Goal: Task Accomplishment & Management: Complete application form

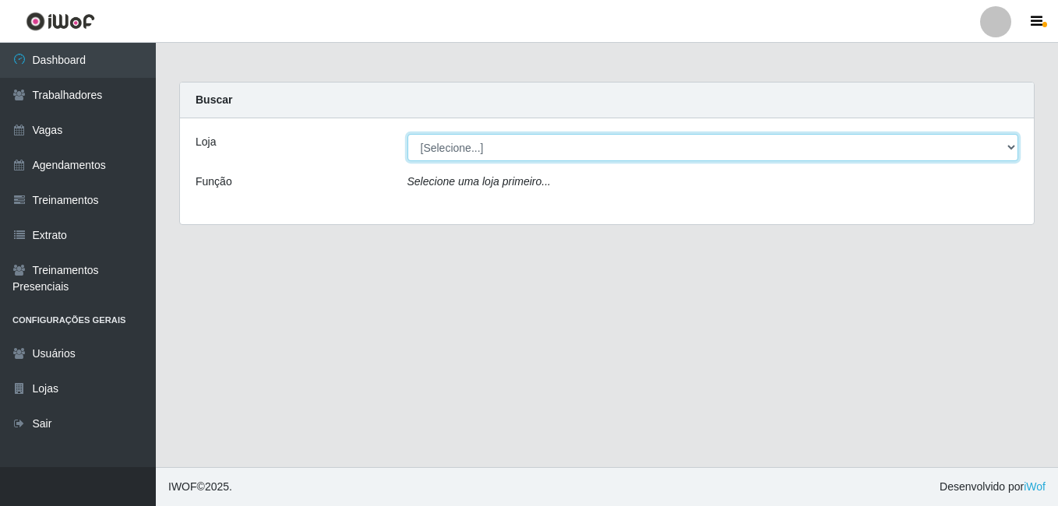
drag, startPoint x: 545, startPoint y: 143, endPoint x: 500, endPoint y: 148, distance: 45.5
click at [544, 143] on select "[Selecione...] [PERSON_NAME]" at bounding box center [714, 147] width 612 height 27
select select "430"
click at [408, 134] on select "[Selecione...] [PERSON_NAME]" at bounding box center [714, 147] width 612 height 27
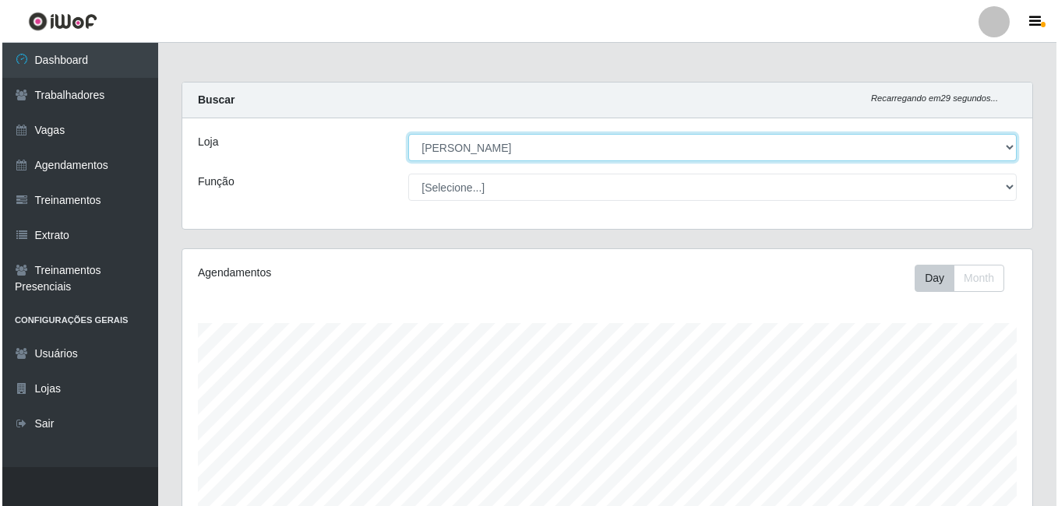
scroll to position [390, 0]
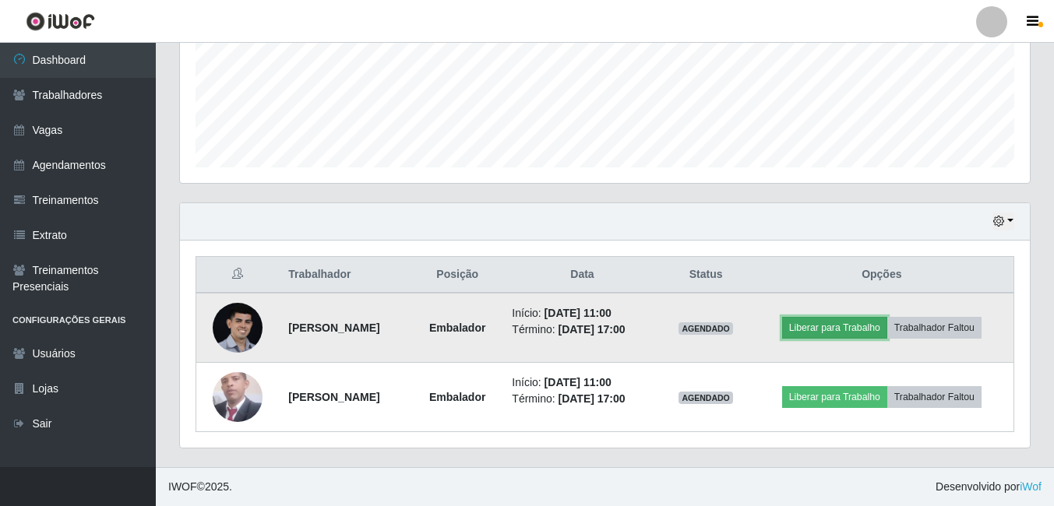
click at [856, 325] on button "Liberar para Trabalho" at bounding box center [834, 328] width 105 height 22
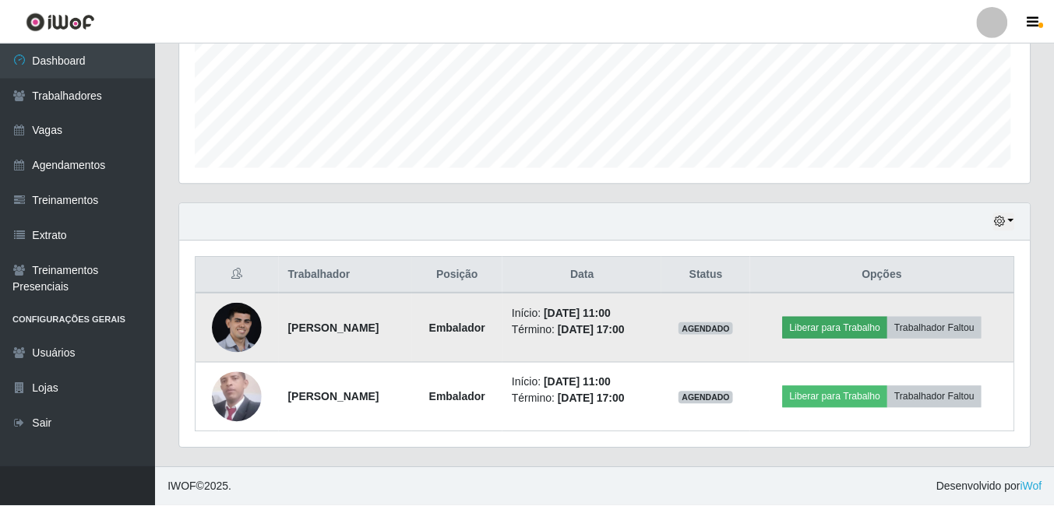
scroll to position [323, 842]
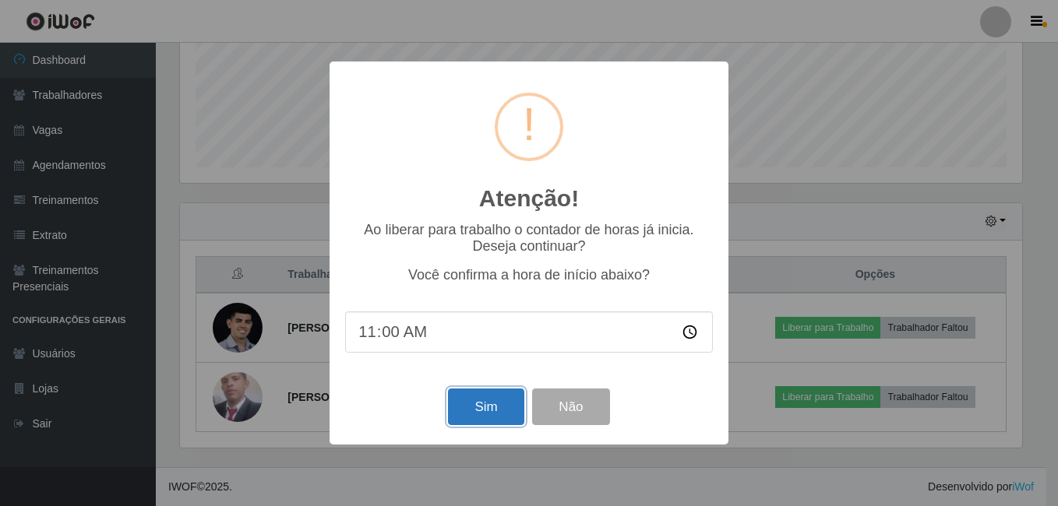
click at [496, 414] on button "Sim" at bounding box center [486, 407] width 76 height 37
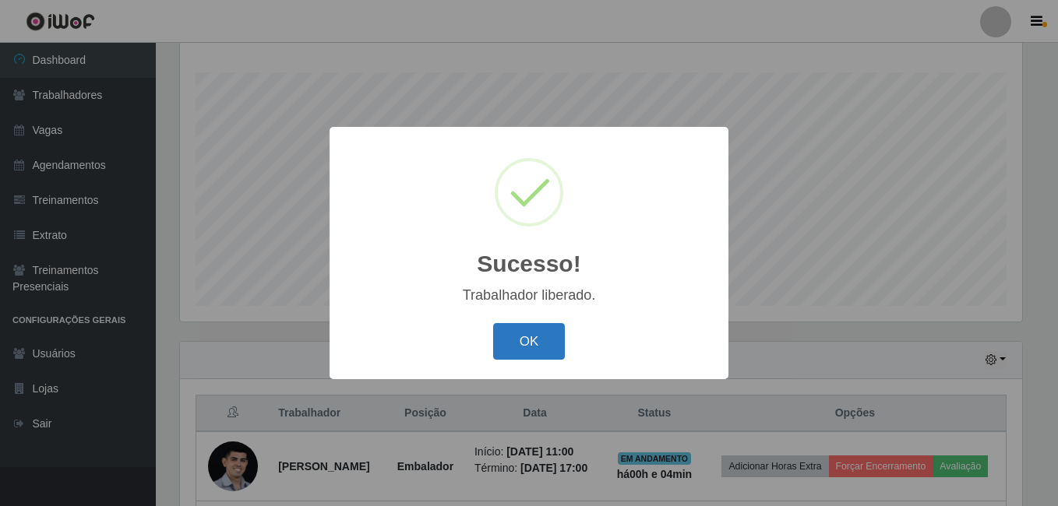
click at [551, 341] on button "OK" at bounding box center [529, 341] width 72 height 37
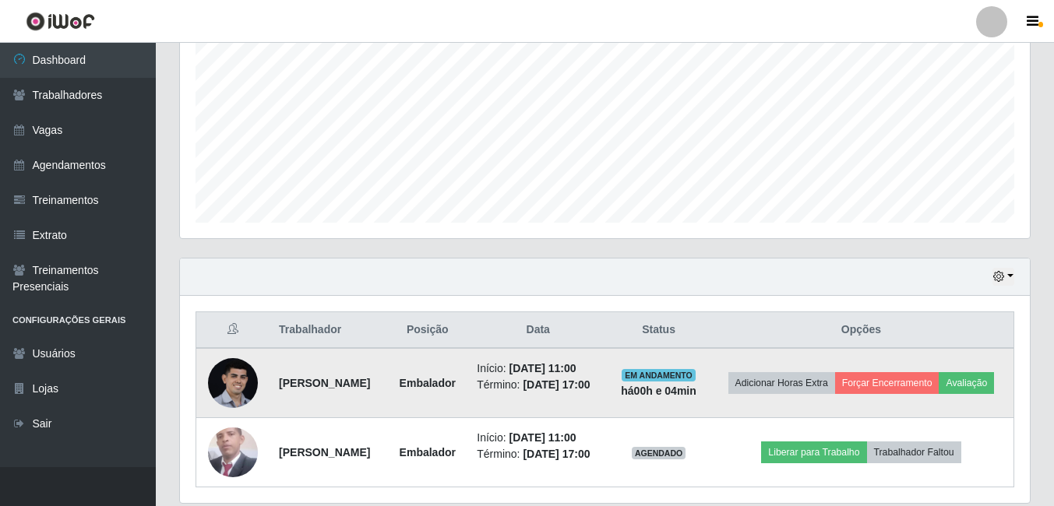
scroll to position [413, 0]
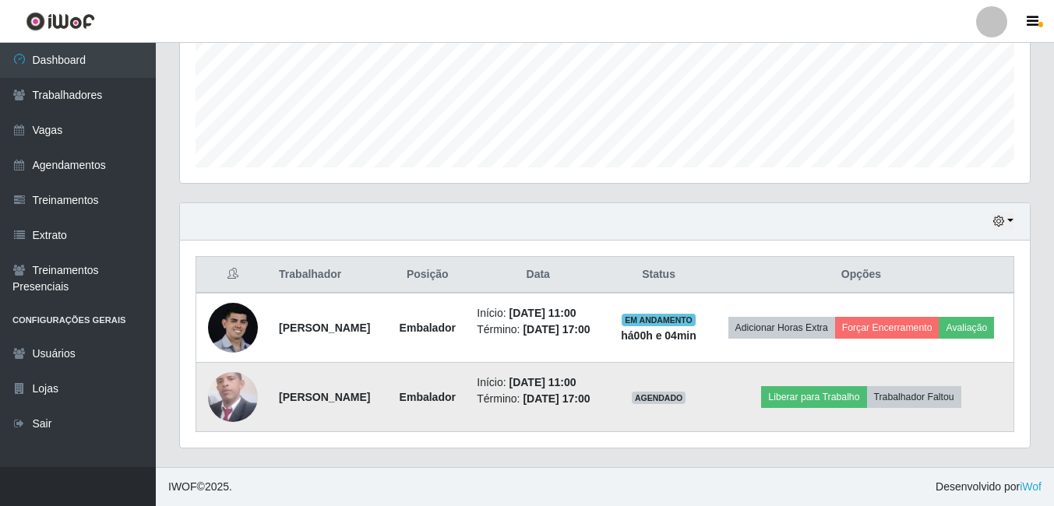
click at [222, 397] on img at bounding box center [233, 396] width 50 height 55
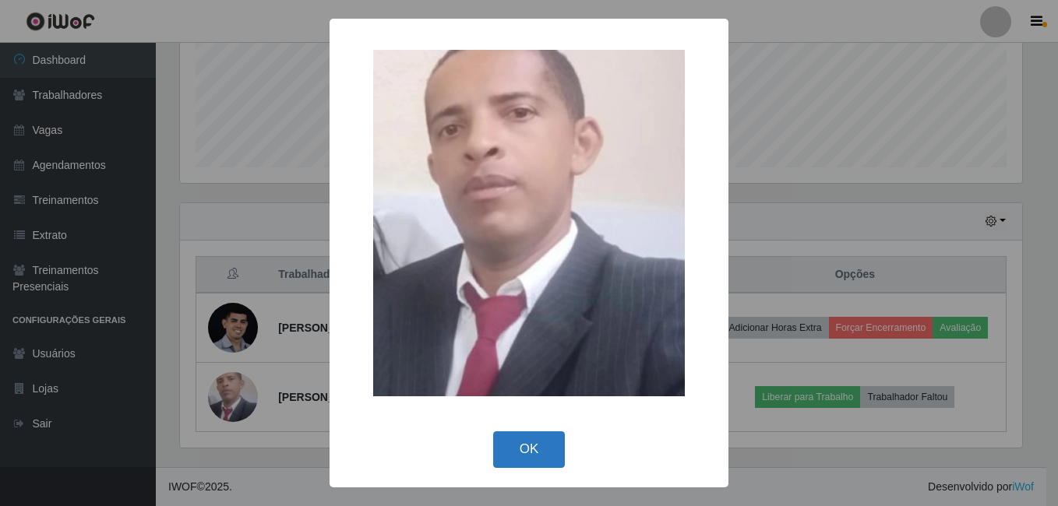
click at [531, 455] on button "OK" at bounding box center [529, 450] width 72 height 37
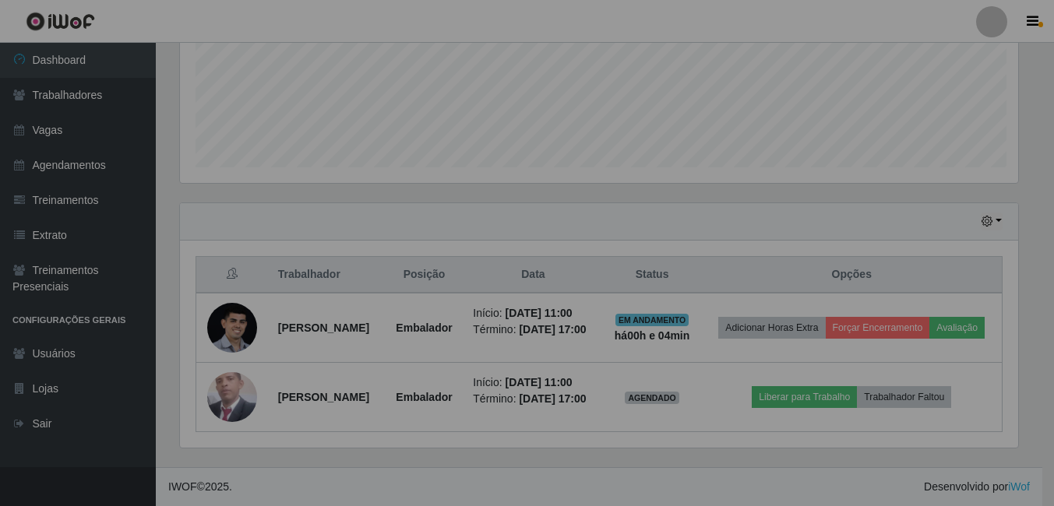
scroll to position [323, 850]
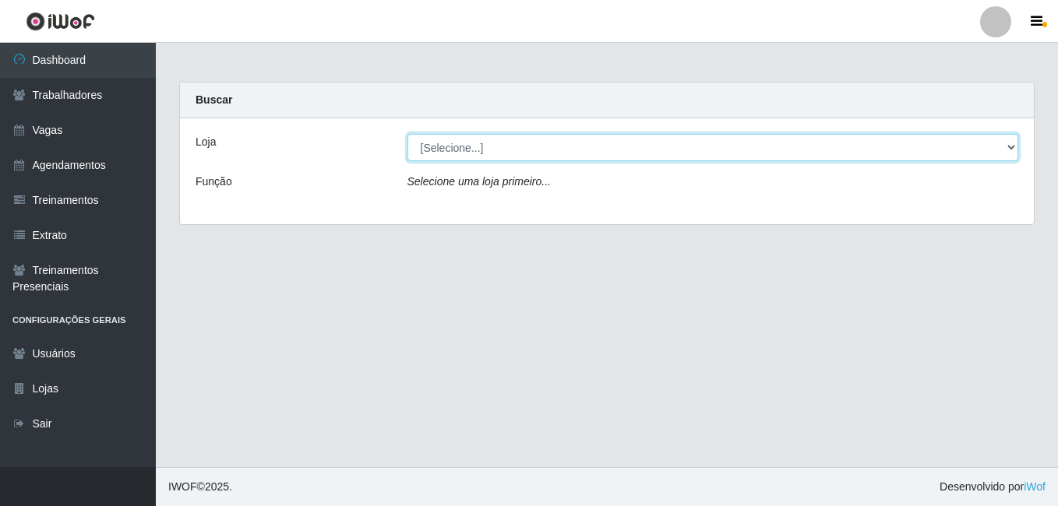
click at [485, 152] on select "[Selecione...] [PERSON_NAME]" at bounding box center [714, 147] width 612 height 27
select select "430"
click at [408, 134] on select "[Selecione...] [PERSON_NAME]" at bounding box center [714, 147] width 612 height 27
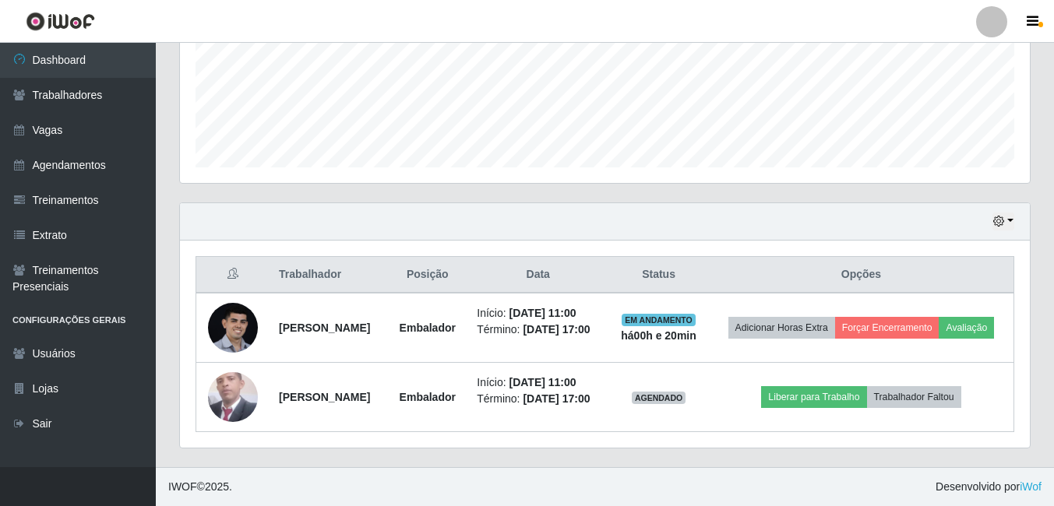
scroll to position [413, 0]
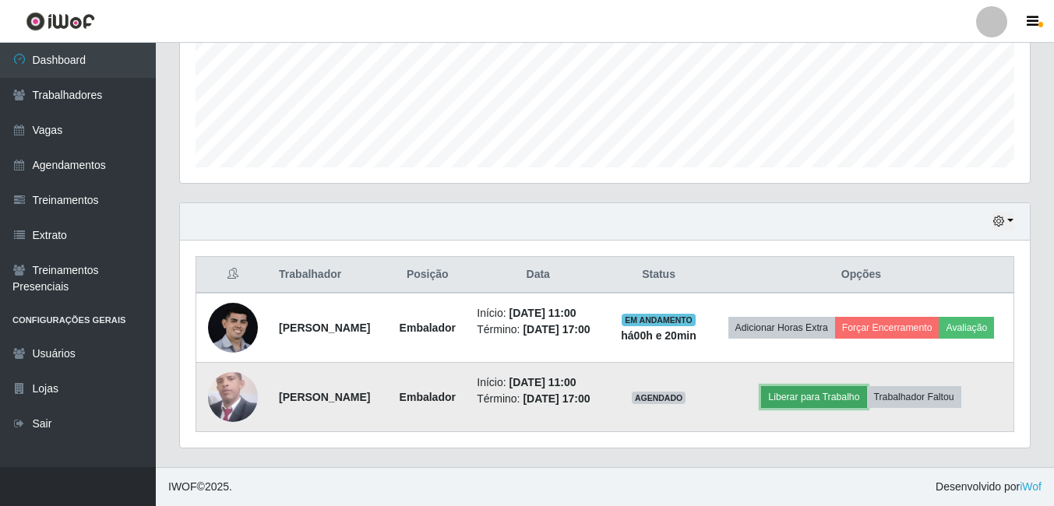
click at [796, 394] on button "Liberar para Trabalho" at bounding box center [813, 397] width 105 height 22
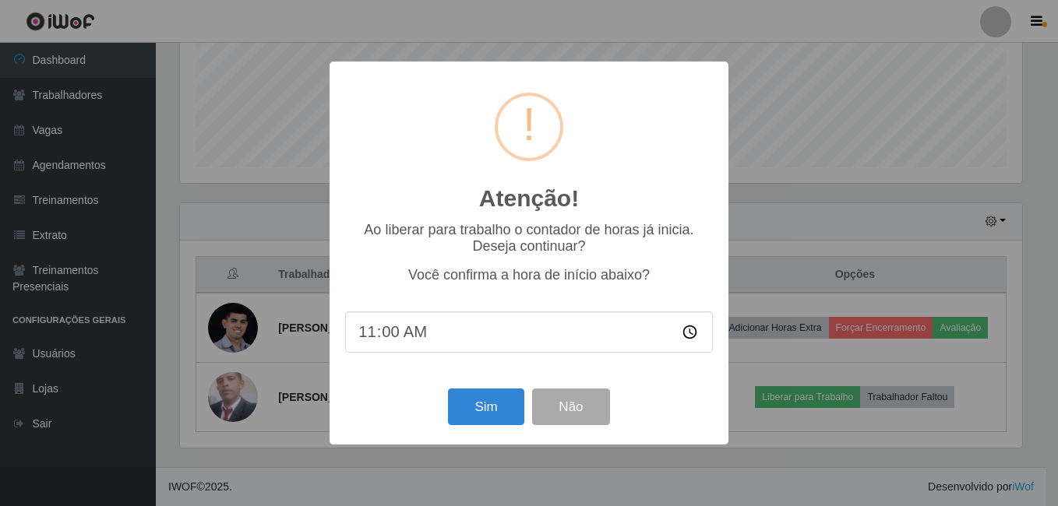
click at [393, 334] on input "11:00" at bounding box center [529, 332] width 368 height 41
type input "11:14"
click at [478, 408] on button "Sim" at bounding box center [486, 407] width 76 height 37
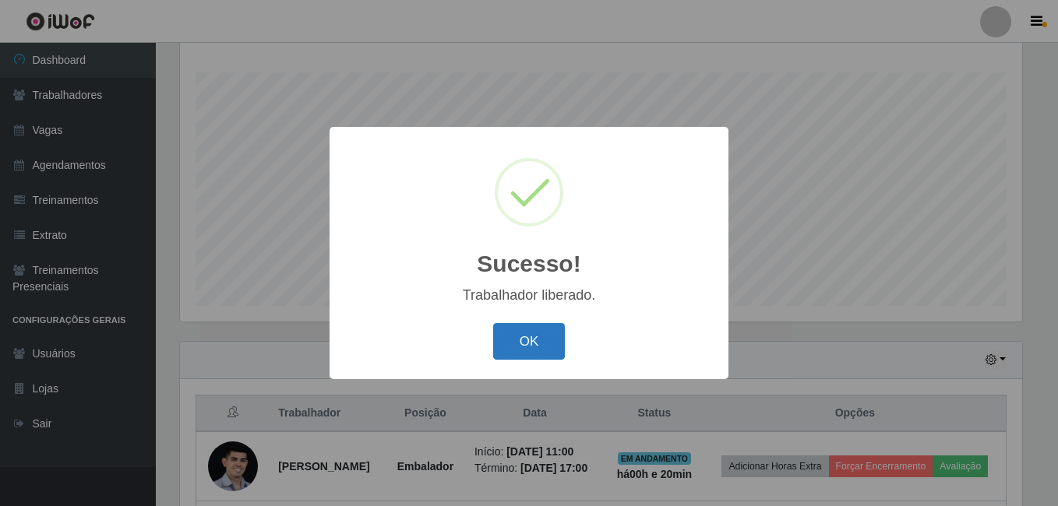
click at [544, 341] on button "OK" at bounding box center [529, 341] width 72 height 37
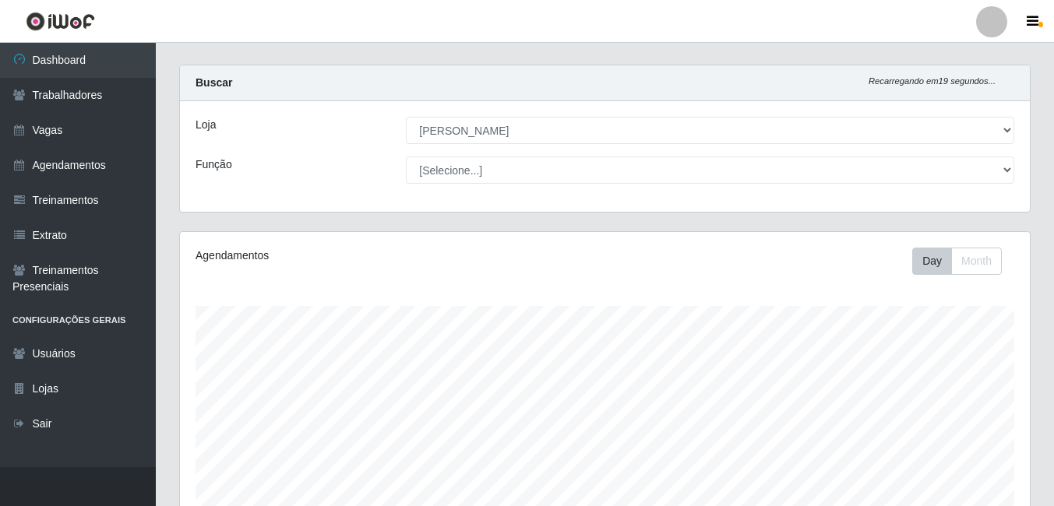
scroll to position [0, 0]
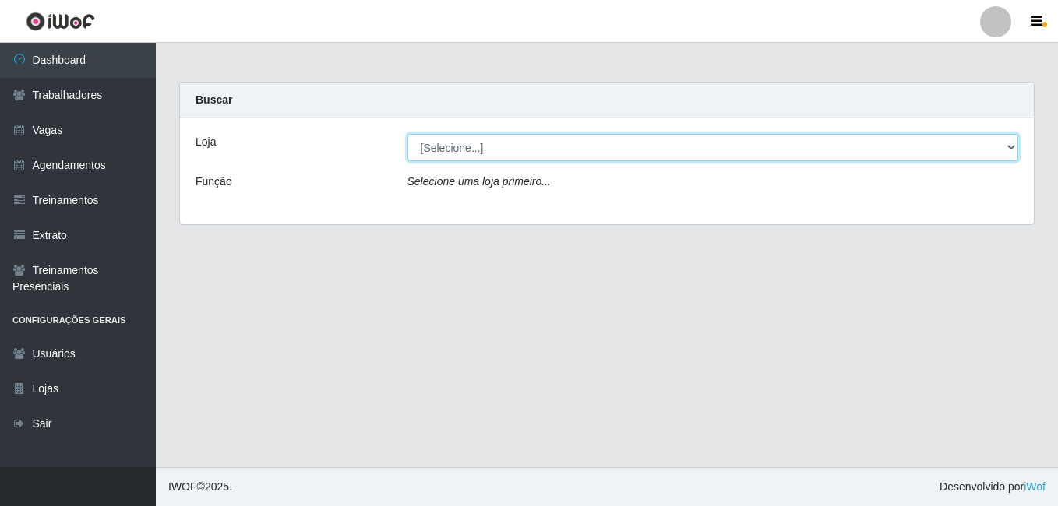
click at [705, 146] on select "[Selecione...] [PERSON_NAME]" at bounding box center [714, 147] width 612 height 27
select select "430"
click at [408, 134] on select "[Selecione...] [PERSON_NAME]" at bounding box center [714, 147] width 612 height 27
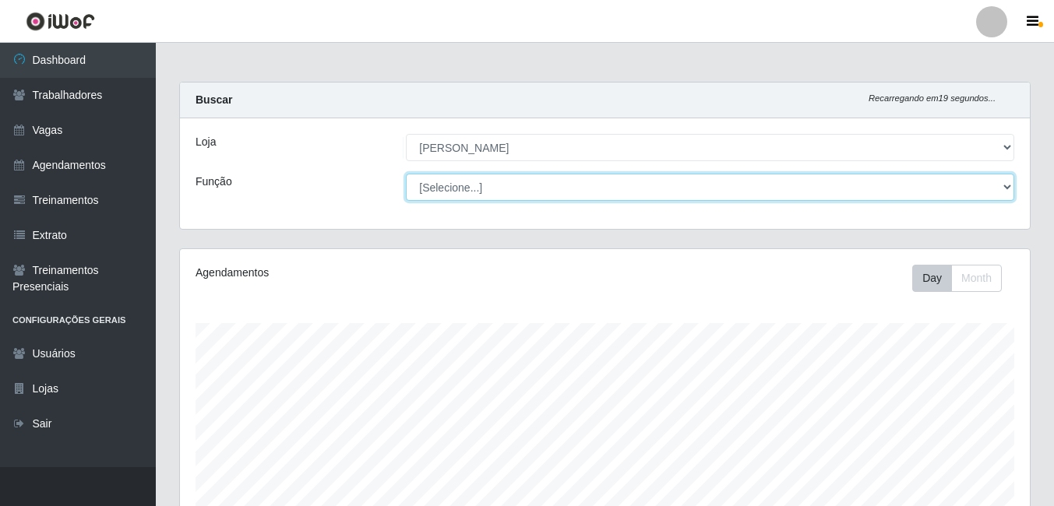
click at [510, 183] on select "[Selecione...] Auxiliar de Estacionamento Auxiliar de Estacionamento + Auxiliar…" at bounding box center [710, 187] width 609 height 27
select select "1"
click at [406, 174] on select "[Selecione...] Auxiliar de Estacionamento Auxiliar de Estacionamento + Auxiliar…" at bounding box center [710, 187] width 609 height 27
click at [1008, 185] on select "[Selecione...] Auxiliar de Estacionamento Auxiliar de Estacionamento + Auxiliar…" at bounding box center [710, 187] width 609 height 27
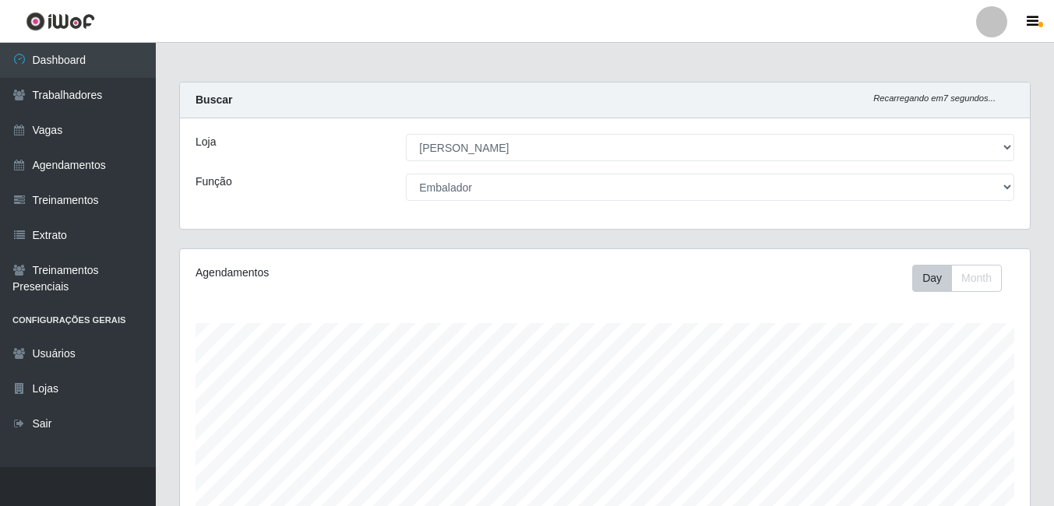
click at [359, 167] on div "Loja [Selecione...] Iskisita Atakado - Alecrim Função [Selecione...] Auxiliar d…" at bounding box center [605, 173] width 850 height 111
click at [60, 125] on link "Vagas" at bounding box center [78, 130] width 156 height 35
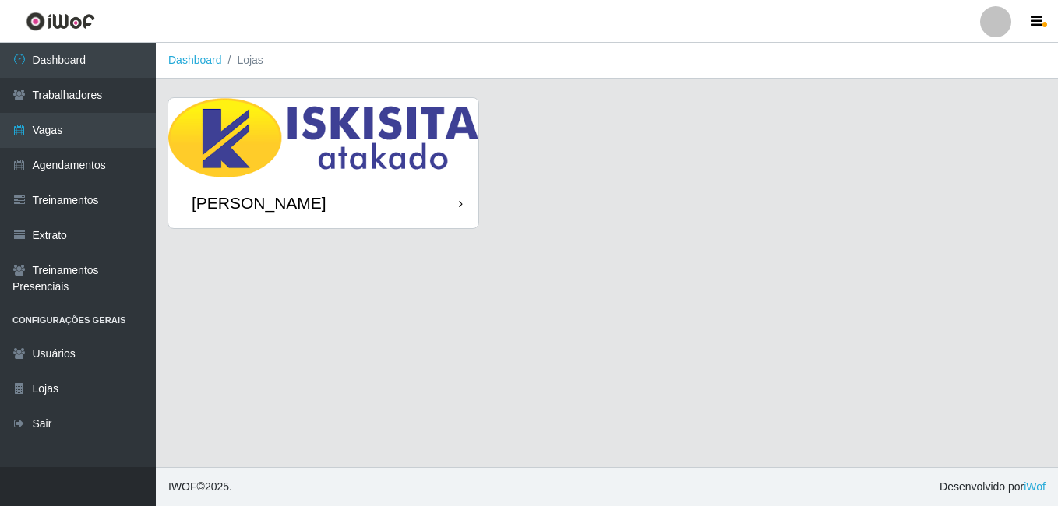
click at [387, 192] on div "[PERSON_NAME]" at bounding box center [323, 203] width 310 height 51
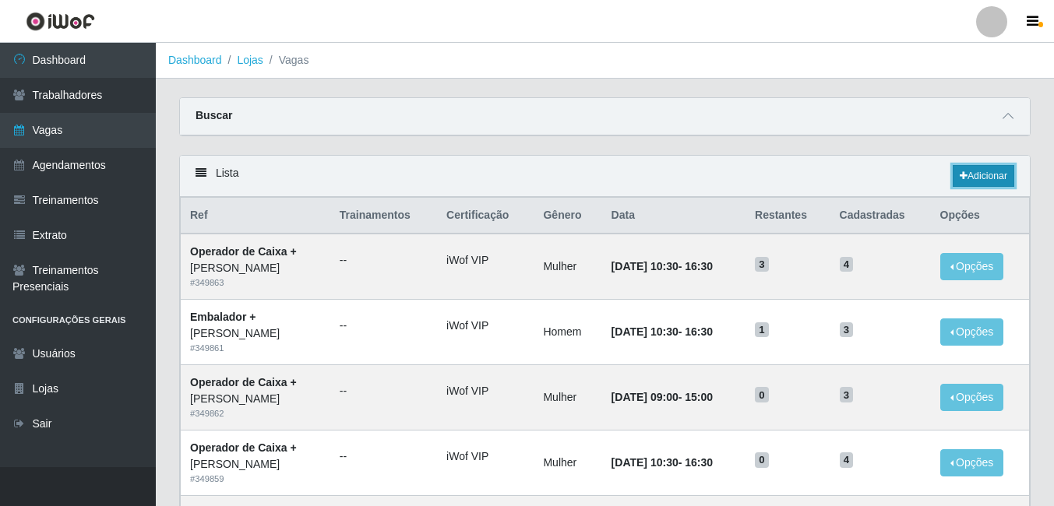
click at [980, 171] on link "Adicionar" at bounding box center [984, 176] width 62 height 22
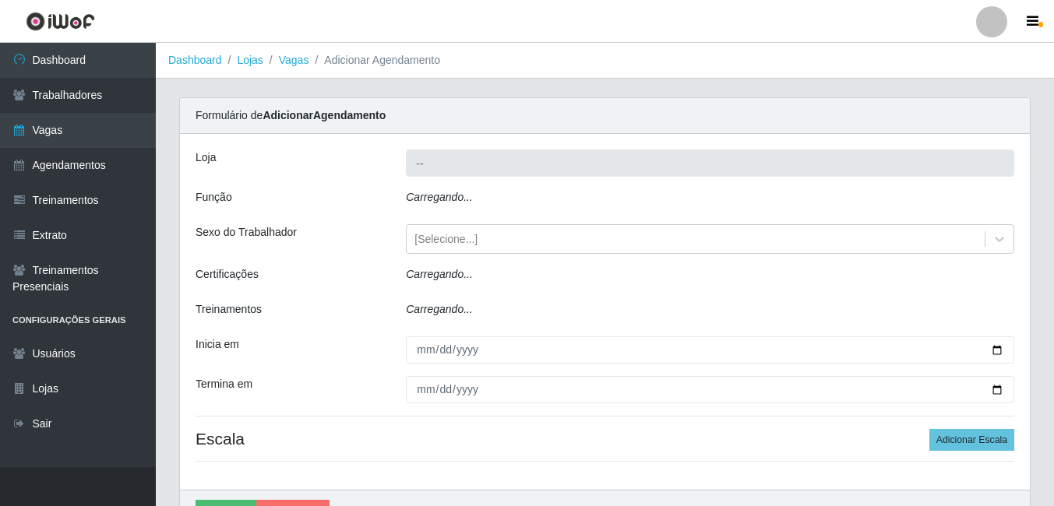
type input "[PERSON_NAME]"
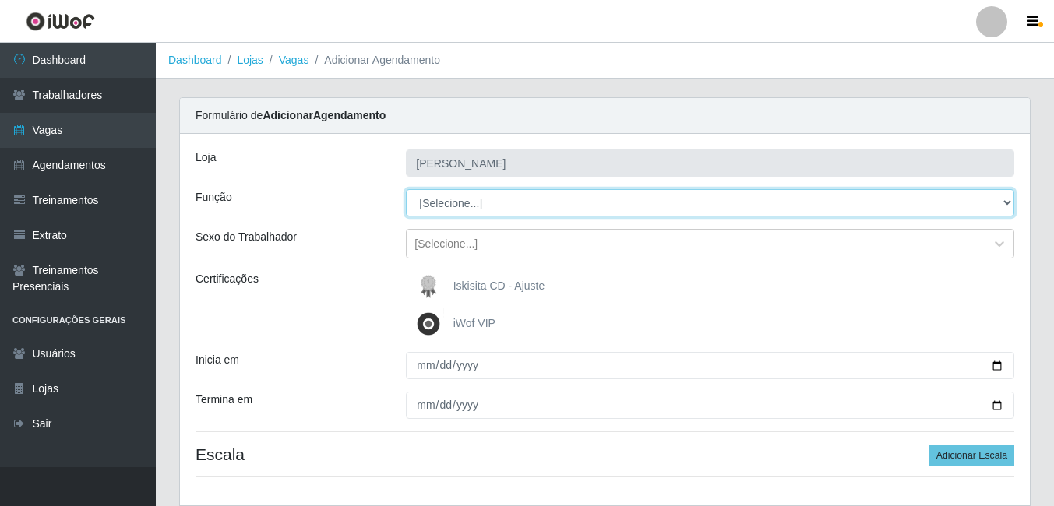
click at [506, 199] on select "[Selecione...] Auxiliar de Estacionamento Auxiliar de Estacionamento + Auxiliar…" at bounding box center [710, 202] width 609 height 27
select select "1"
click at [406, 189] on select "[Selecione...] Auxiliar de Estacionamento Auxiliar de Estacionamento + Auxiliar…" at bounding box center [710, 202] width 609 height 27
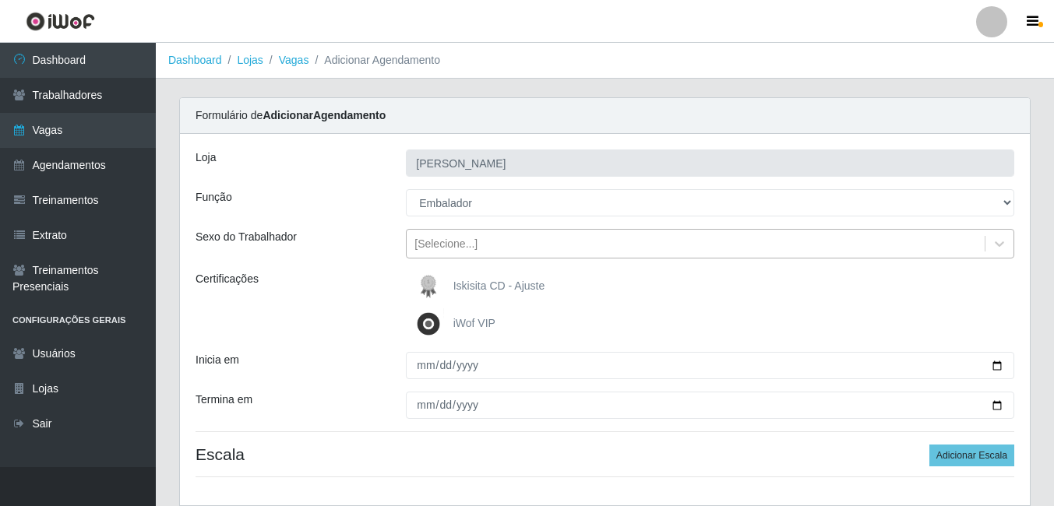
click at [503, 239] on div "[Selecione...]" at bounding box center [696, 244] width 578 height 26
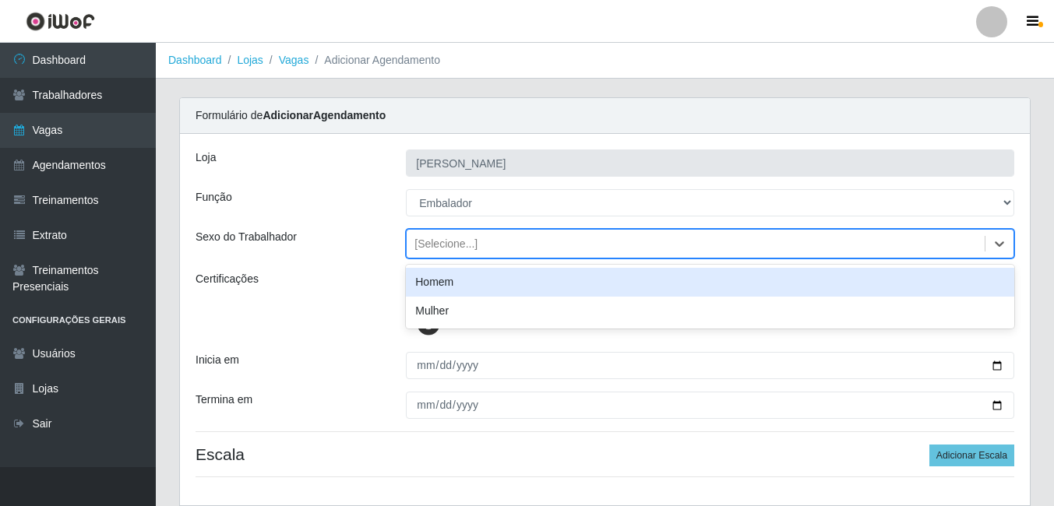
click at [493, 291] on div "Homem" at bounding box center [710, 282] width 609 height 29
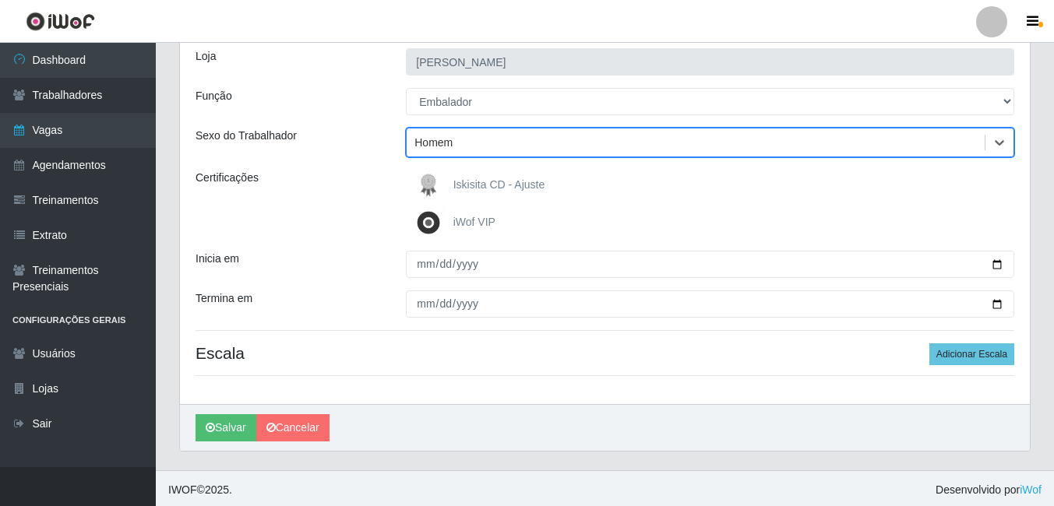
scroll to position [104, 0]
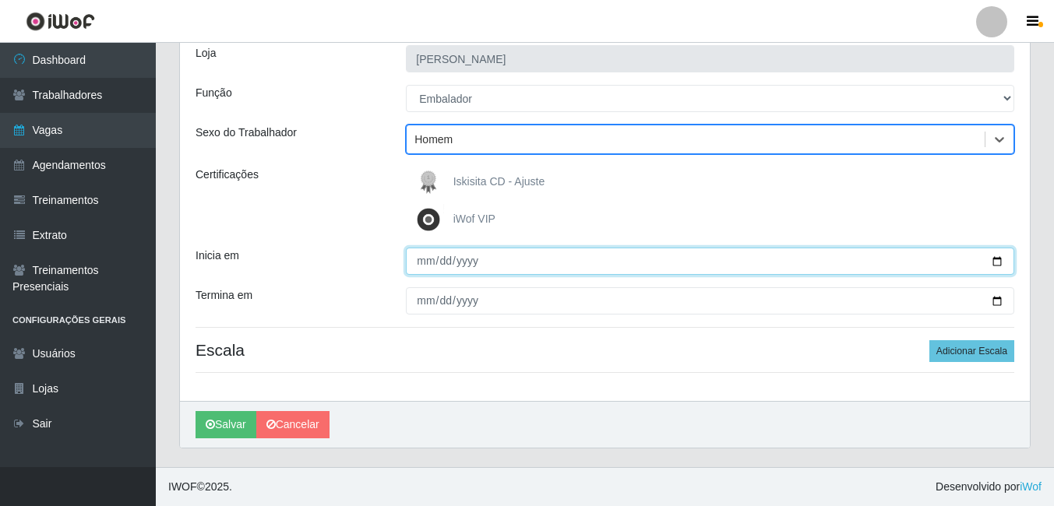
click at [997, 259] on input "Inicia em" at bounding box center [710, 261] width 609 height 27
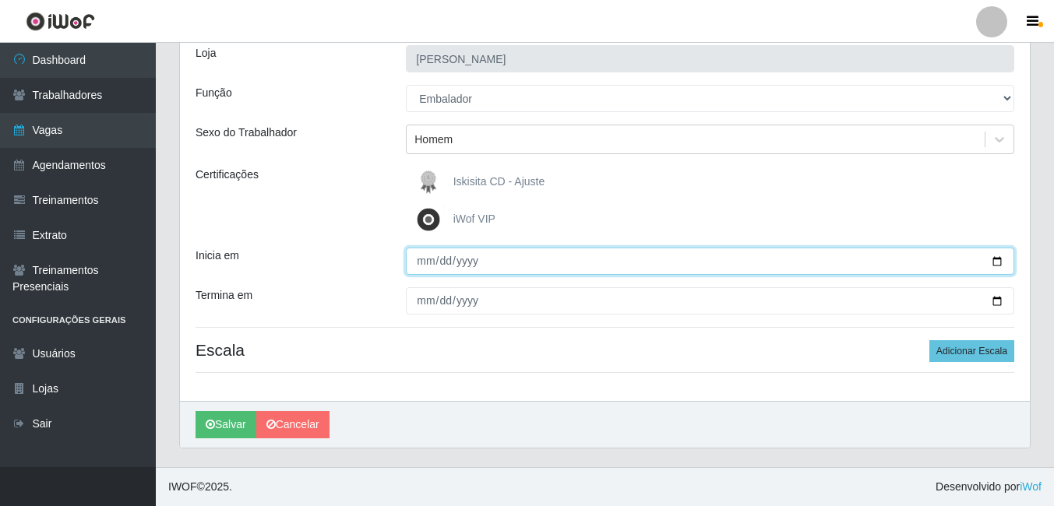
type input "2025-10-07"
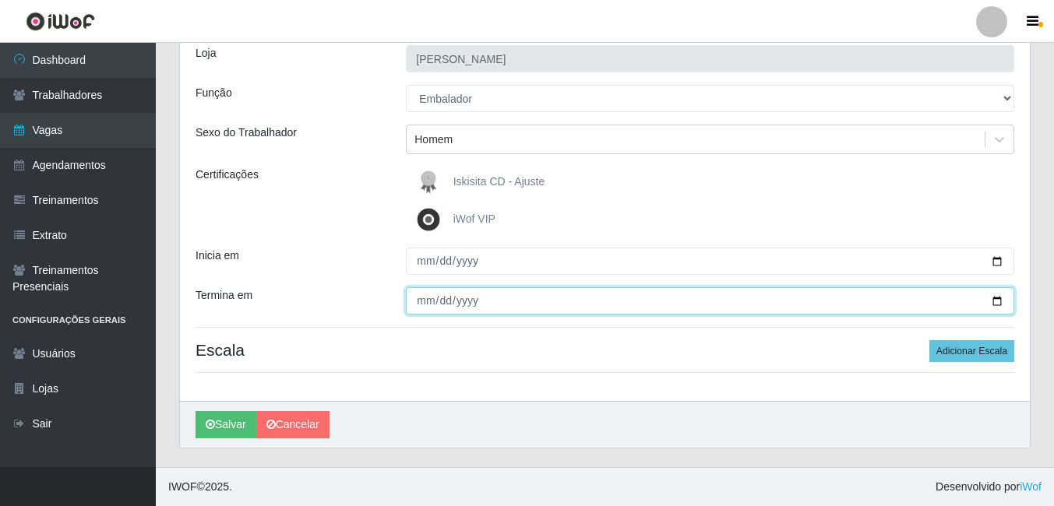
click at [998, 303] on input "Termina em" at bounding box center [710, 301] width 609 height 27
type input "2025-10-07"
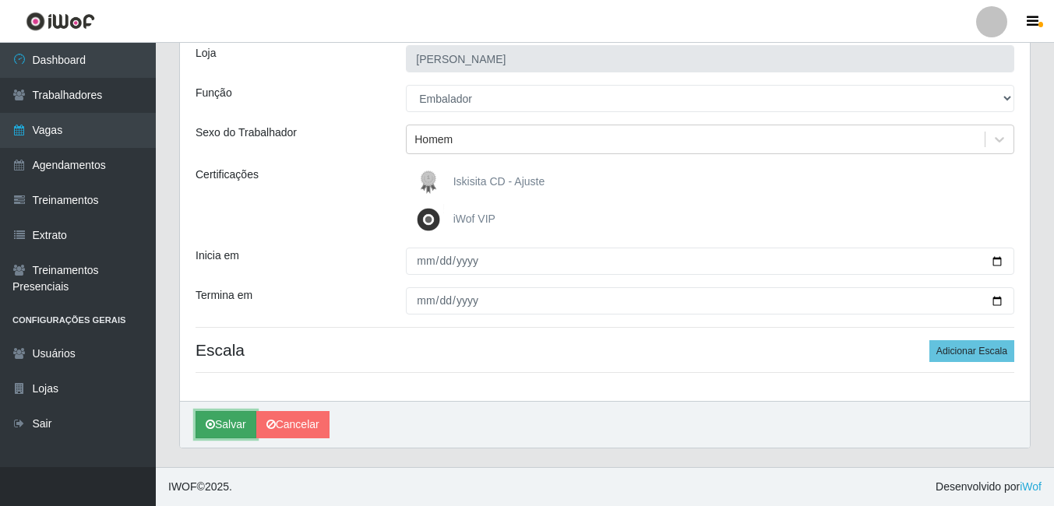
click at [234, 420] on button "Salvar" at bounding box center [226, 424] width 61 height 27
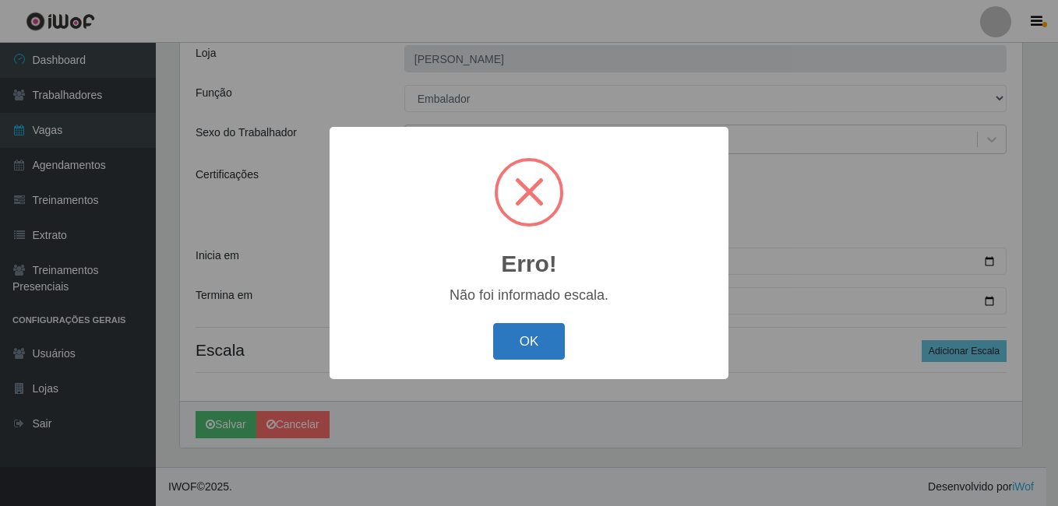
click at [531, 349] on button "OK" at bounding box center [529, 341] width 72 height 37
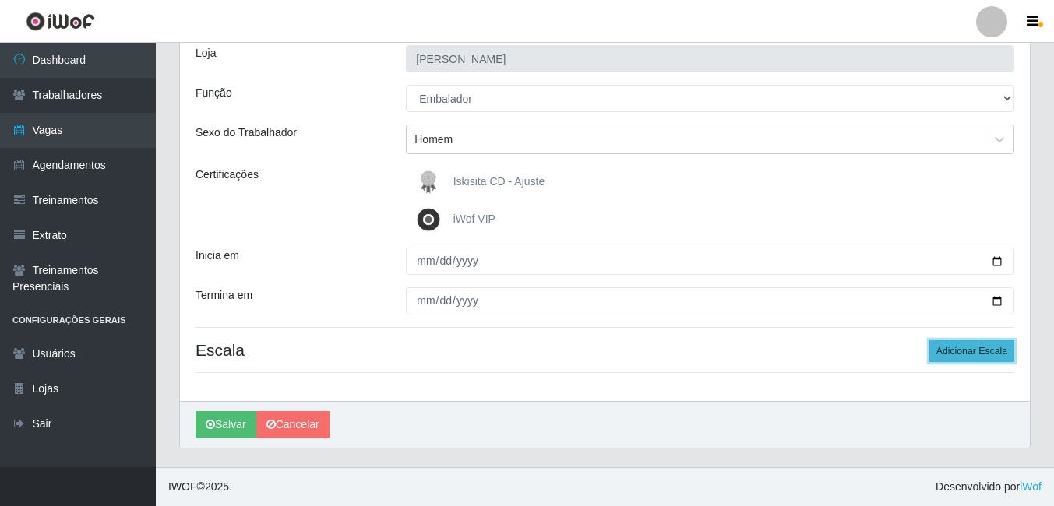
click at [996, 348] on button "Adicionar Escala" at bounding box center [972, 352] width 85 height 22
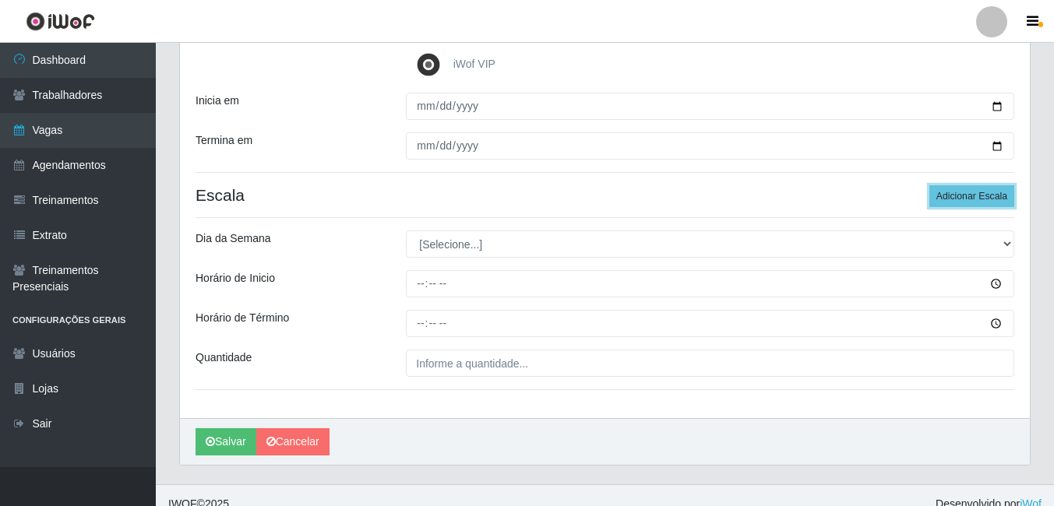
scroll to position [260, 0]
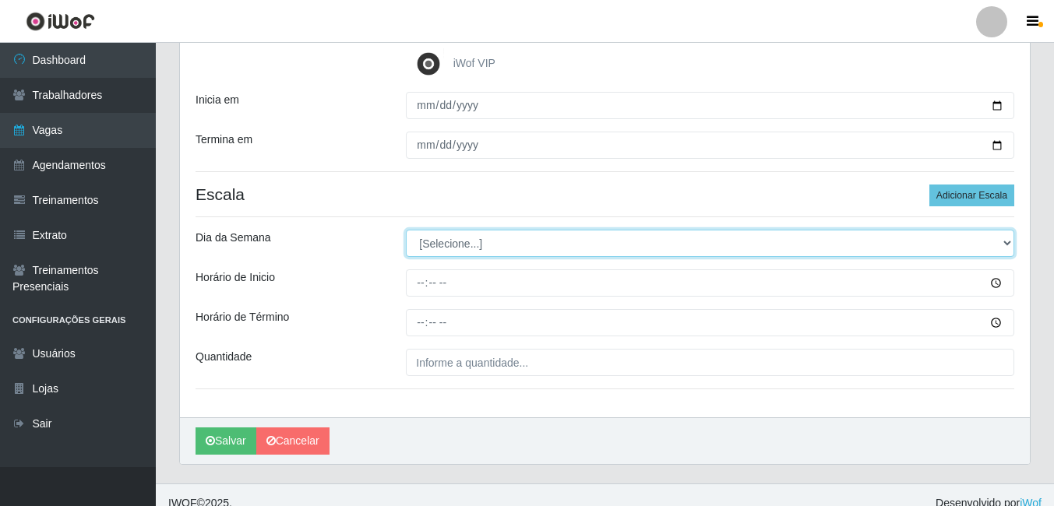
click at [510, 240] on select "[Selecione...] Segunda Terça Quarta Quinta Sexta Sábado Domingo" at bounding box center [710, 243] width 609 height 27
select select "2"
click at [406, 230] on select "[Selecione...] Segunda Terça Quarta Quinta Sexta Sábado Domingo" at bounding box center [710, 243] width 609 height 27
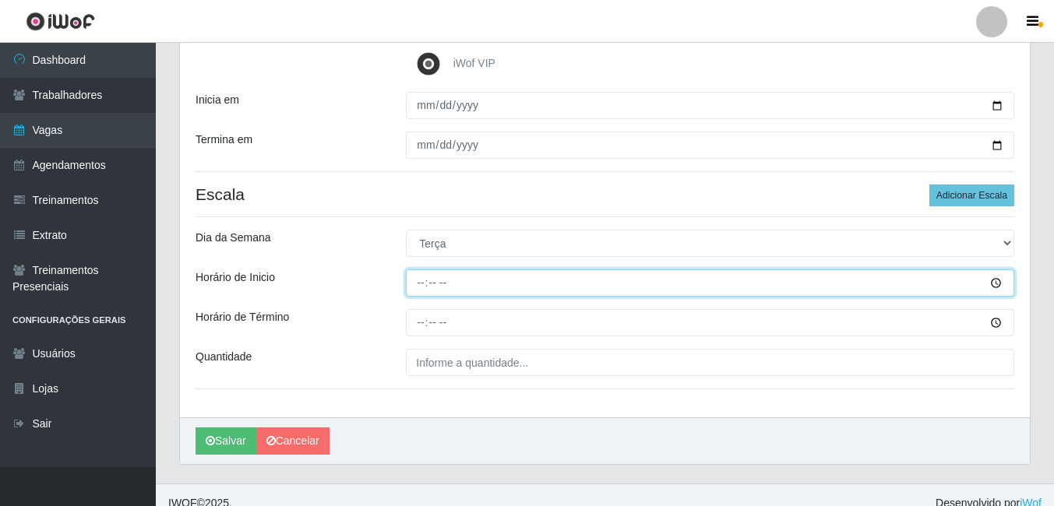
click at [471, 283] on input "Horário de Inicio" at bounding box center [710, 283] width 609 height 27
click at [996, 280] on input "Horário de Inicio" at bounding box center [710, 283] width 609 height 27
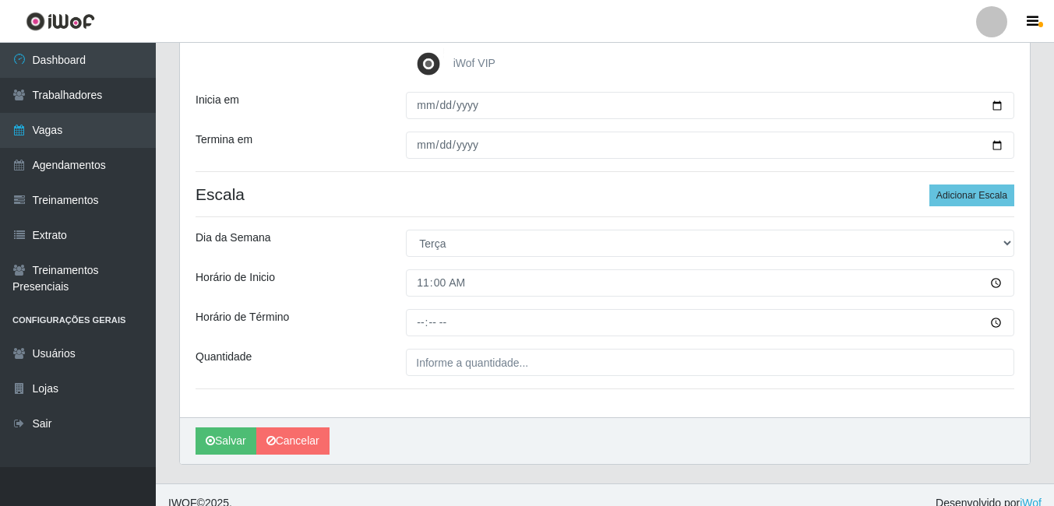
type input "11:00"
drag, startPoint x: 692, startPoint y: 416, endPoint x: 670, endPoint y: 401, distance: 26.8
click at [692, 416] on div "Loja Iskisita Atakado - Alecrim Função [Selecione...] Auxiliar de Estacionament…" at bounding box center [605, 146] width 850 height 544
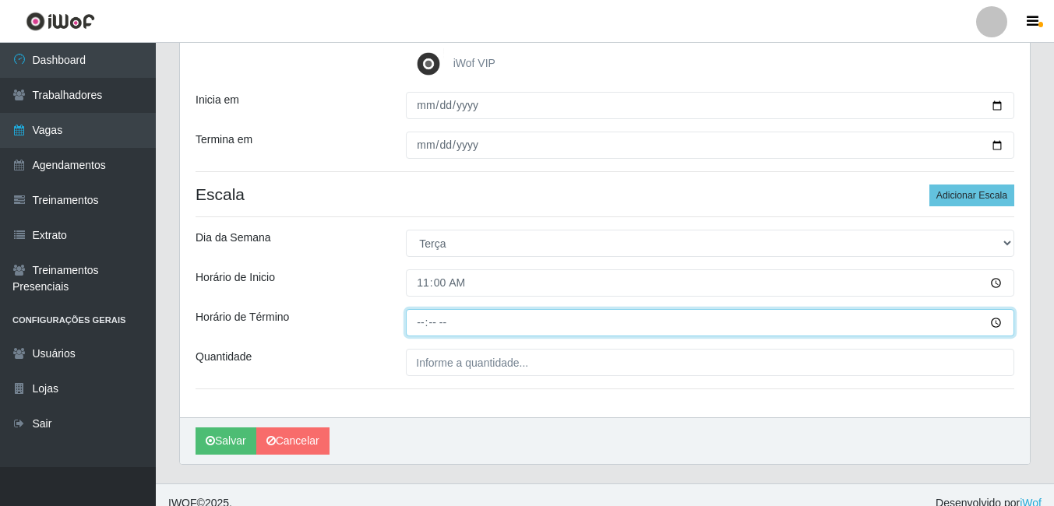
click at [456, 326] on input "Horário de Término" at bounding box center [710, 322] width 609 height 27
click at [994, 322] on input "Horário de Término" at bounding box center [710, 322] width 609 height 27
click at [992, 322] on input "17:49" at bounding box center [710, 322] width 609 height 27
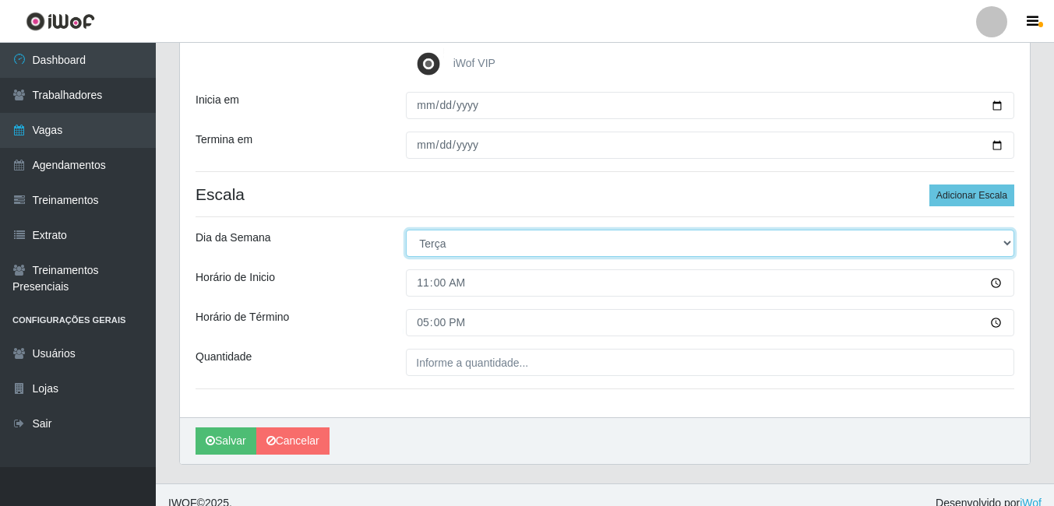
type input "17:00"
click at [567, 235] on select "[Selecione...] Segunda Terça Quarta Quinta Sexta Sábado Domingo" at bounding box center [710, 243] width 609 height 27
click at [406, 230] on select "[Selecione...] Segunda Terça Quarta Quinta Sexta Sábado Domingo" at bounding box center [710, 243] width 609 height 27
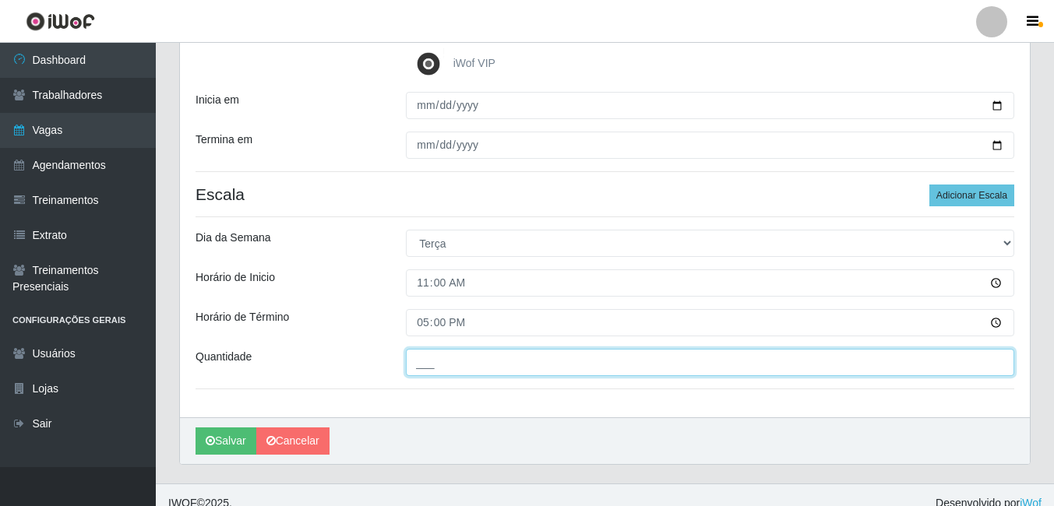
click at [593, 364] on input "___" at bounding box center [710, 362] width 609 height 27
type input "02_"
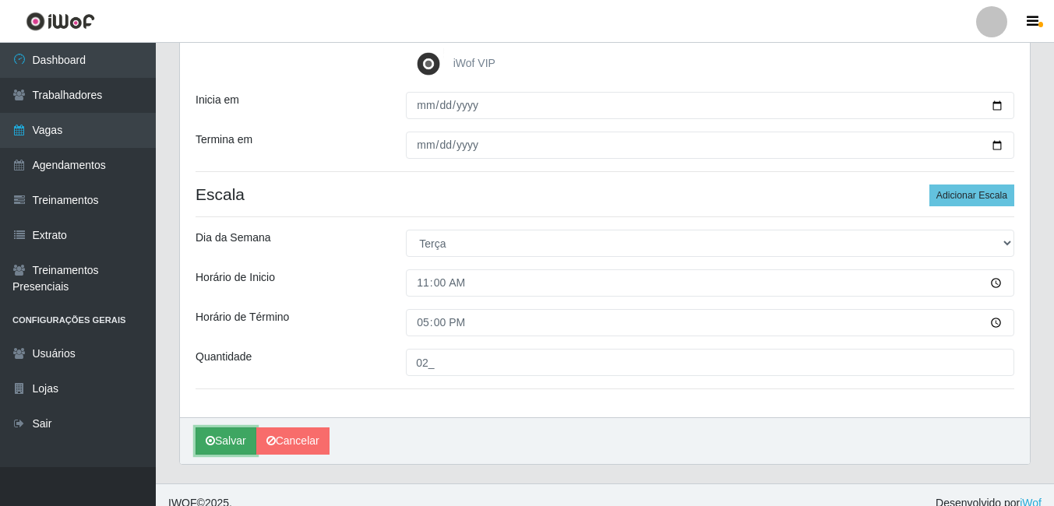
click at [234, 442] on button "Salvar" at bounding box center [226, 441] width 61 height 27
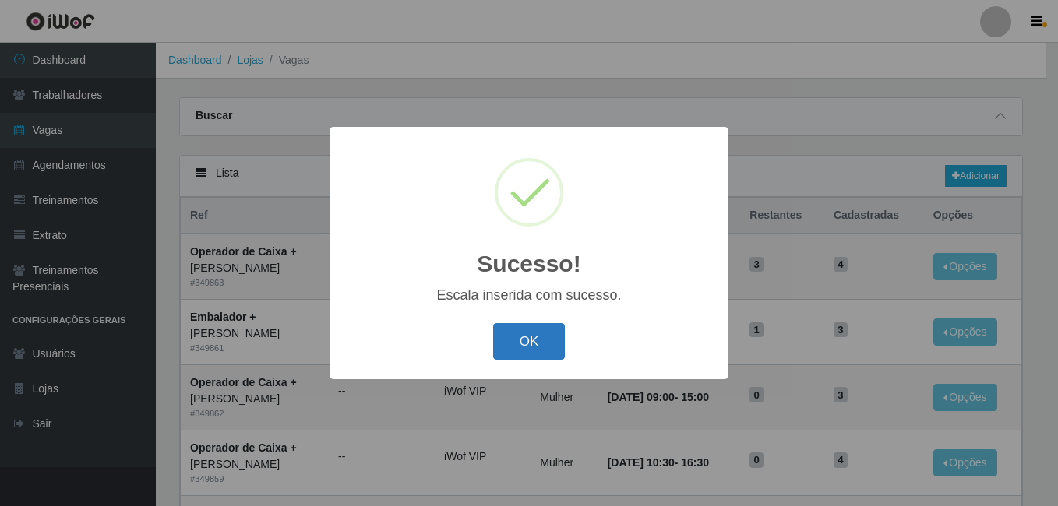
click at [540, 337] on button "OK" at bounding box center [529, 341] width 72 height 37
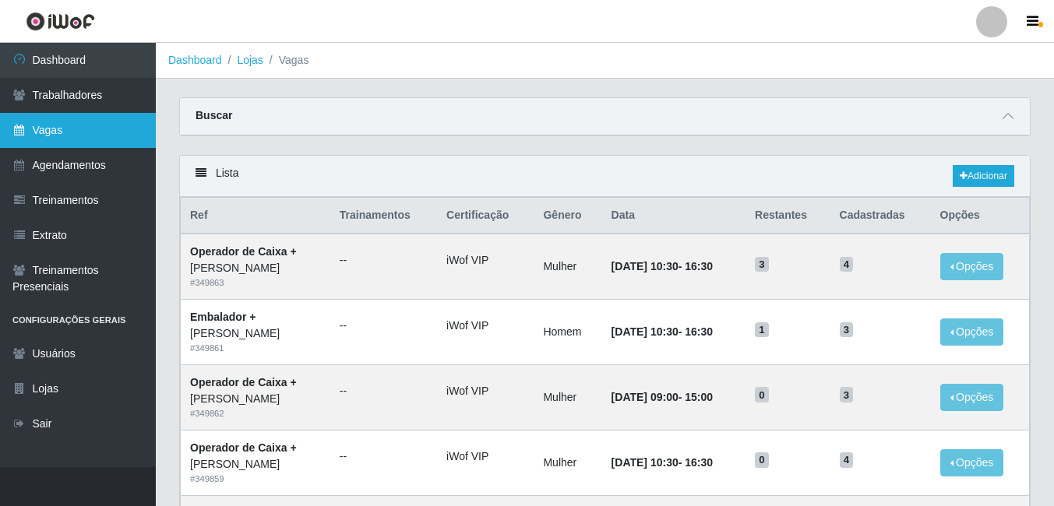
click at [68, 132] on link "Vagas" at bounding box center [78, 130] width 156 height 35
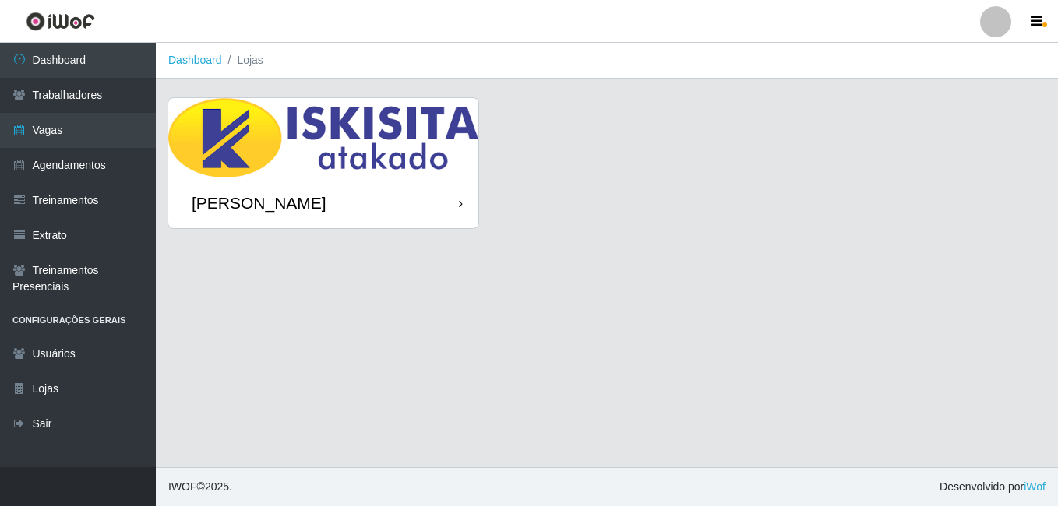
click at [443, 188] on div "[PERSON_NAME]" at bounding box center [323, 203] width 310 height 51
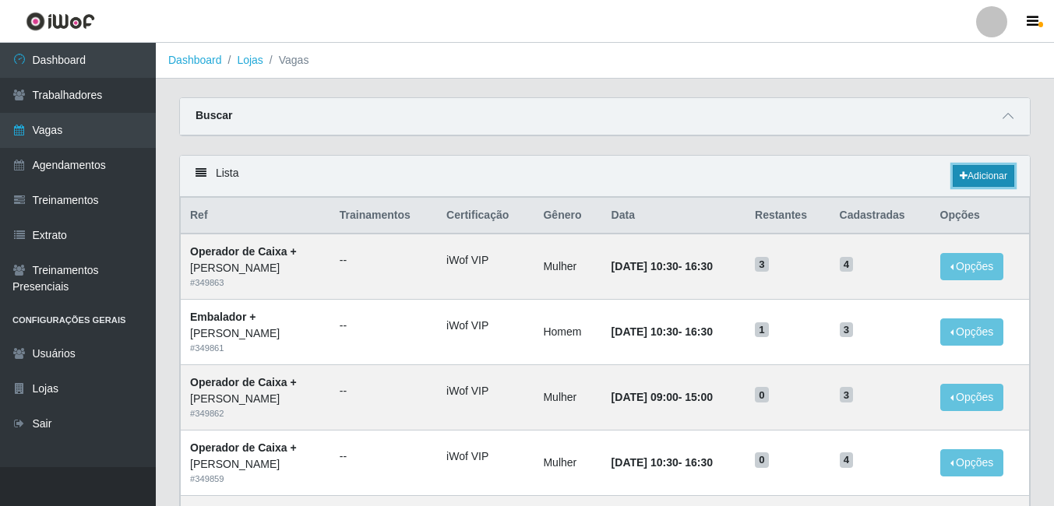
click at [970, 172] on link "Adicionar" at bounding box center [984, 176] width 62 height 22
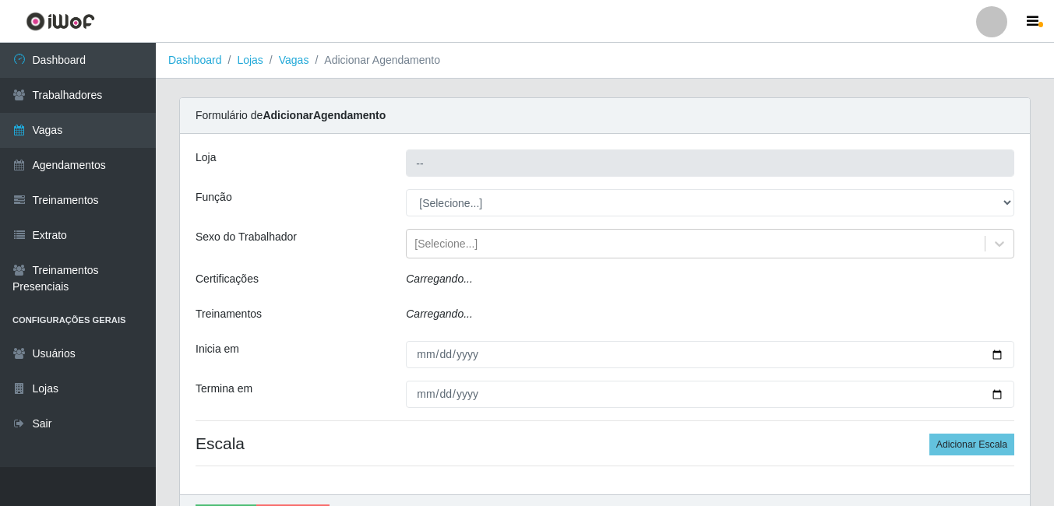
type input "[PERSON_NAME]"
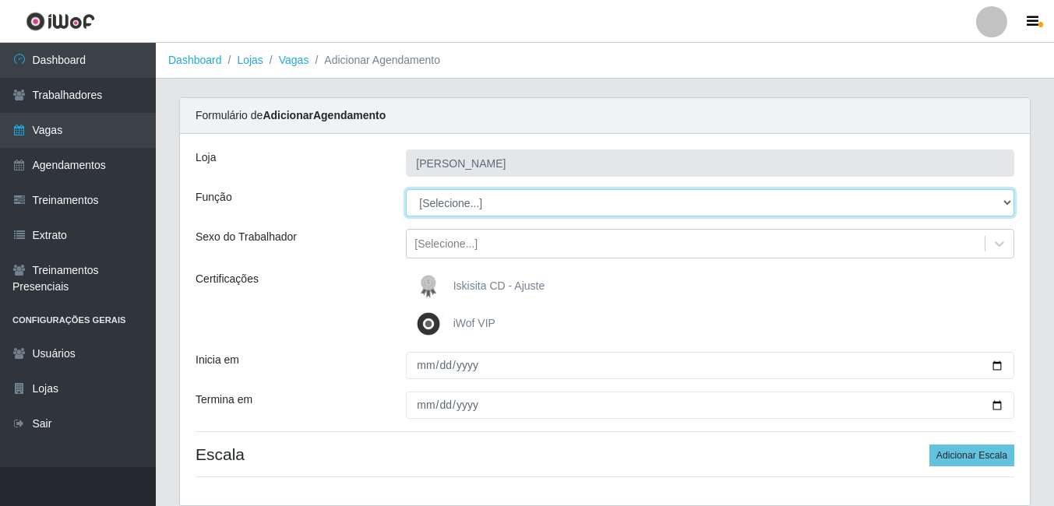
click at [1001, 203] on select "[Selecione...] Auxiliar de Estacionamento Auxiliar de Estacionamento + Auxiliar…" at bounding box center [710, 202] width 609 height 27
select select "1"
click at [406, 189] on select "[Selecione...] Auxiliar de Estacionamento Auxiliar de Estacionamento + Auxiliar…" at bounding box center [710, 202] width 609 height 27
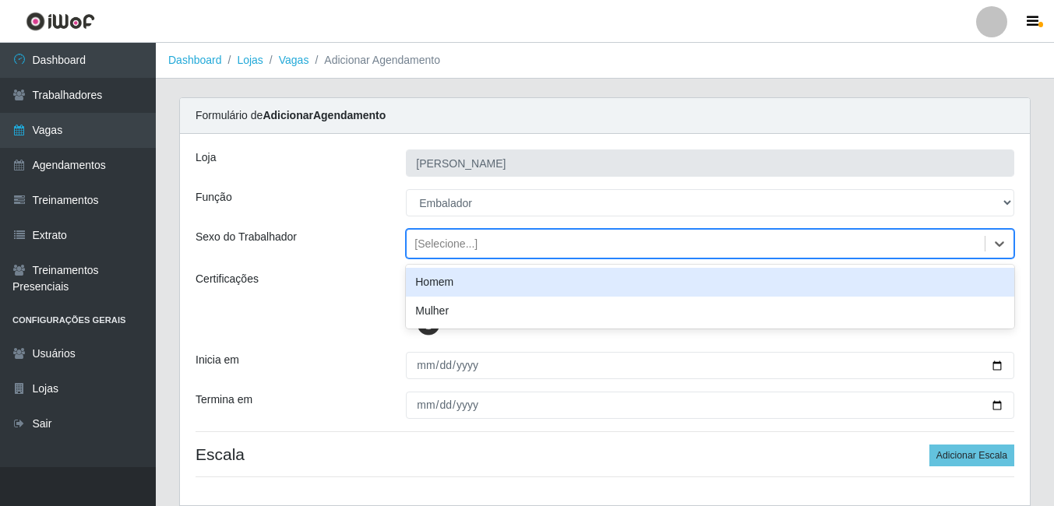
click at [528, 249] on div "[Selecione...]" at bounding box center [696, 244] width 578 height 26
click at [521, 286] on div "Homem" at bounding box center [710, 282] width 609 height 29
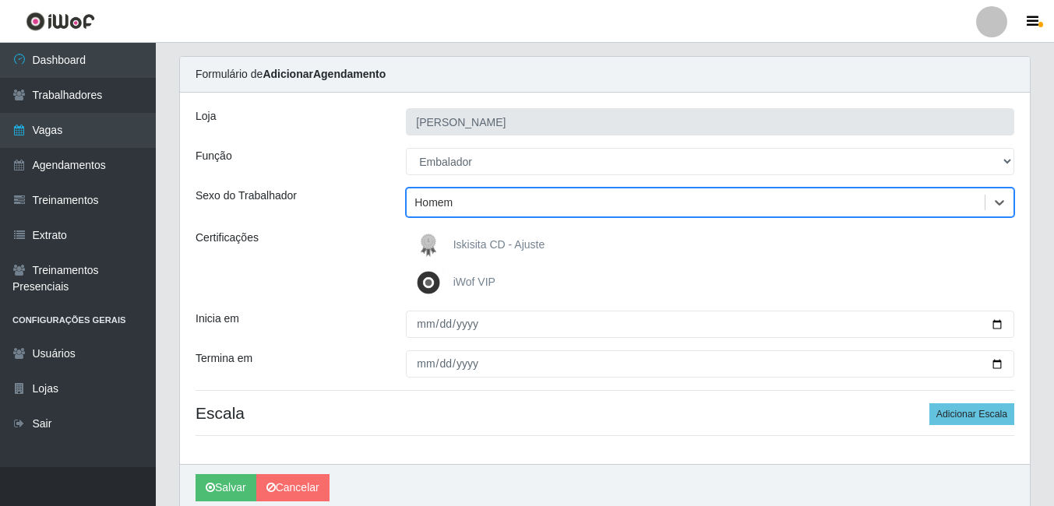
scroll to position [78, 0]
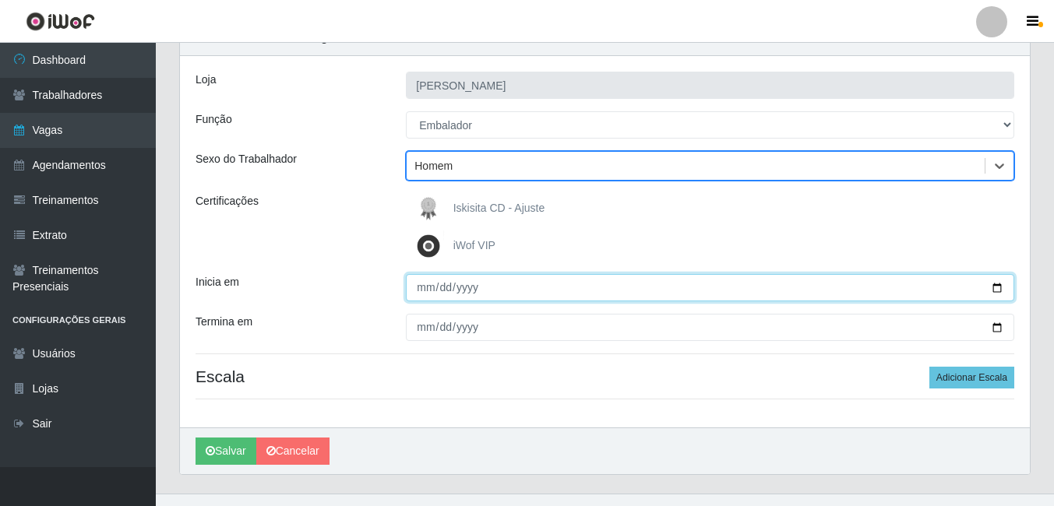
click at [436, 288] on input "Inicia em" at bounding box center [710, 287] width 609 height 27
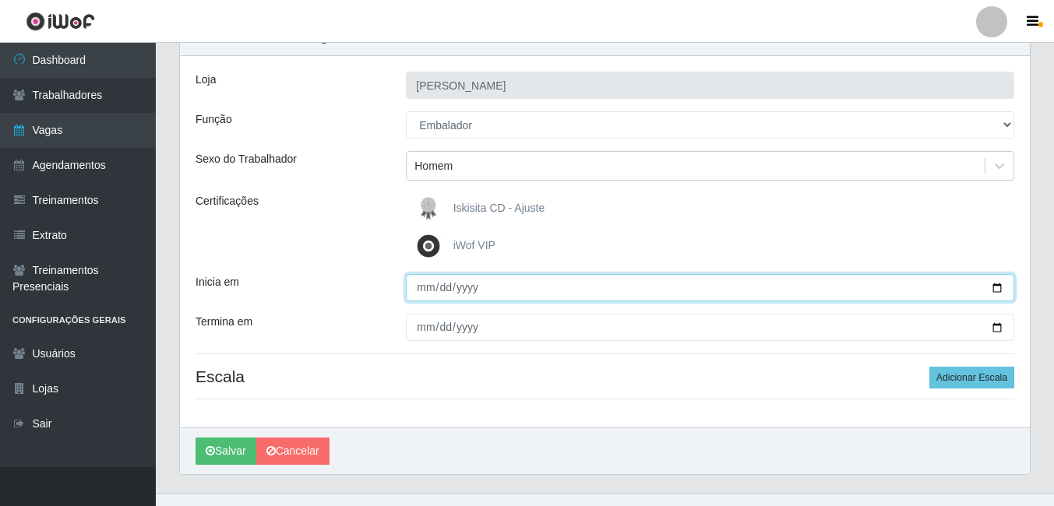
type input "202520-10-08"
type input "2025-10-08"
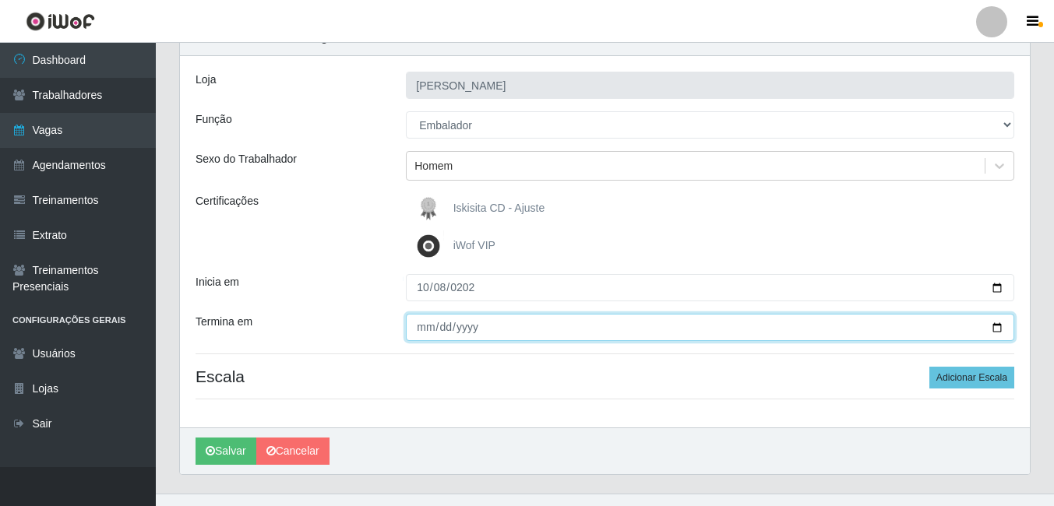
click at [419, 323] on input "Termina em" at bounding box center [710, 327] width 609 height 27
type input "2025-10-08"
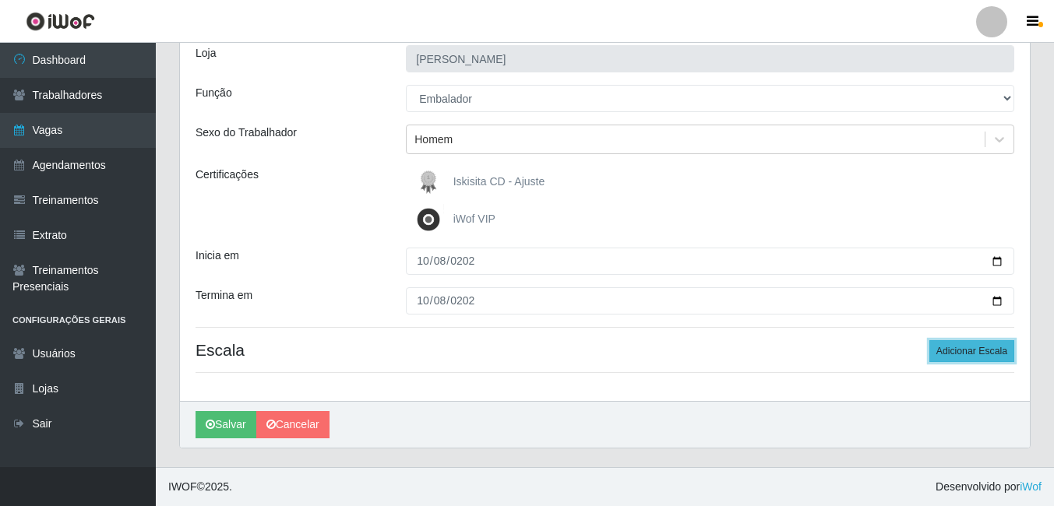
click at [986, 350] on button "Adicionar Escala" at bounding box center [972, 352] width 85 height 22
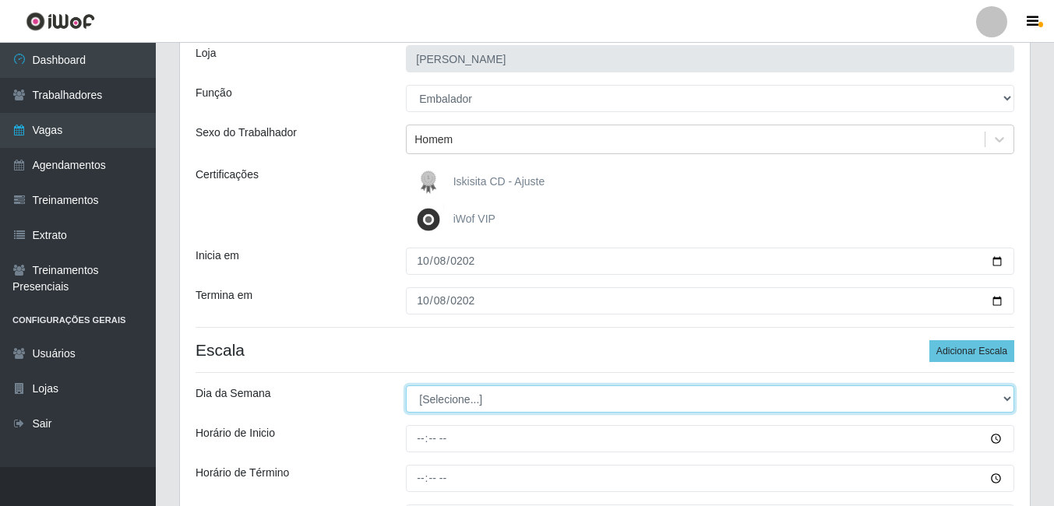
click at [528, 400] on select "[Selecione...] Segunda Terça Quarta Quinta Sexta Sábado Domingo" at bounding box center [710, 399] width 609 height 27
select select "3"
click at [406, 386] on select "[Selecione...] Segunda Terça Quarta Quinta Sexta Sábado Domingo" at bounding box center [710, 399] width 609 height 27
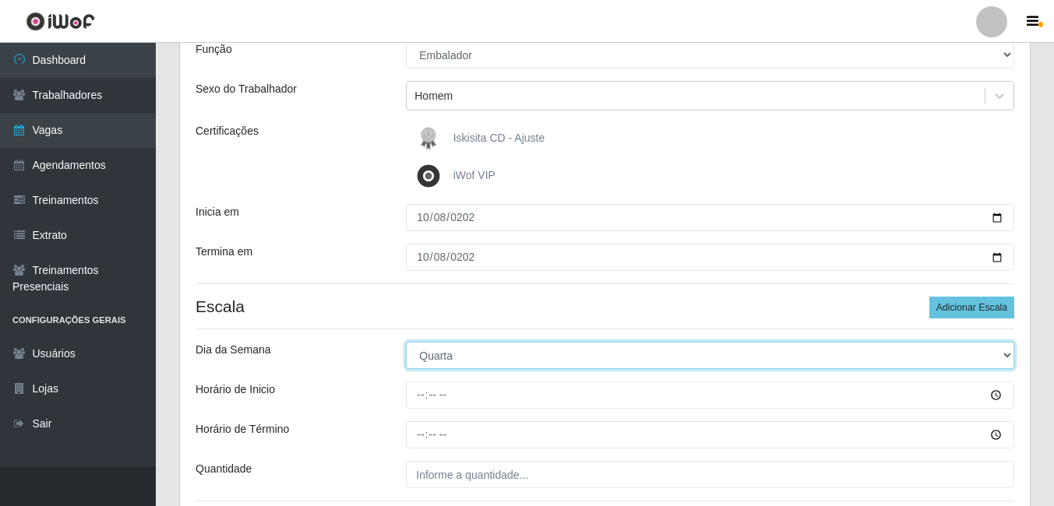
scroll to position [182, 0]
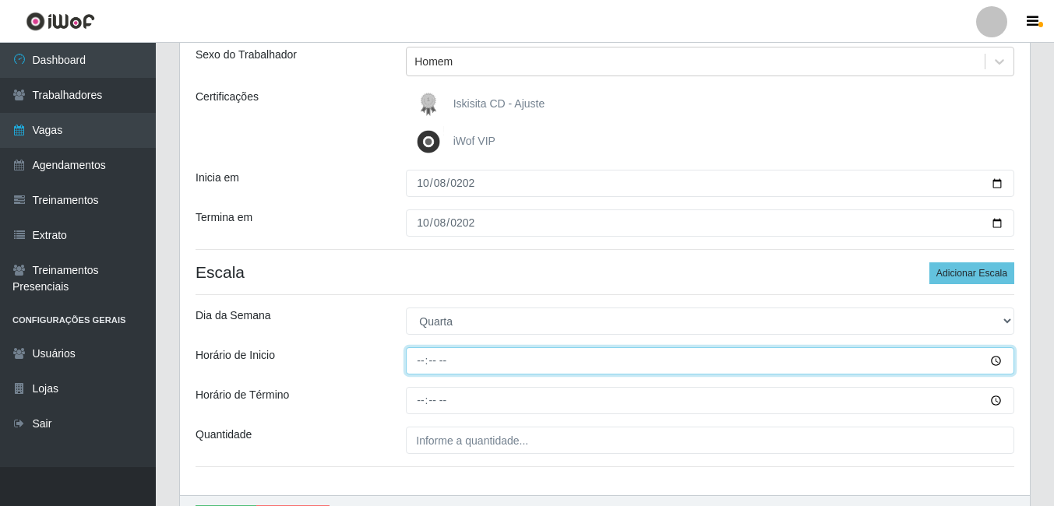
click at [419, 363] on input "Horário de Inicio" at bounding box center [710, 361] width 609 height 27
type input "11:00"
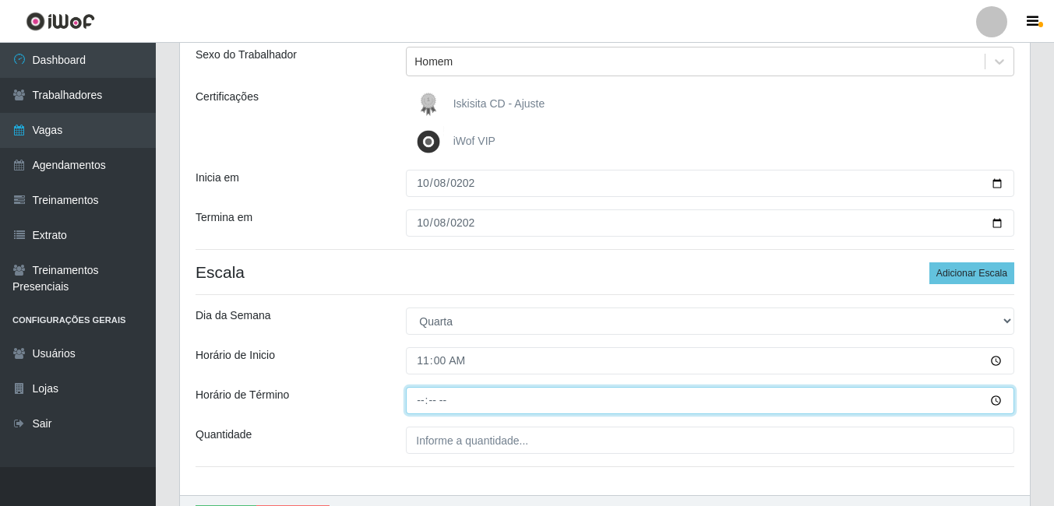
click at [422, 405] on input "Horário de Término" at bounding box center [710, 400] width 609 height 27
type input "17:00"
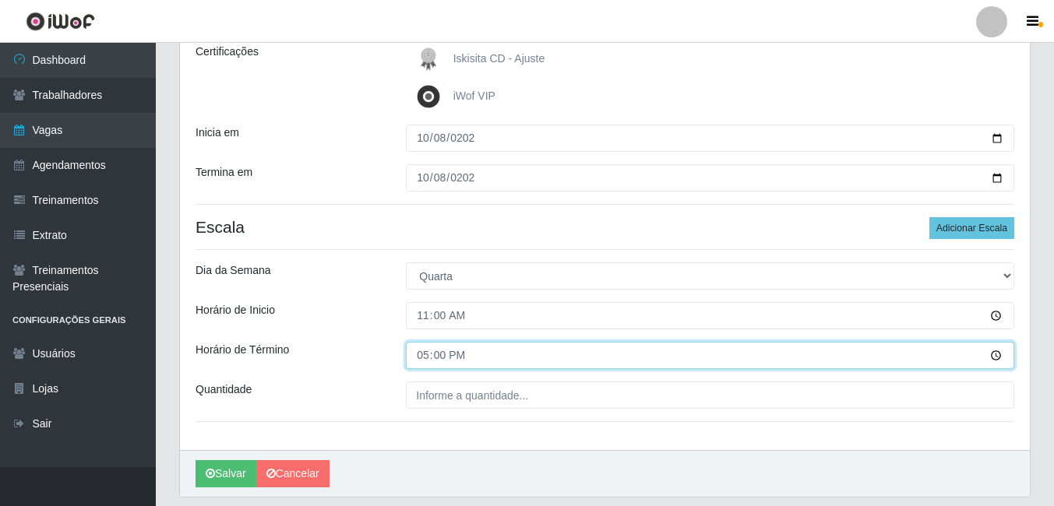
scroll to position [277, 0]
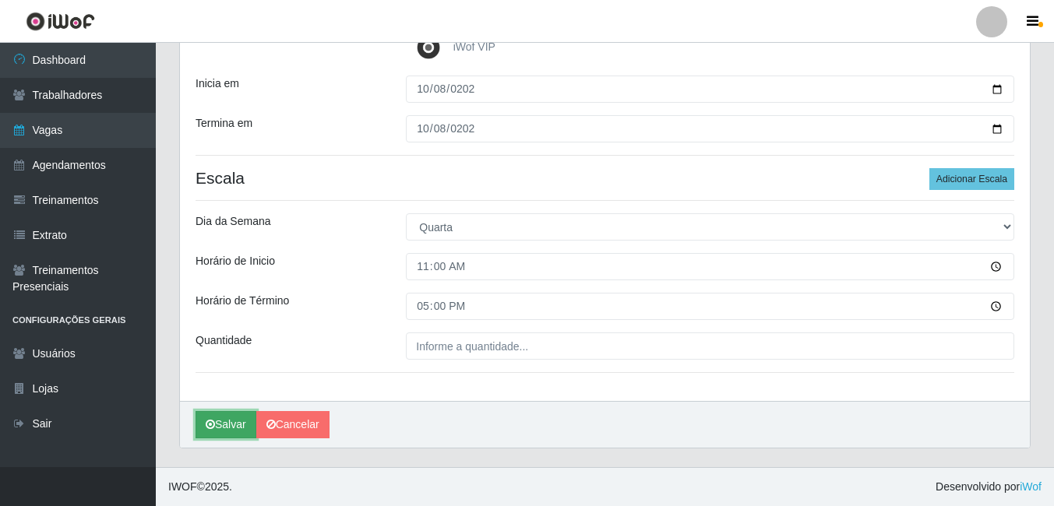
click at [236, 415] on button "Salvar" at bounding box center [226, 424] width 61 height 27
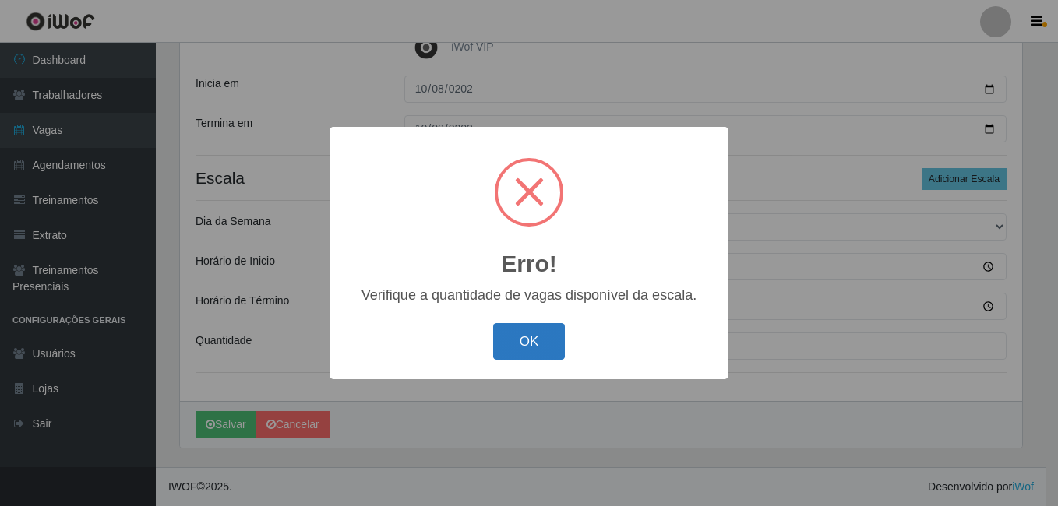
click at [517, 337] on button "OK" at bounding box center [529, 341] width 72 height 37
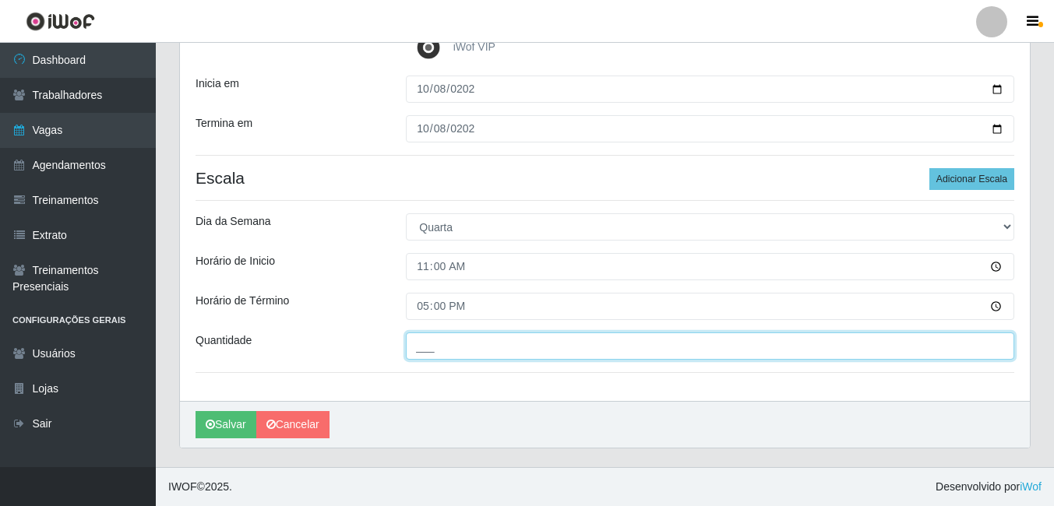
click at [475, 348] on input "___" at bounding box center [710, 346] width 609 height 27
type input "02_"
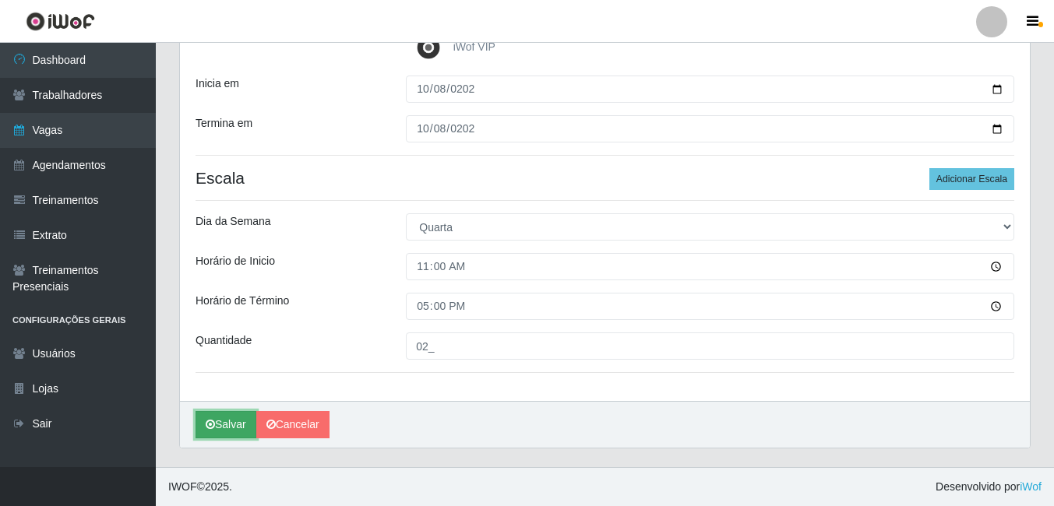
click at [228, 420] on button "Salvar" at bounding box center [226, 424] width 61 height 27
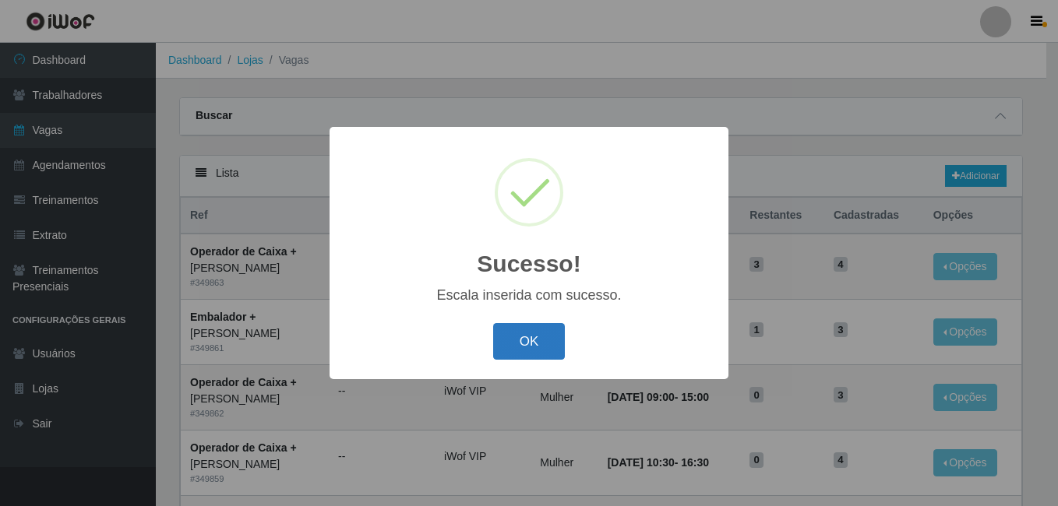
click at [541, 347] on button "OK" at bounding box center [529, 341] width 72 height 37
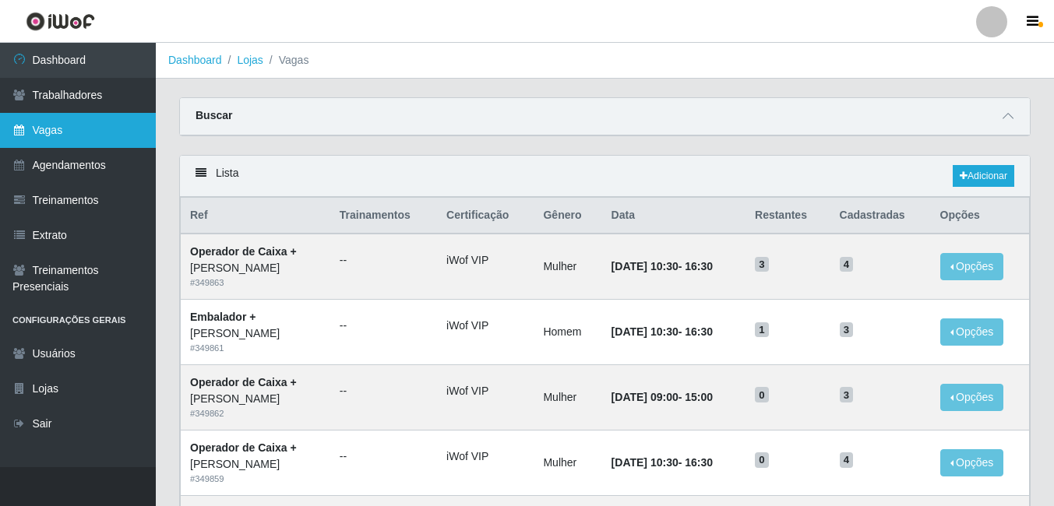
click at [71, 130] on link "Vagas" at bounding box center [78, 130] width 156 height 35
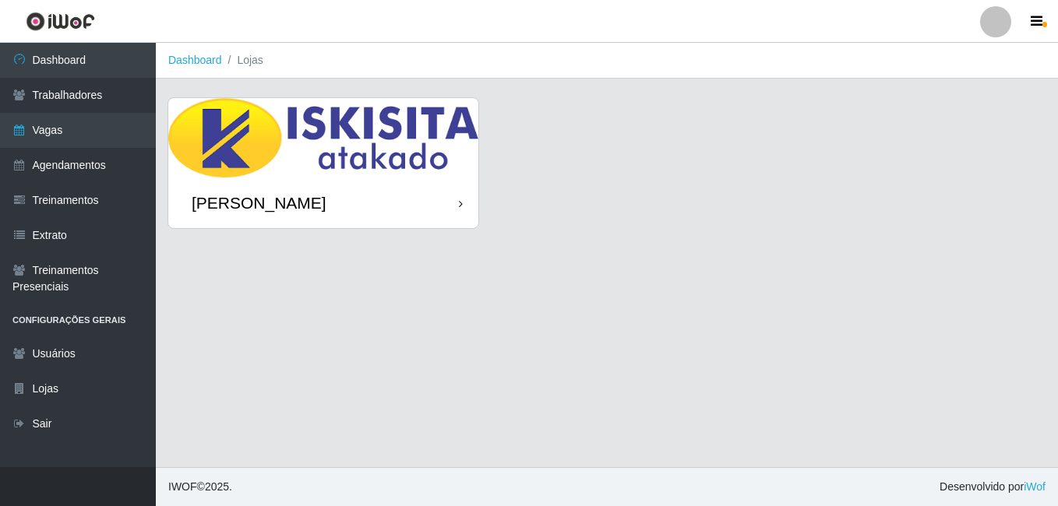
click at [394, 200] on div "[PERSON_NAME]" at bounding box center [323, 203] width 310 height 51
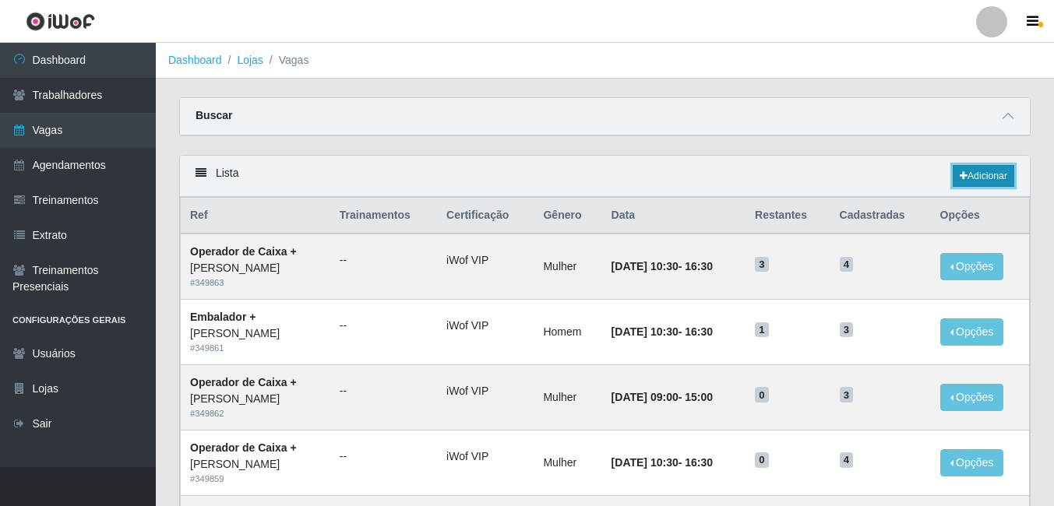
click at [986, 173] on link "Adicionar" at bounding box center [984, 176] width 62 height 22
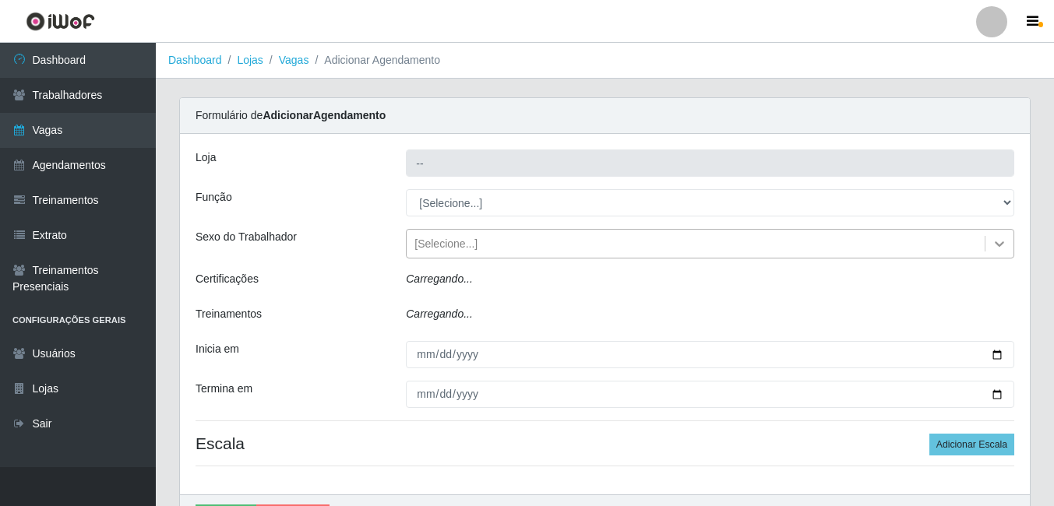
type input "[PERSON_NAME]"
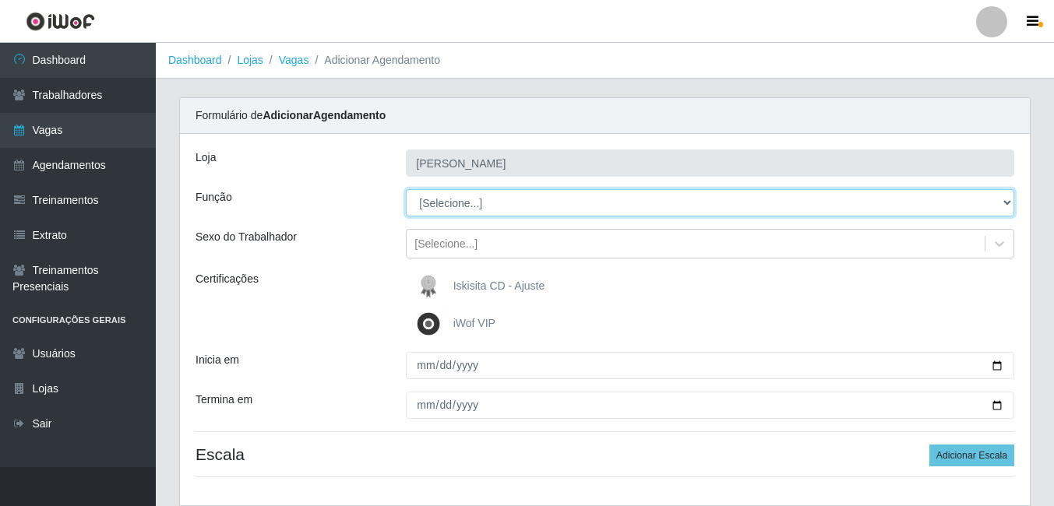
click at [1007, 203] on select "[Selecione...] Auxiliar de Estacionamento Auxiliar de Estacionamento + Auxiliar…" at bounding box center [710, 202] width 609 height 27
select select "1"
click at [406, 189] on select "[Selecione...] Auxiliar de Estacionamento Auxiliar de Estacionamento + Auxiliar…" at bounding box center [710, 202] width 609 height 27
click at [1004, 207] on select "[Selecione...] Auxiliar de Estacionamento Auxiliar de Estacionamento + Auxiliar…" at bounding box center [710, 202] width 609 height 27
click at [406, 189] on select "[Selecione...] Auxiliar de Estacionamento Auxiliar de Estacionamento + Auxiliar…" at bounding box center [710, 202] width 609 height 27
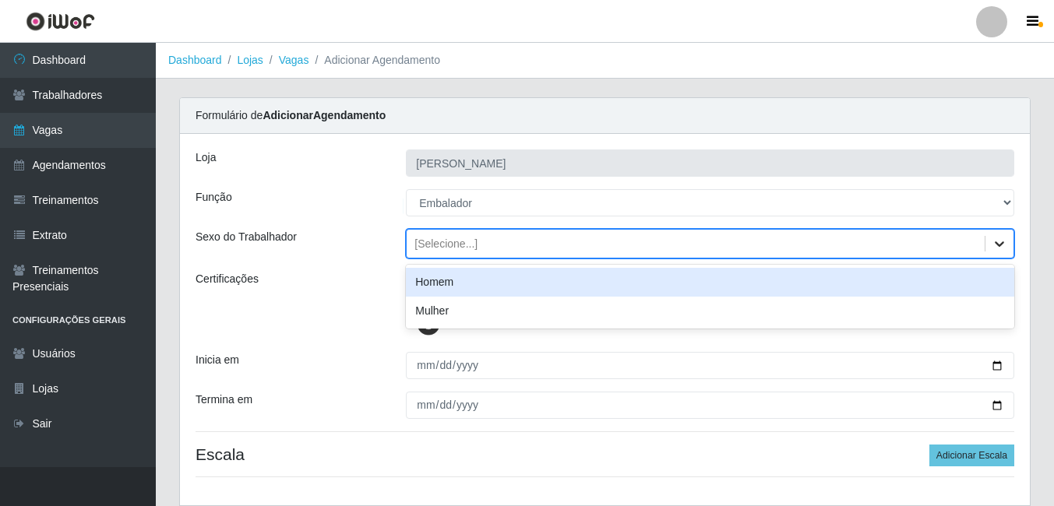
click at [998, 241] on icon at bounding box center [1000, 244] width 16 height 16
click at [588, 291] on div "Homem" at bounding box center [710, 282] width 609 height 29
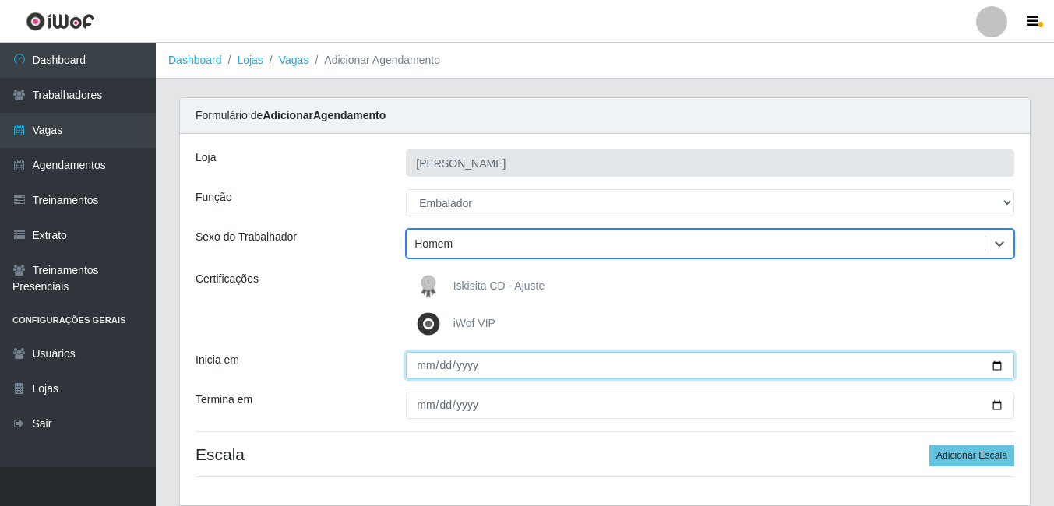
click at [457, 364] on input "Inicia em" at bounding box center [710, 365] width 609 height 27
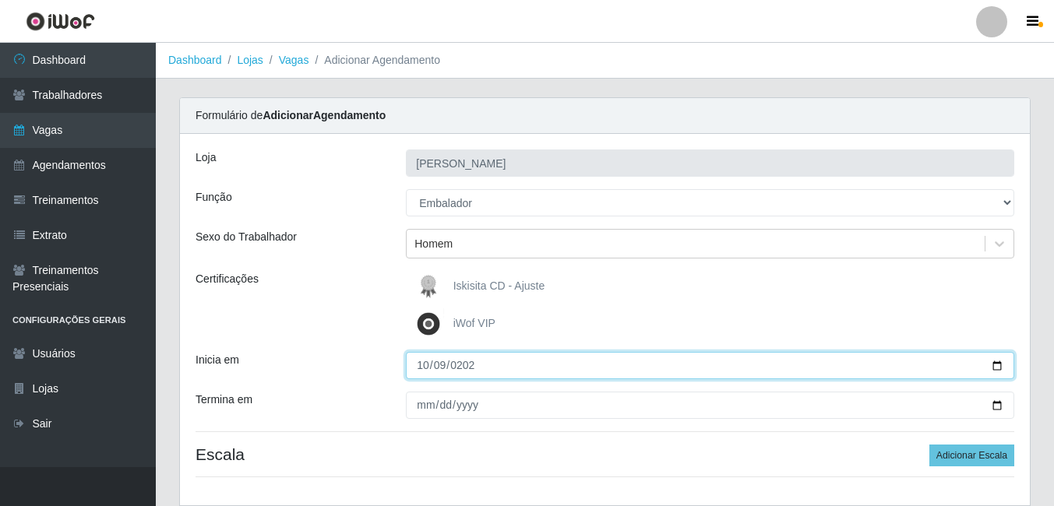
type input "2025-10-09"
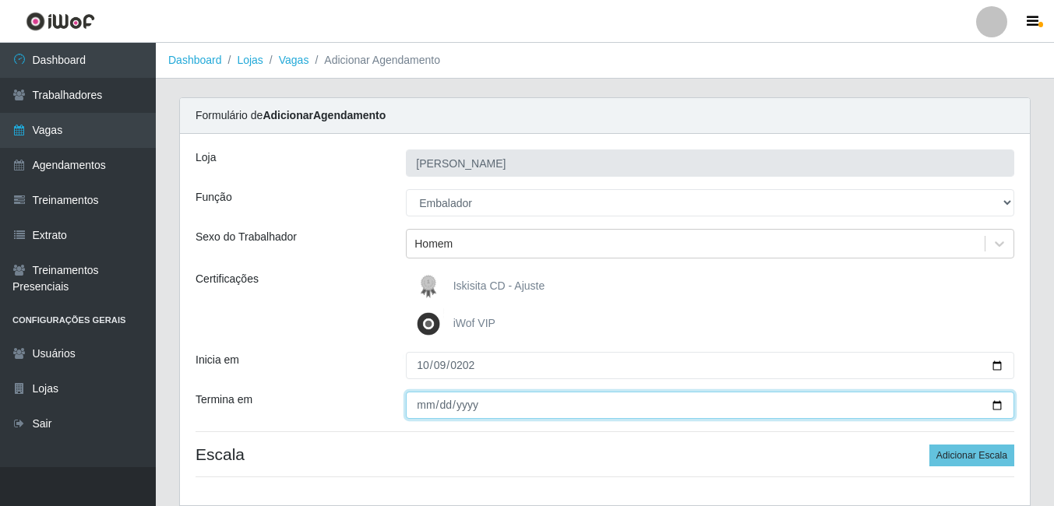
click at [450, 409] on input "Termina em" at bounding box center [710, 405] width 609 height 27
click at [424, 406] on input "Termina em" at bounding box center [710, 405] width 609 height 27
type input "2025-10-09"
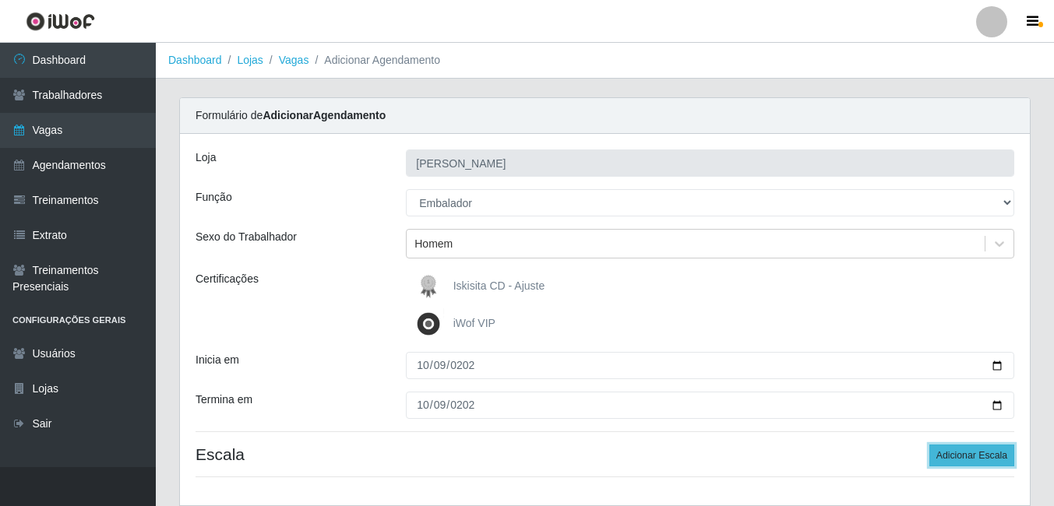
click at [990, 454] on button "Adicionar Escala" at bounding box center [972, 456] width 85 height 22
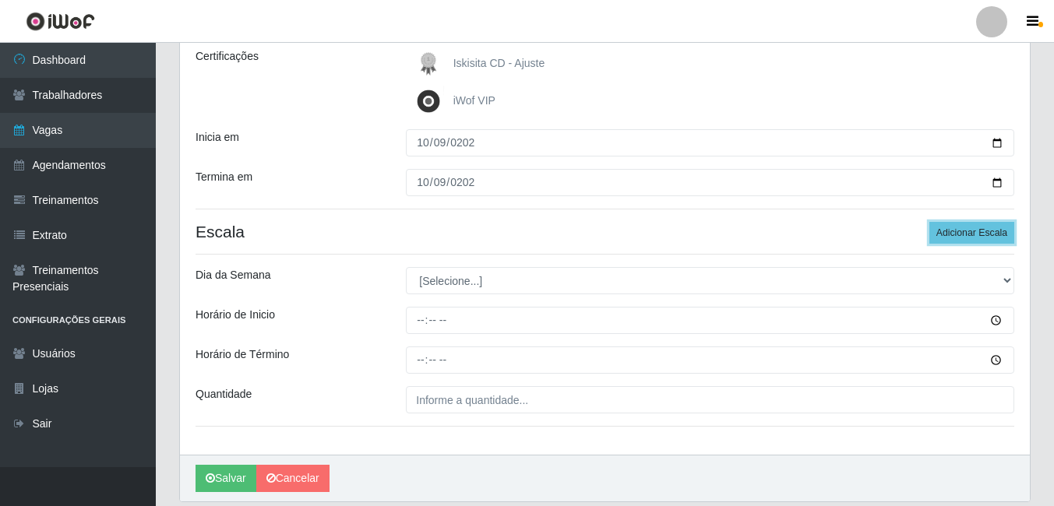
scroll to position [234, 0]
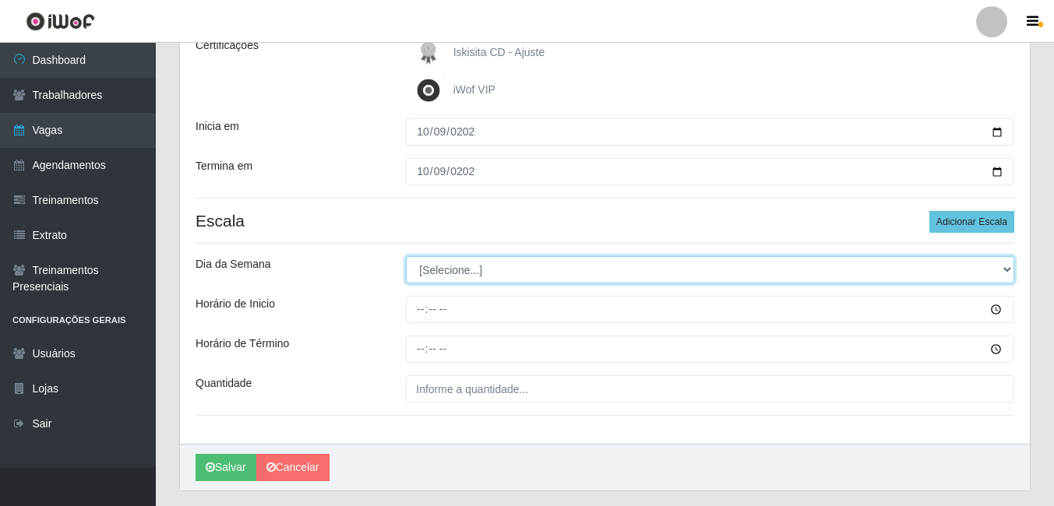
click at [449, 274] on select "[Selecione...] Segunda Terça Quarta Quinta Sexta Sábado Domingo" at bounding box center [710, 269] width 609 height 27
select select "4"
click at [406, 256] on select "[Selecione...] Segunda Terça Quarta Quinta Sexta Sábado Domingo" at bounding box center [710, 269] width 609 height 27
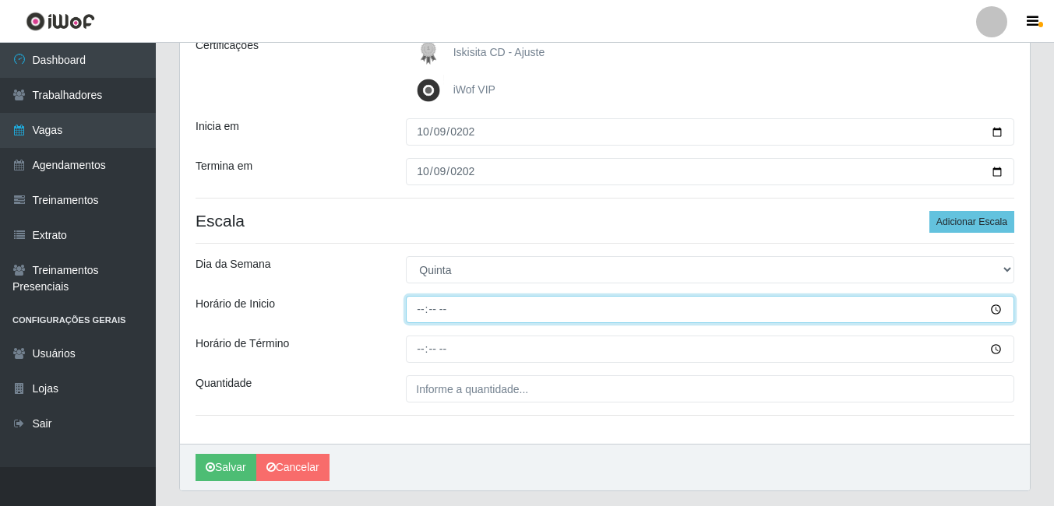
click at [414, 308] on input "Horário de Inicio" at bounding box center [710, 309] width 609 height 27
type input "10:00"
click at [422, 311] on input "Horário de Inicio" at bounding box center [710, 309] width 609 height 27
type input "11:00"
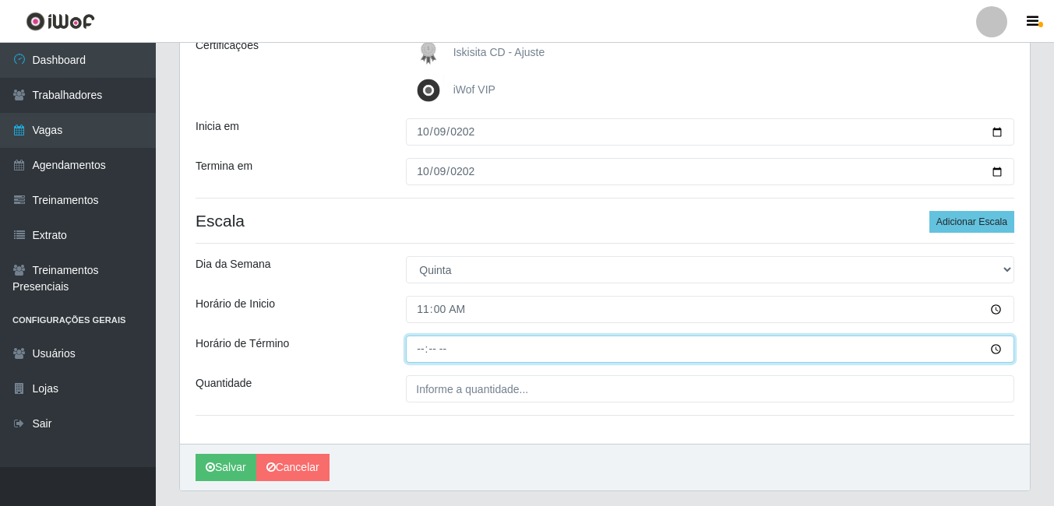
click at [422, 350] on input "Horário de Término" at bounding box center [710, 349] width 609 height 27
type input "17:00"
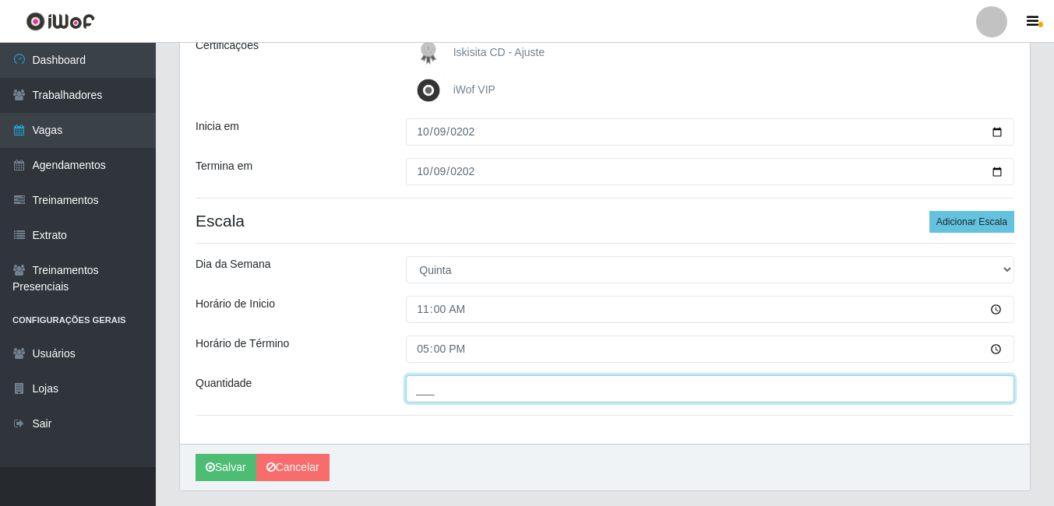
click at [439, 387] on input "___" at bounding box center [710, 389] width 609 height 27
type input "02_"
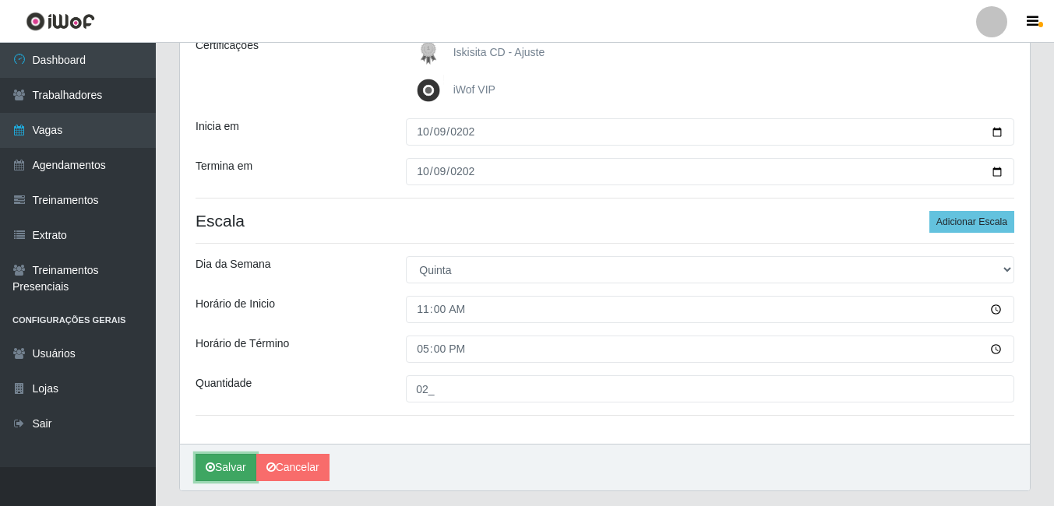
click at [224, 460] on button "Salvar" at bounding box center [226, 467] width 61 height 27
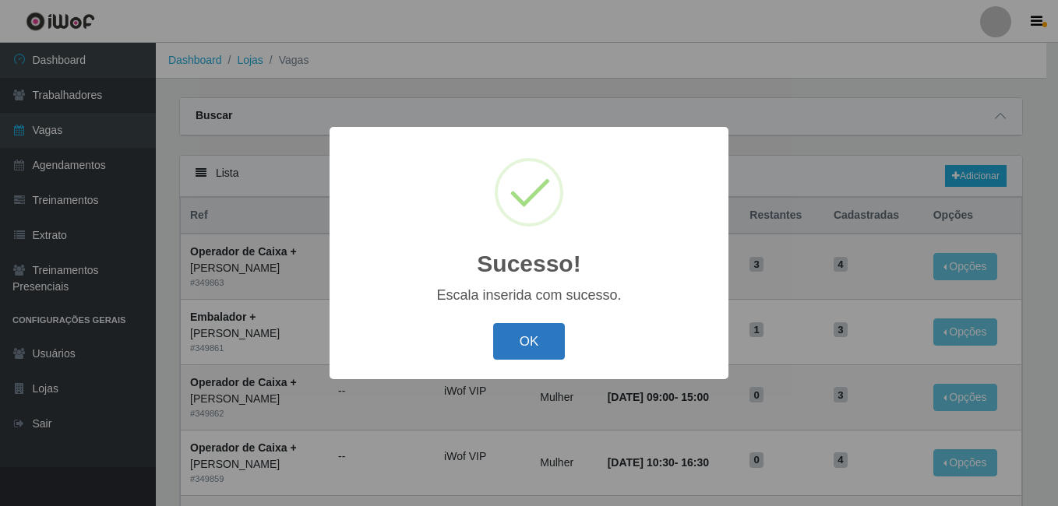
click at [531, 338] on button "OK" at bounding box center [529, 341] width 72 height 37
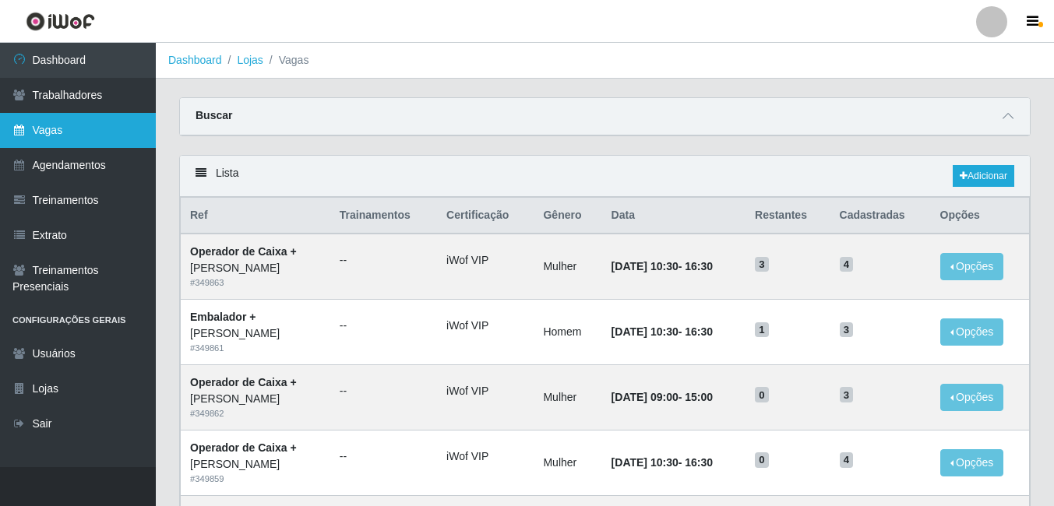
click at [49, 130] on link "Vagas" at bounding box center [78, 130] width 156 height 35
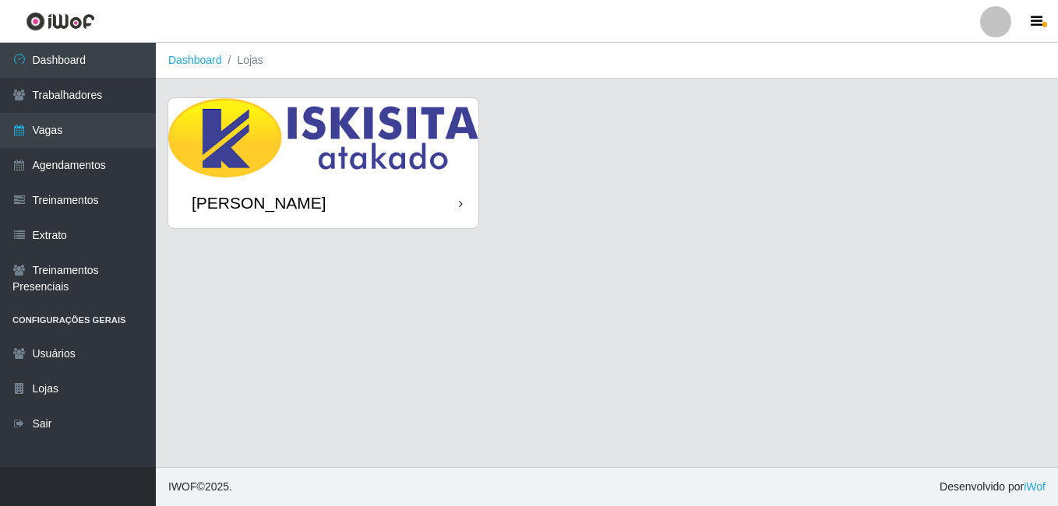
click at [365, 180] on div "[PERSON_NAME]" at bounding box center [323, 203] width 310 height 51
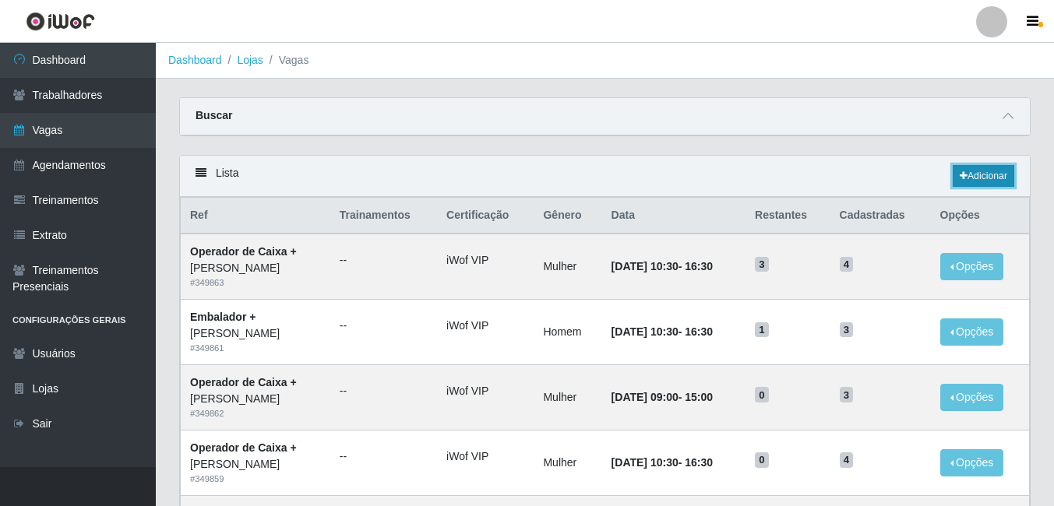
click at [974, 175] on link "Adicionar" at bounding box center [984, 176] width 62 height 22
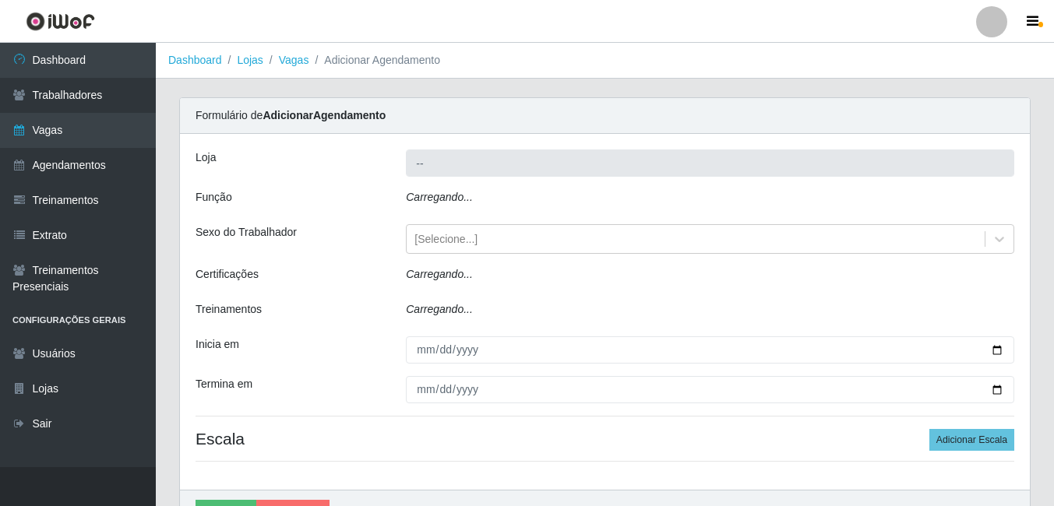
type input "[PERSON_NAME]"
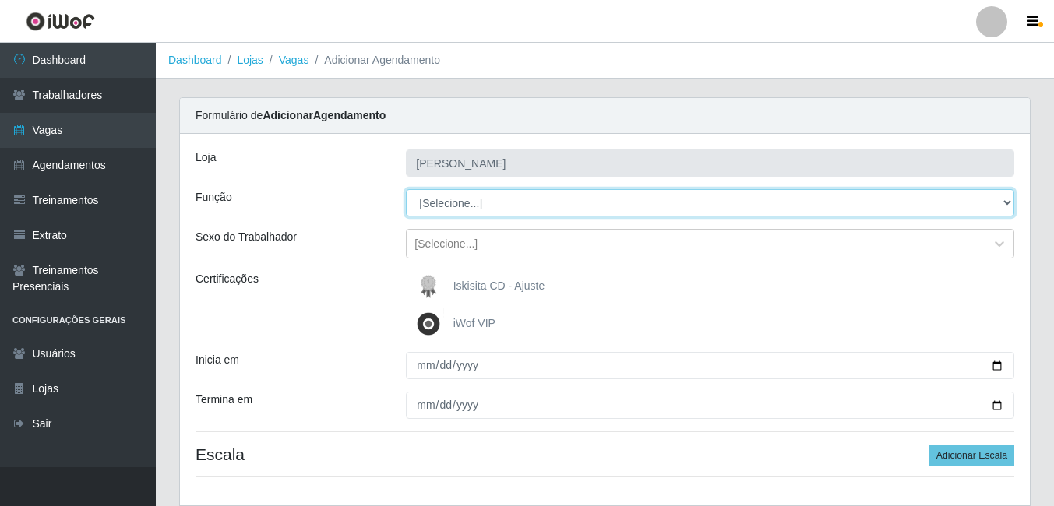
click at [472, 206] on select "[Selecione...] Auxiliar de Estacionamento Auxiliar de Estacionamento + Auxiliar…" at bounding box center [710, 202] width 609 height 27
select select "1"
click at [406, 189] on select "[Selecione...] Auxiliar de Estacionamento Auxiliar de Estacionamento + Auxiliar…" at bounding box center [710, 202] width 609 height 27
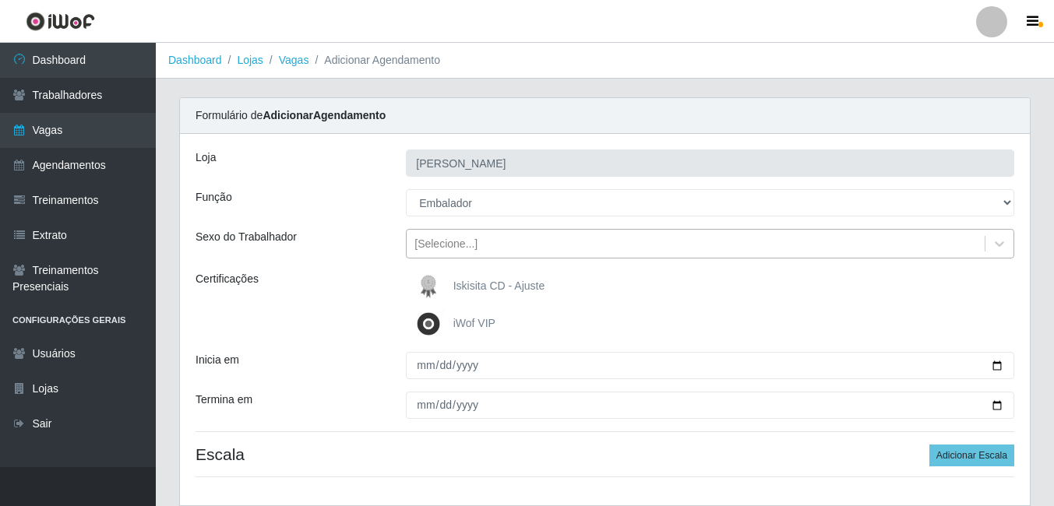
click at [481, 236] on div "[Selecione...]" at bounding box center [696, 244] width 578 height 26
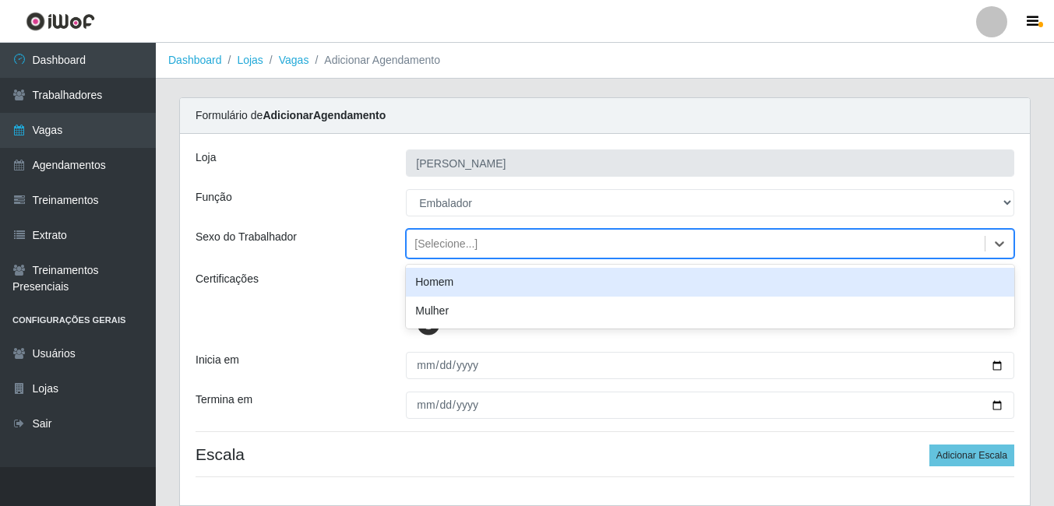
click at [473, 283] on div "Homem" at bounding box center [710, 282] width 609 height 29
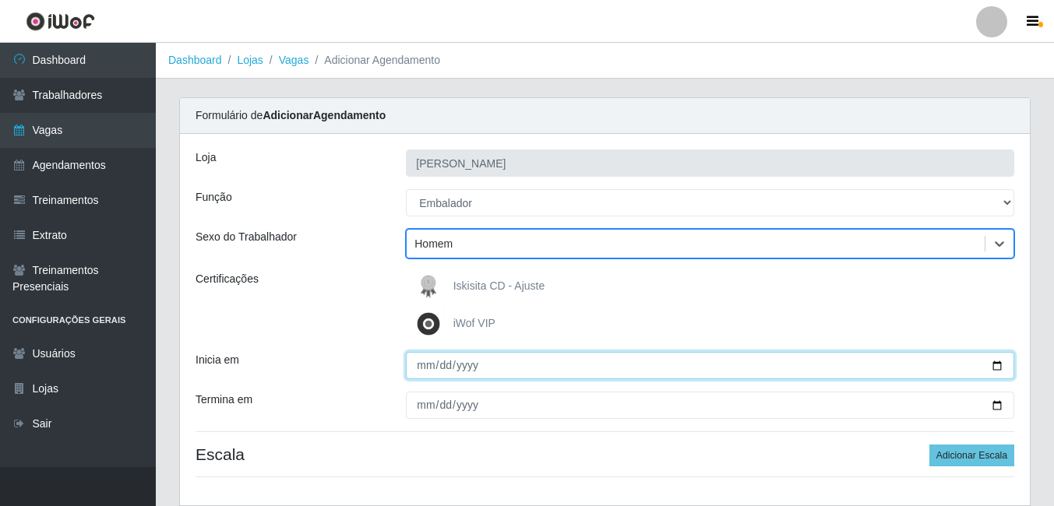
click at [426, 367] on input "Inicia em" at bounding box center [710, 365] width 609 height 27
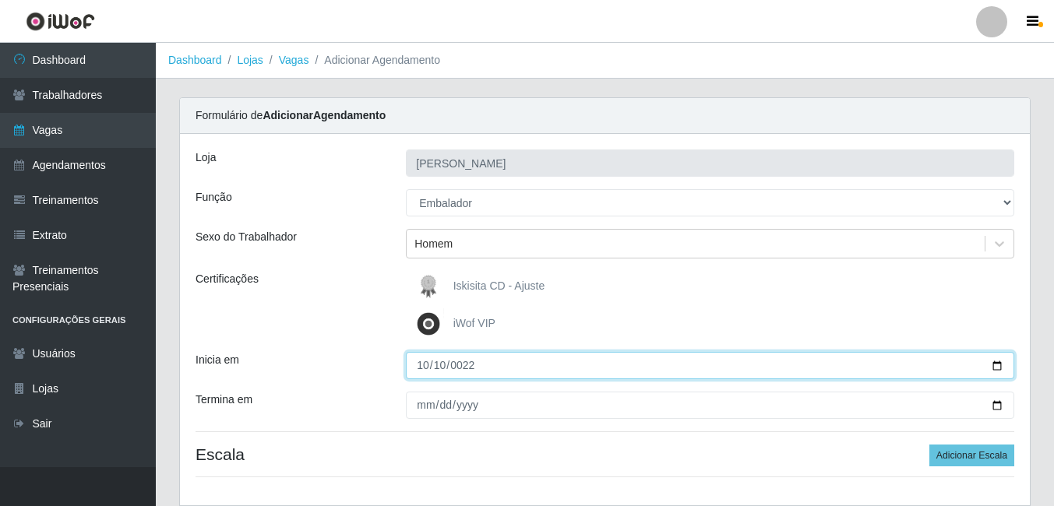
type input "0225-10-10"
type input "2025-10-10"
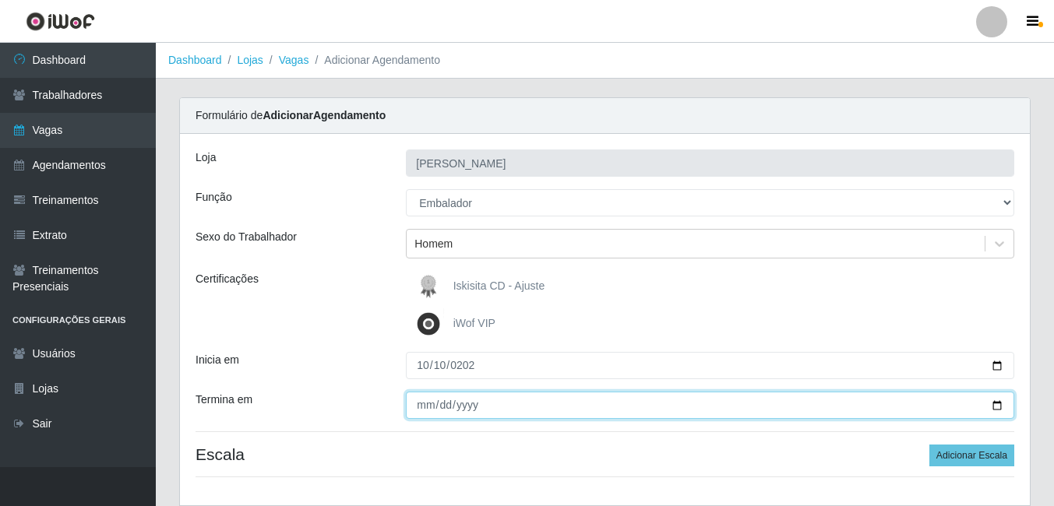
click at [413, 403] on input "Termina em" at bounding box center [710, 405] width 609 height 27
type input "2025-10-10"
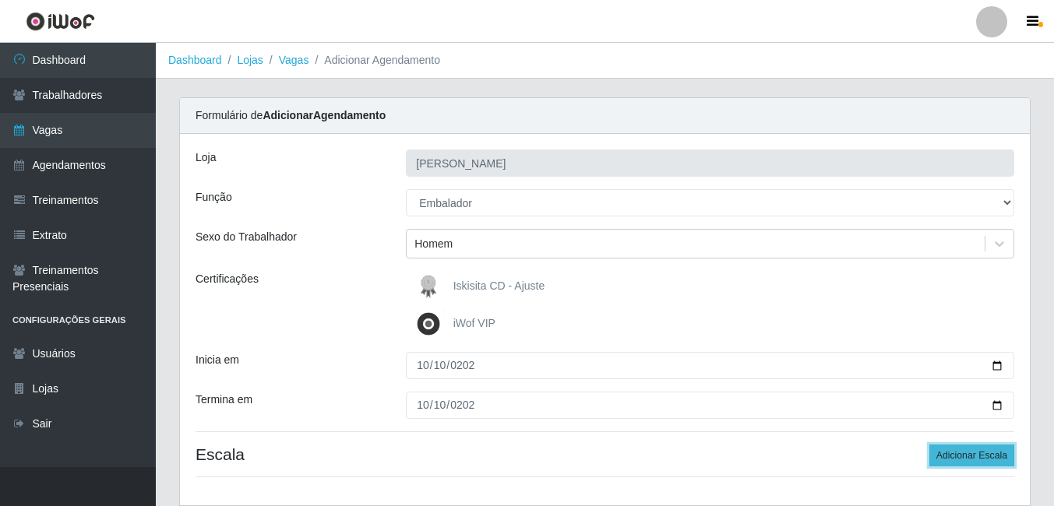
click at [967, 455] on button "Adicionar Escala" at bounding box center [972, 456] width 85 height 22
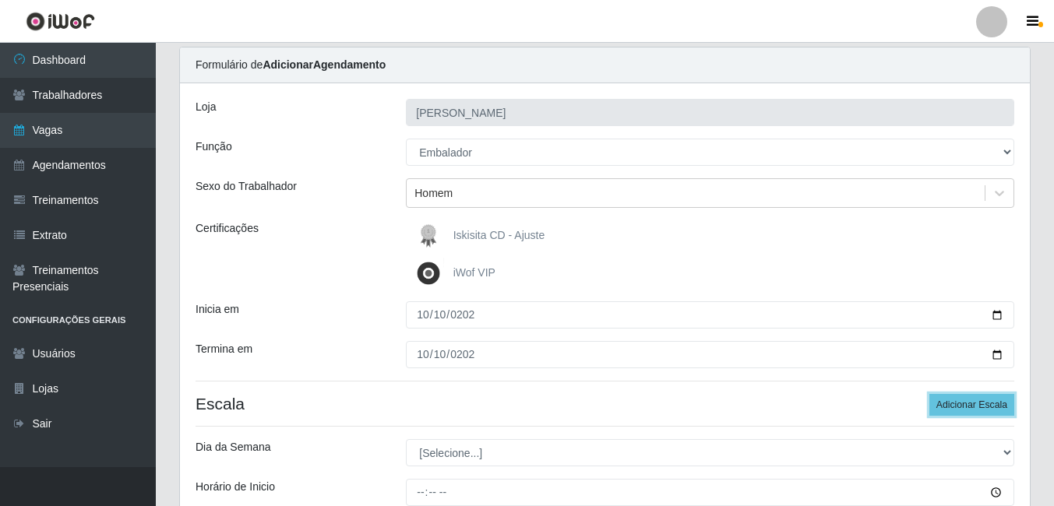
scroll to position [78, 0]
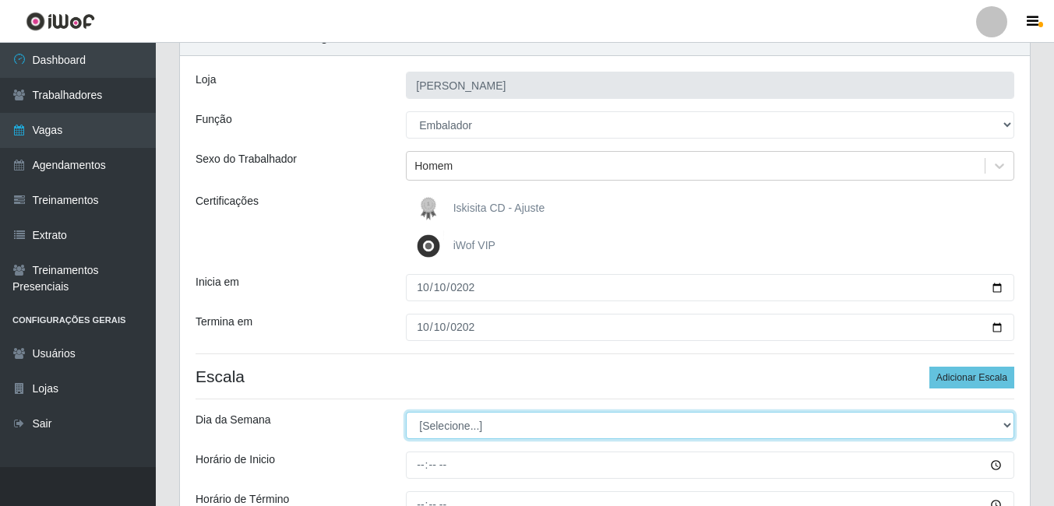
click at [476, 423] on select "[Selecione...] Segunda Terça Quarta Quinta Sexta Sábado Domingo" at bounding box center [710, 425] width 609 height 27
select select "5"
click at [406, 412] on select "[Selecione...] Segunda Terça Quarta Quinta Sexta Sábado Domingo" at bounding box center [710, 425] width 609 height 27
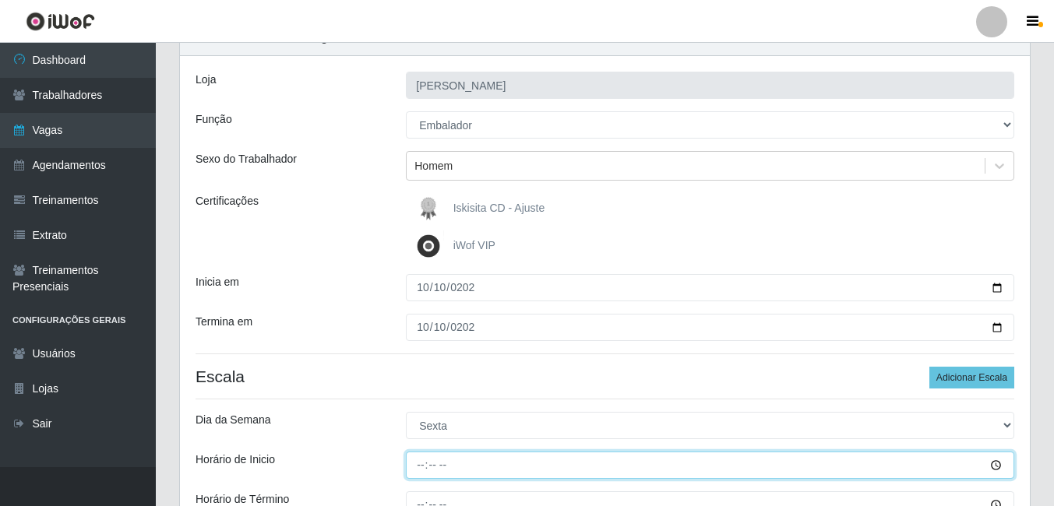
click at [420, 463] on input "Horário de Inicio" at bounding box center [710, 465] width 609 height 27
type input "11:00"
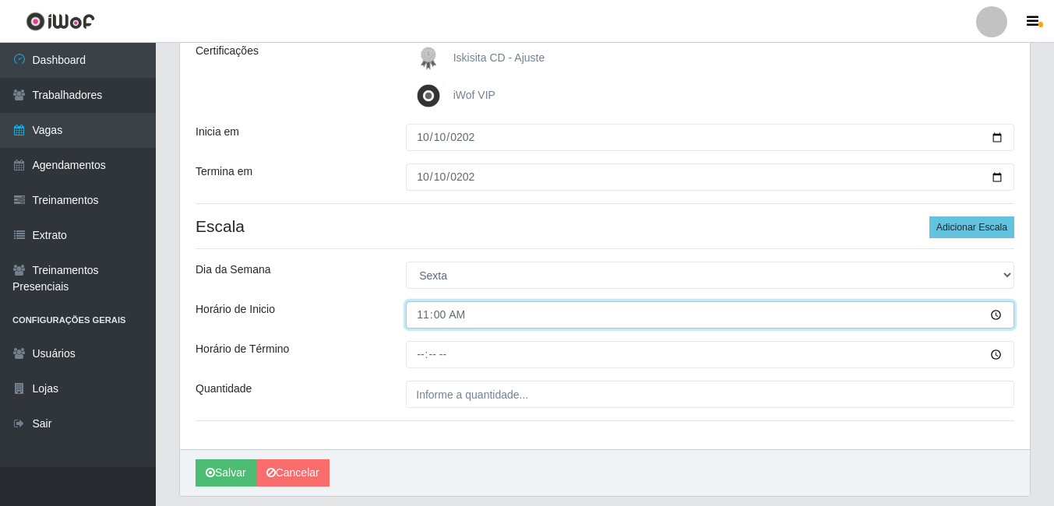
scroll to position [277, 0]
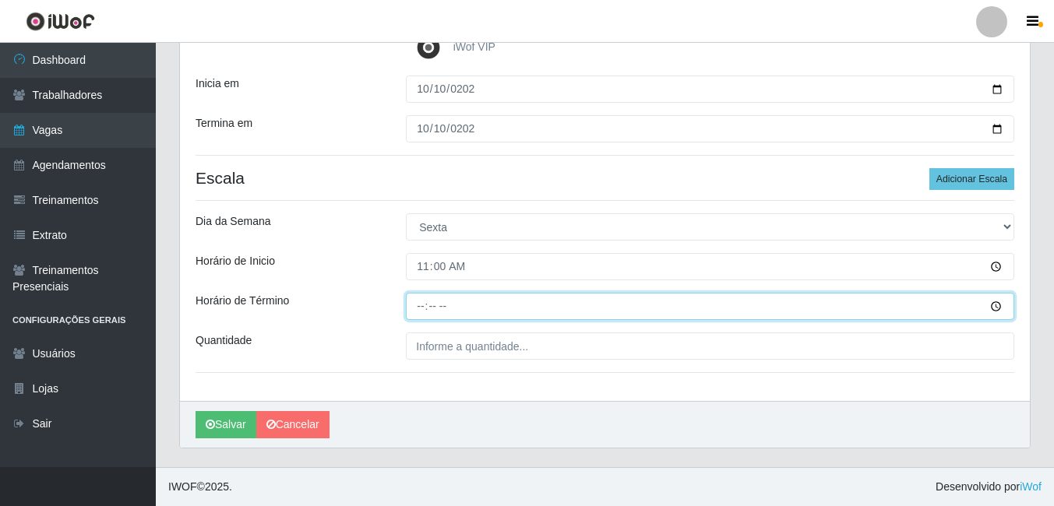
click at [418, 307] on input "Horário de Término" at bounding box center [710, 306] width 609 height 27
type input "17:00"
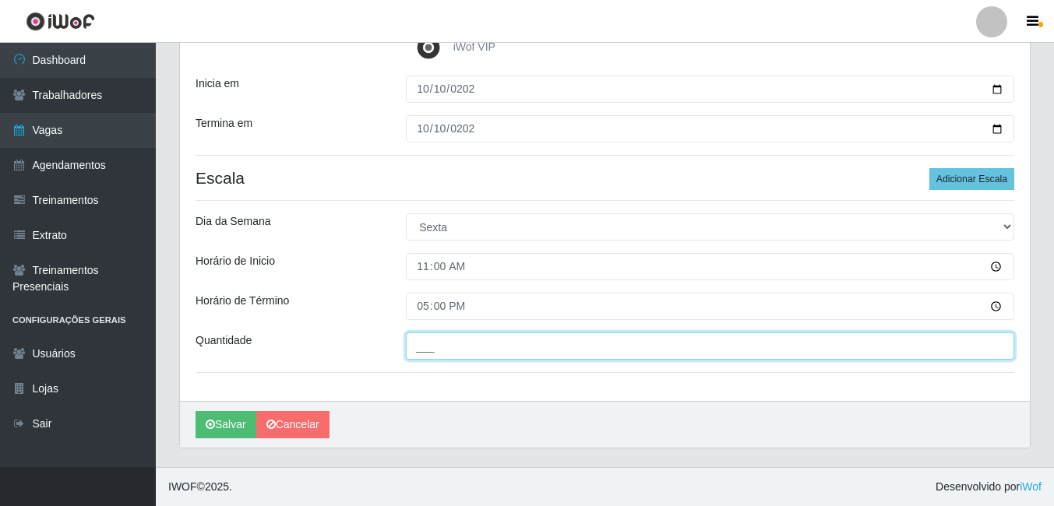
click at [434, 347] on input "___" at bounding box center [710, 346] width 609 height 27
type input "02_"
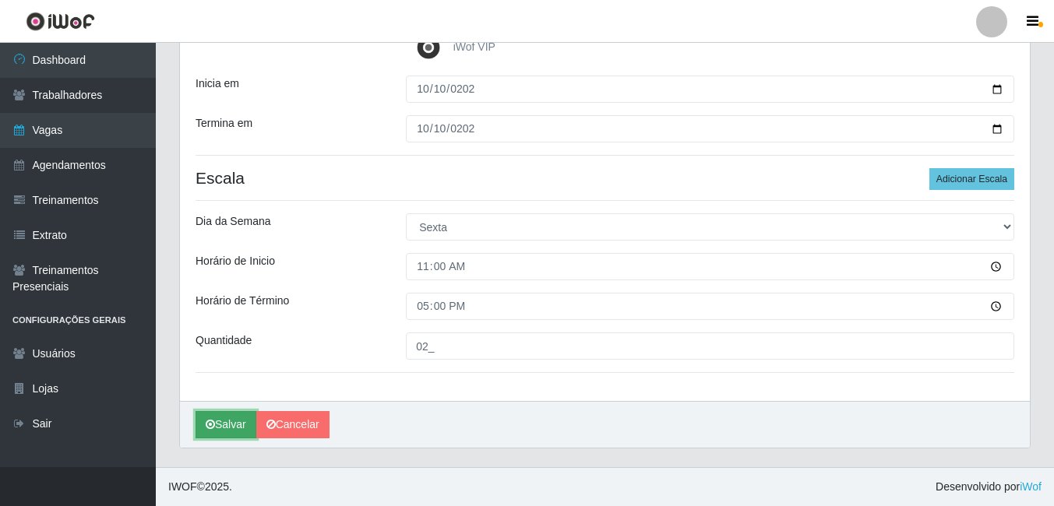
click at [238, 418] on button "Salvar" at bounding box center [226, 424] width 61 height 27
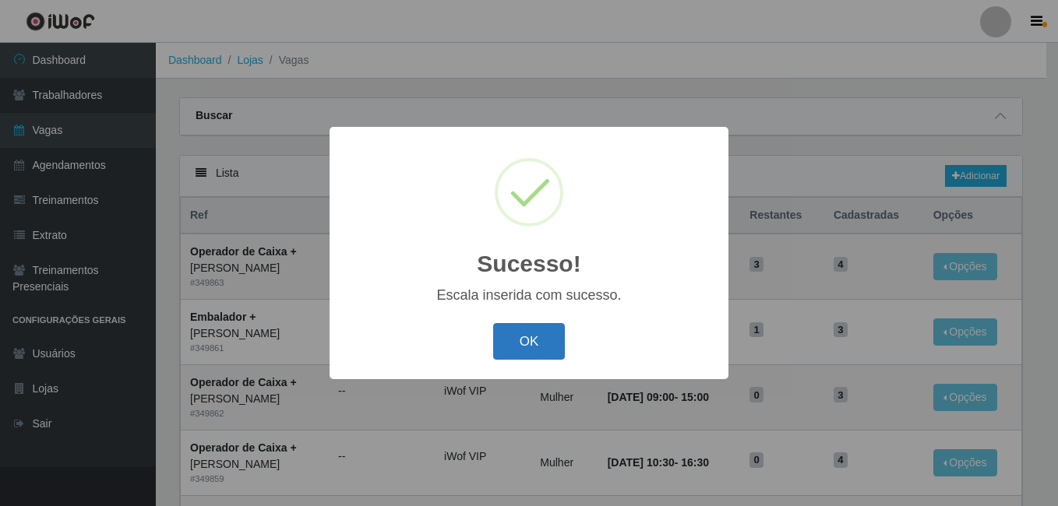
click at [535, 340] on button "OK" at bounding box center [529, 341] width 72 height 37
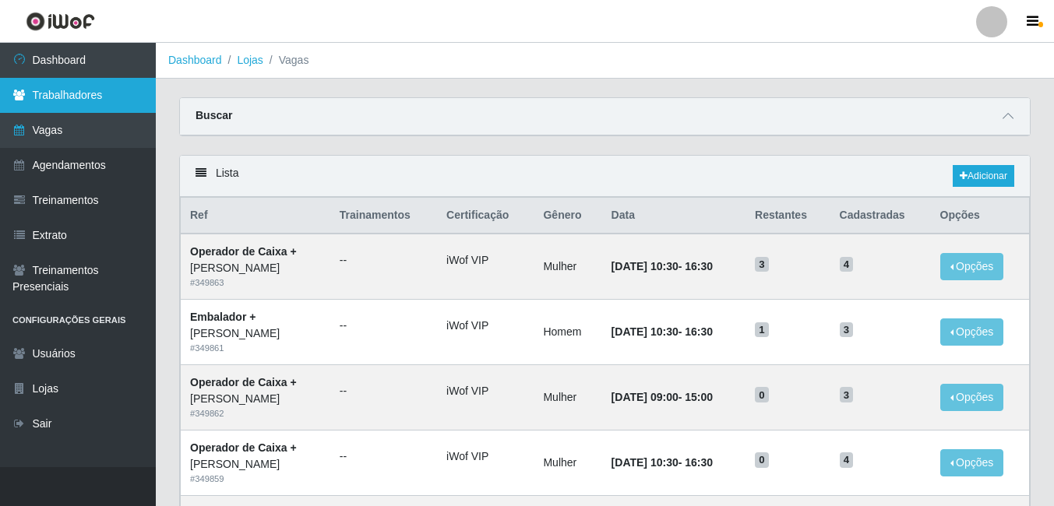
click at [55, 98] on link "Trabalhadores" at bounding box center [78, 95] width 156 height 35
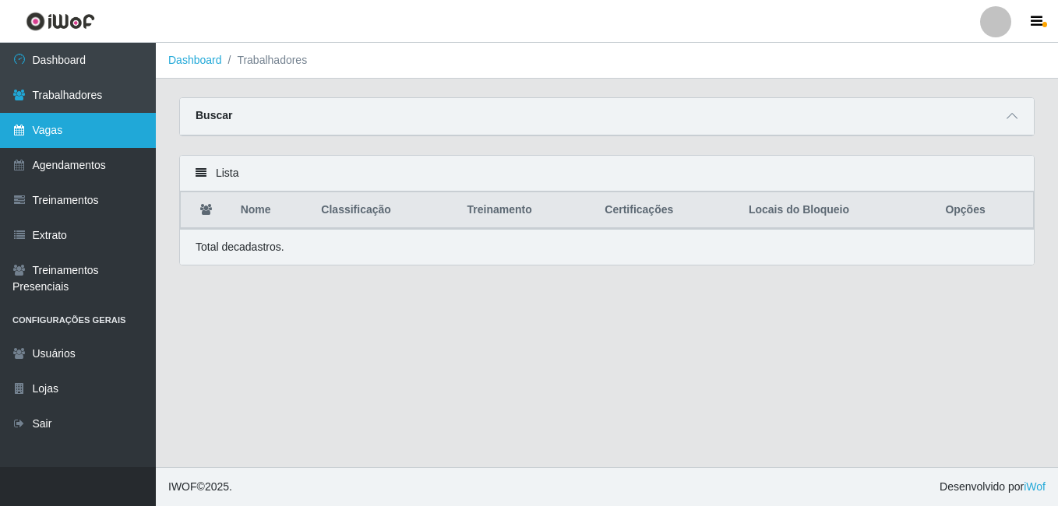
click at [71, 125] on link "Vagas" at bounding box center [78, 130] width 156 height 35
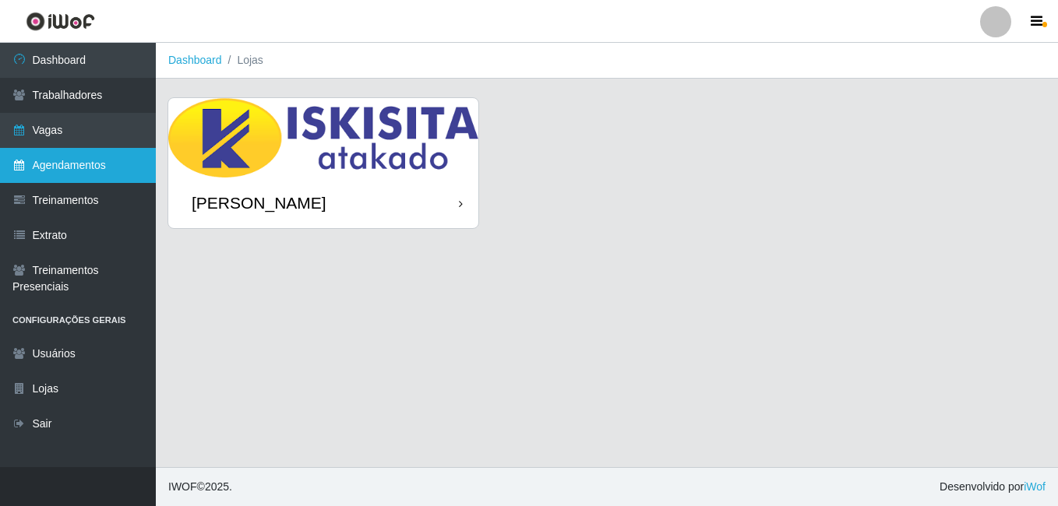
click at [85, 166] on link "Agendamentos" at bounding box center [78, 165] width 156 height 35
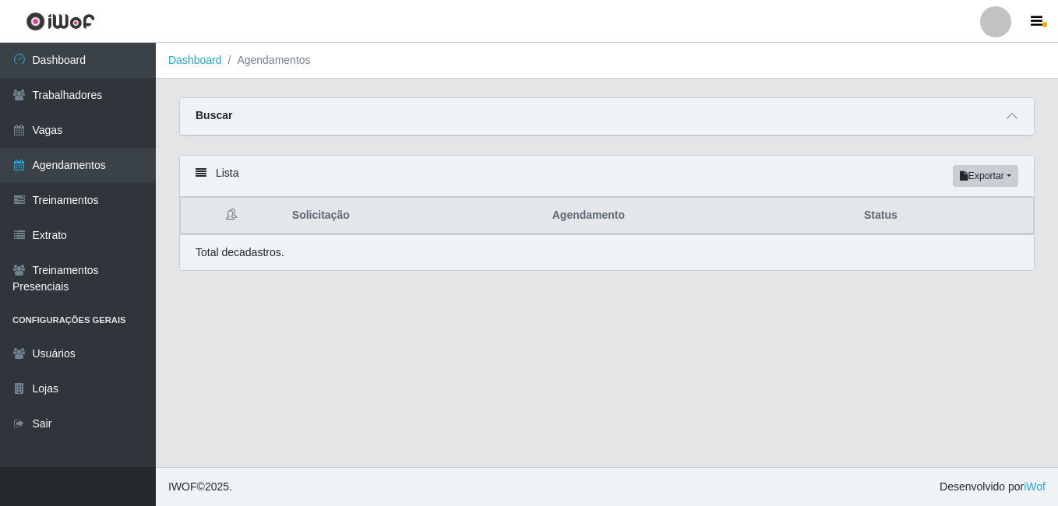
click at [203, 175] on icon at bounding box center [201, 173] width 11 height 11
click at [65, 168] on link "Agendamentos" at bounding box center [78, 165] width 156 height 35
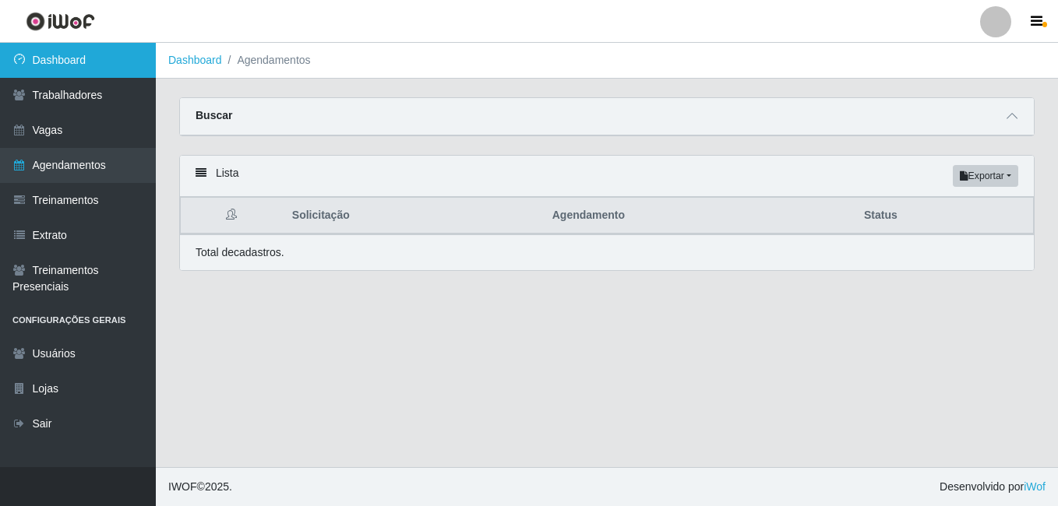
click at [78, 62] on link "Dashboard" at bounding box center [78, 60] width 156 height 35
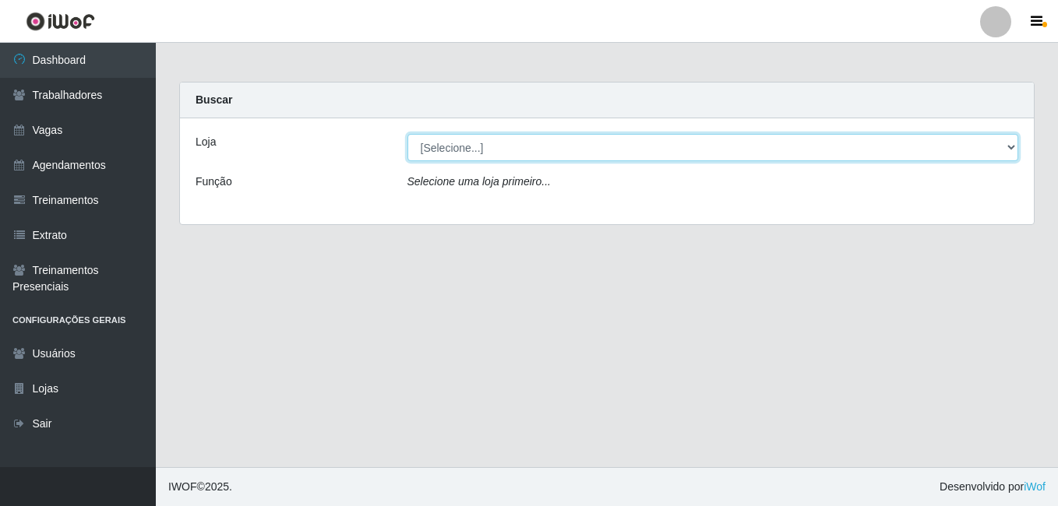
click at [949, 150] on select "[Selecione...] [PERSON_NAME]" at bounding box center [714, 147] width 612 height 27
select select "430"
click at [408, 134] on select "[Selecione...] [PERSON_NAME]" at bounding box center [714, 147] width 612 height 27
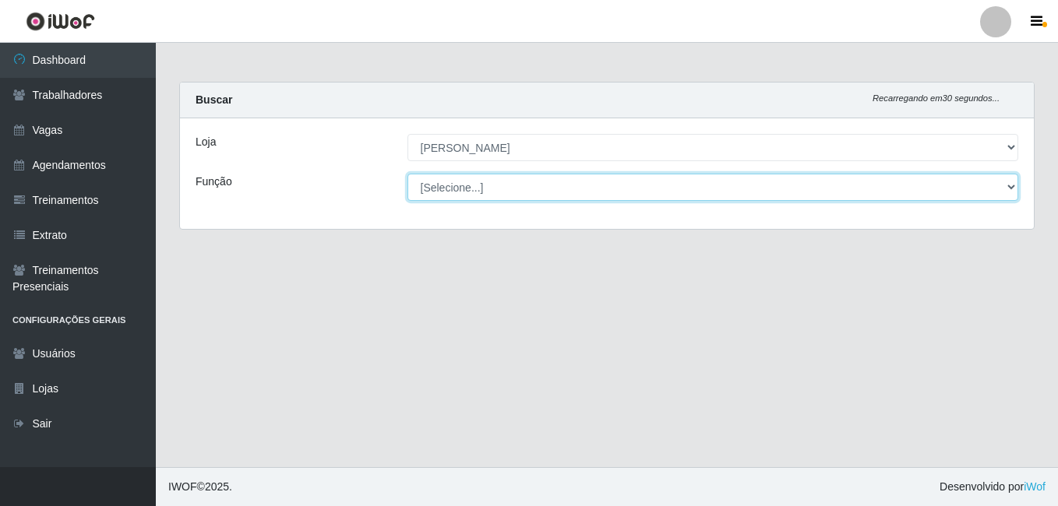
click at [479, 184] on select "[Selecione...] Auxiliar de Estacionamento Auxiliar de Estacionamento + Auxiliar…" at bounding box center [714, 187] width 612 height 27
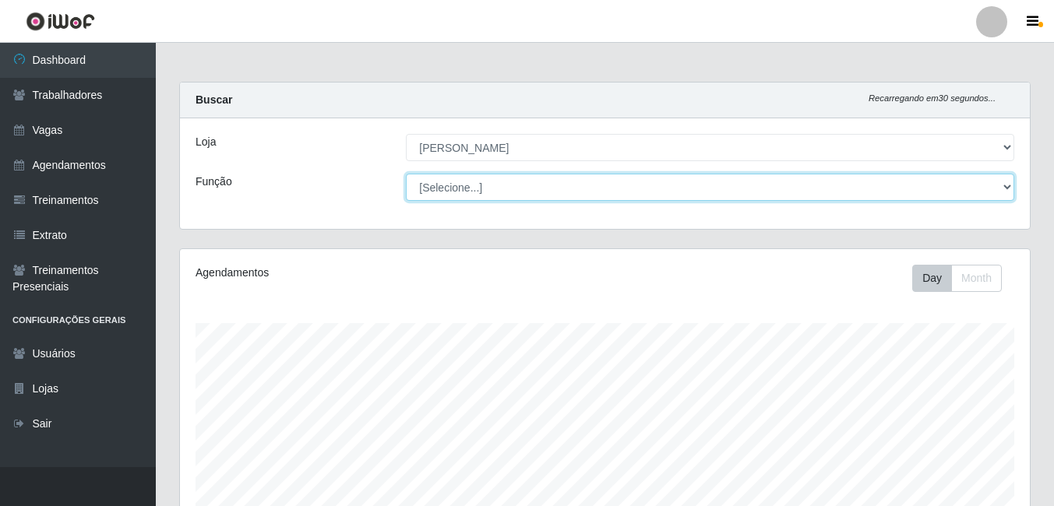
scroll to position [323, 850]
select select "1"
click at [406, 174] on select "[Selecione...] Auxiliar de Estacionamento Auxiliar de Estacionamento + Auxiliar…" at bounding box center [710, 187] width 609 height 27
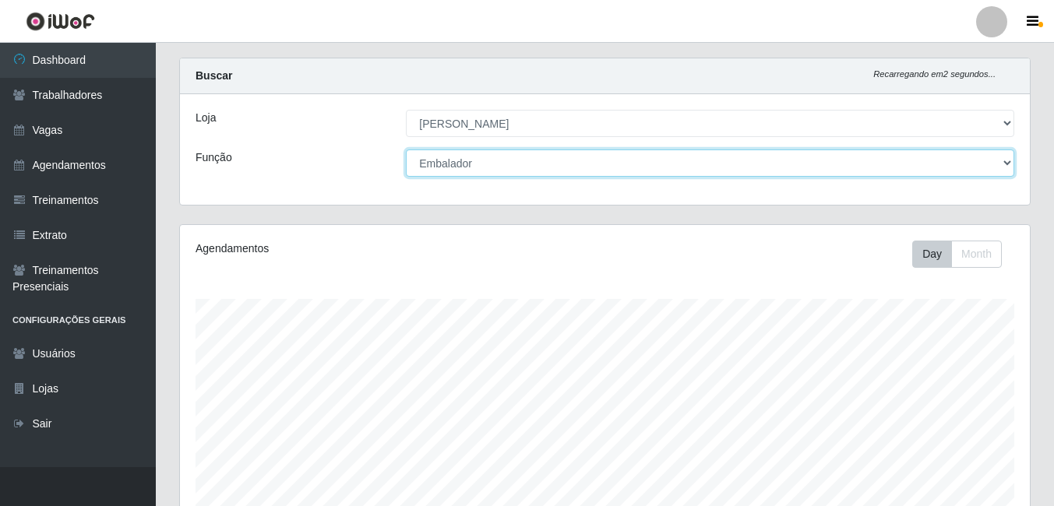
scroll to position [0, 0]
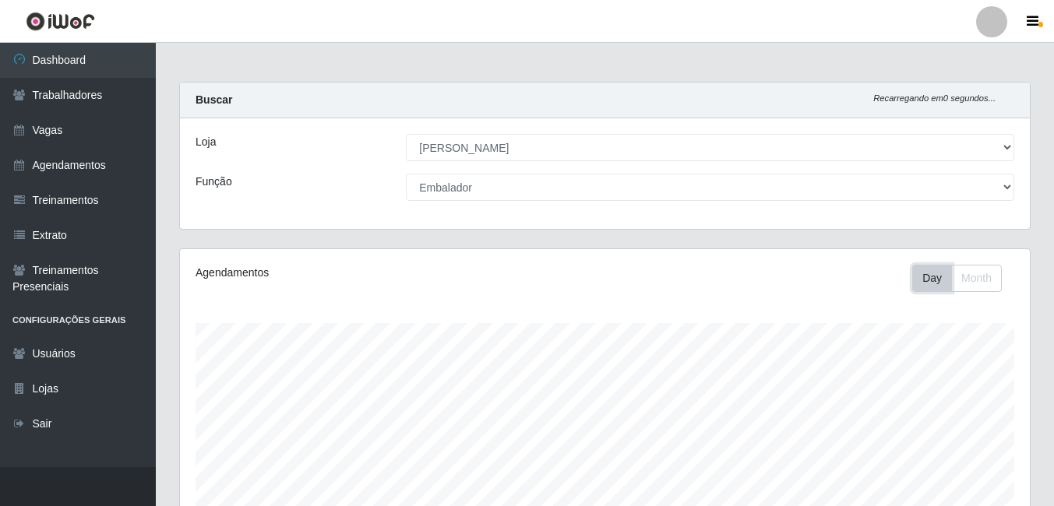
click at [926, 276] on button "Day" at bounding box center [932, 278] width 40 height 27
click at [975, 275] on button "Month" at bounding box center [976, 278] width 51 height 27
click at [924, 275] on button "Day" at bounding box center [932, 278] width 40 height 27
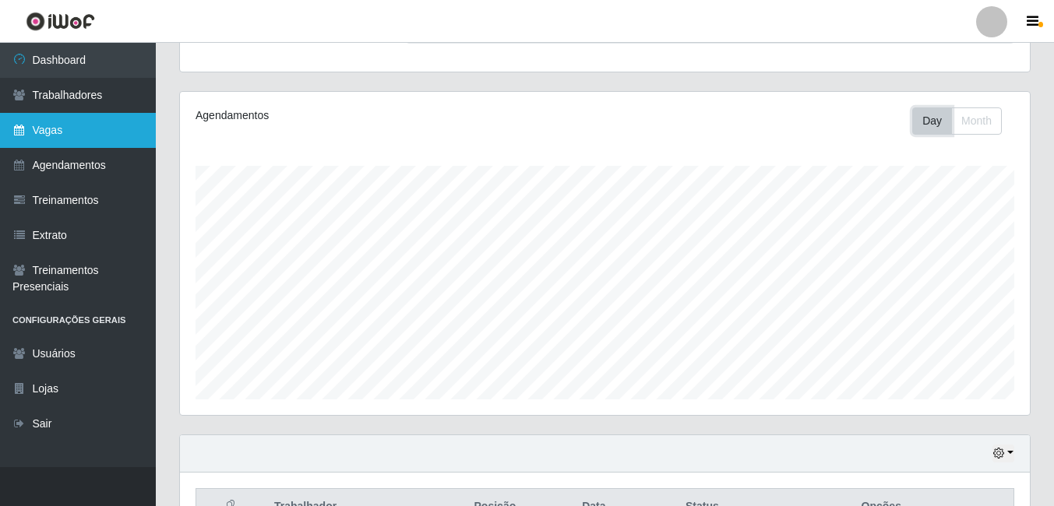
scroll to position [156, 0]
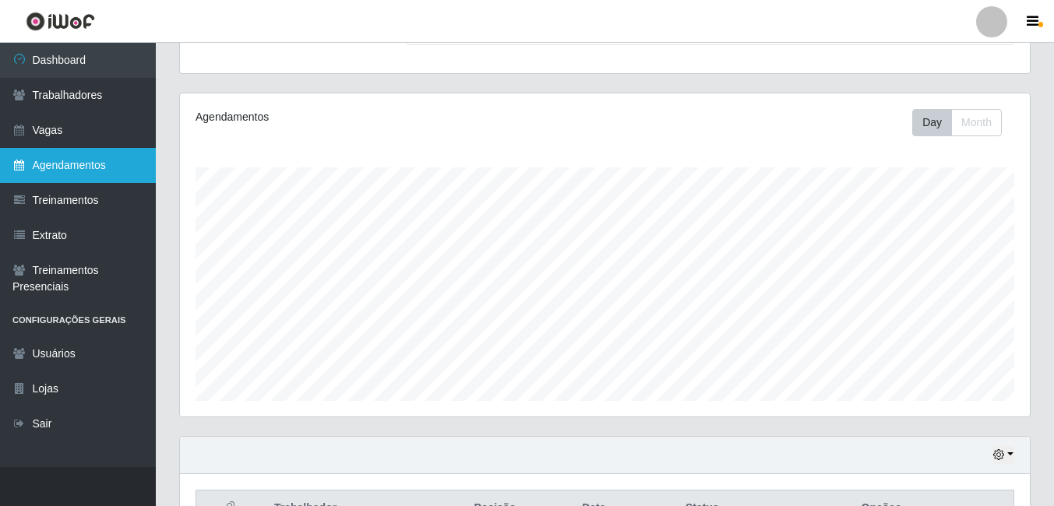
click at [60, 165] on link "Agendamentos" at bounding box center [78, 165] width 156 height 35
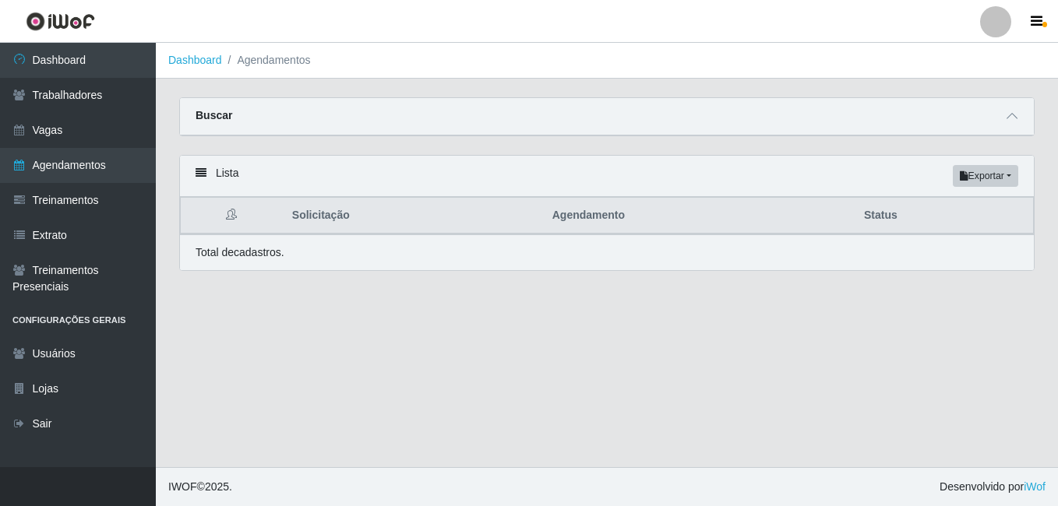
click at [204, 172] on icon at bounding box center [201, 173] width 11 height 11
click at [1012, 175] on button "Exportar" at bounding box center [985, 176] width 65 height 22
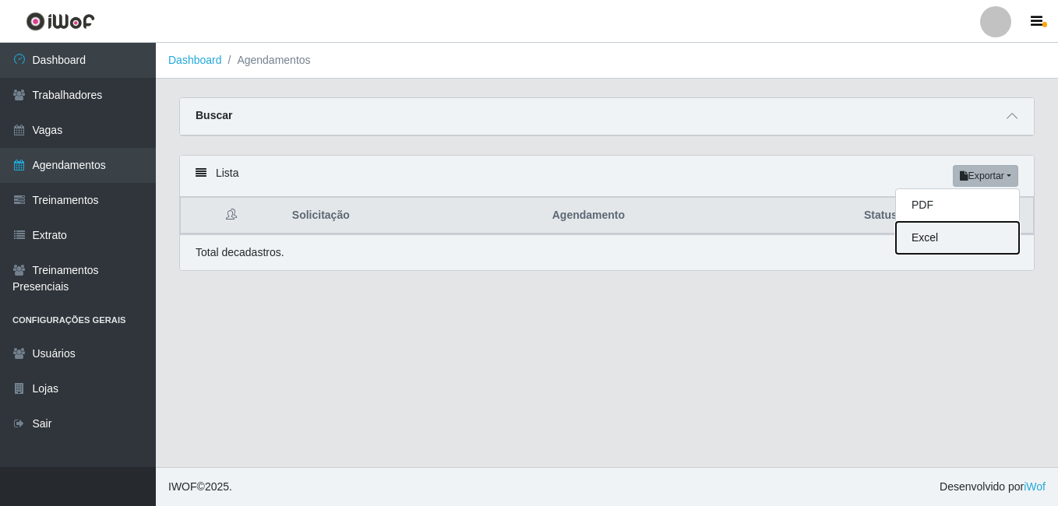
click at [923, 242] on button "Excel" at bounding box center [957, 238] width 123 height 32
click at [972, 173] on button "Exportar" at bounding box center [985, 176] width 65 height 22
click at [919, 241] on button "Excel" at bounding box center [953, 238] width 123 height 32
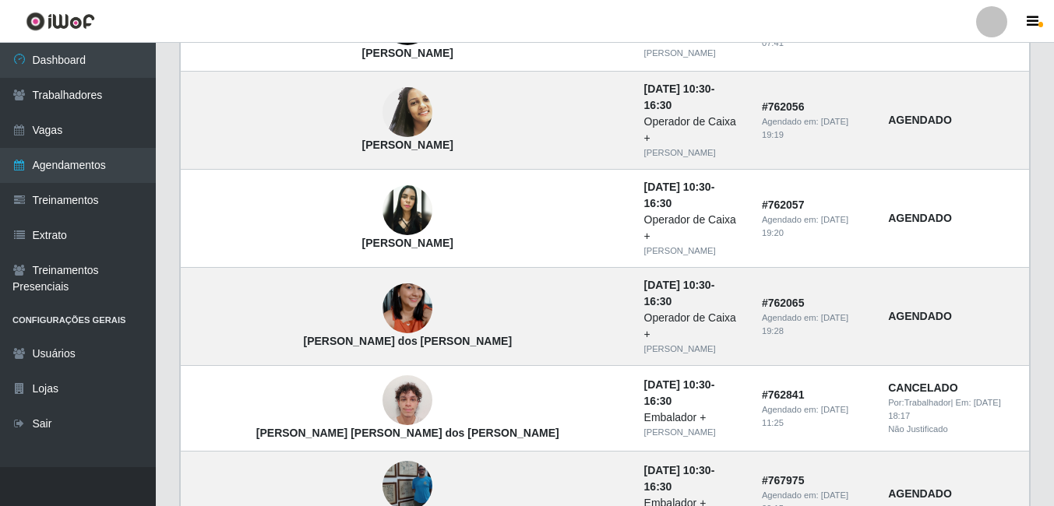
scroll to position [1121, 0]
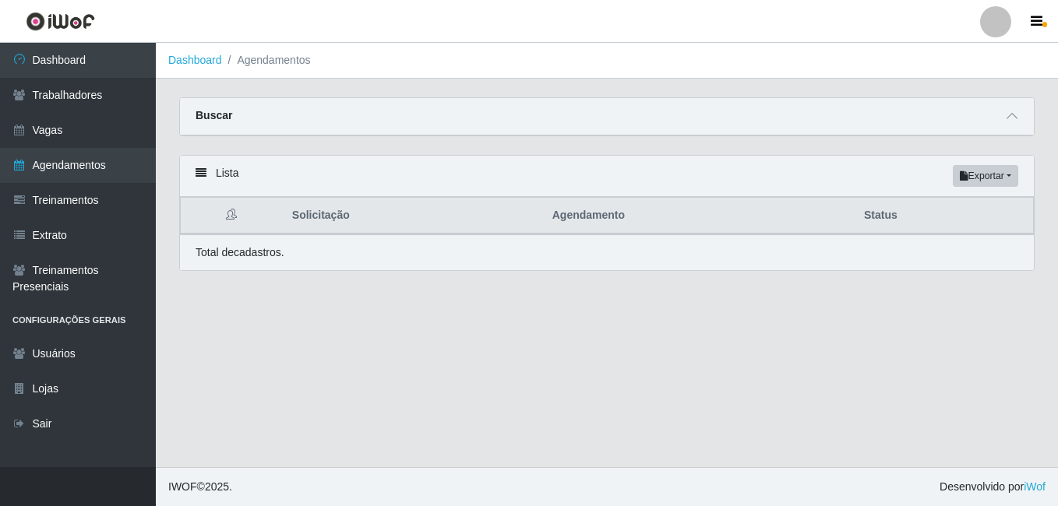
click at [1050, 330] on main "Dashboard Agendamentos Carregando... Buscar Início em Término em Status [Seleci…" at bounding box center [607, 255] width 902 height 425
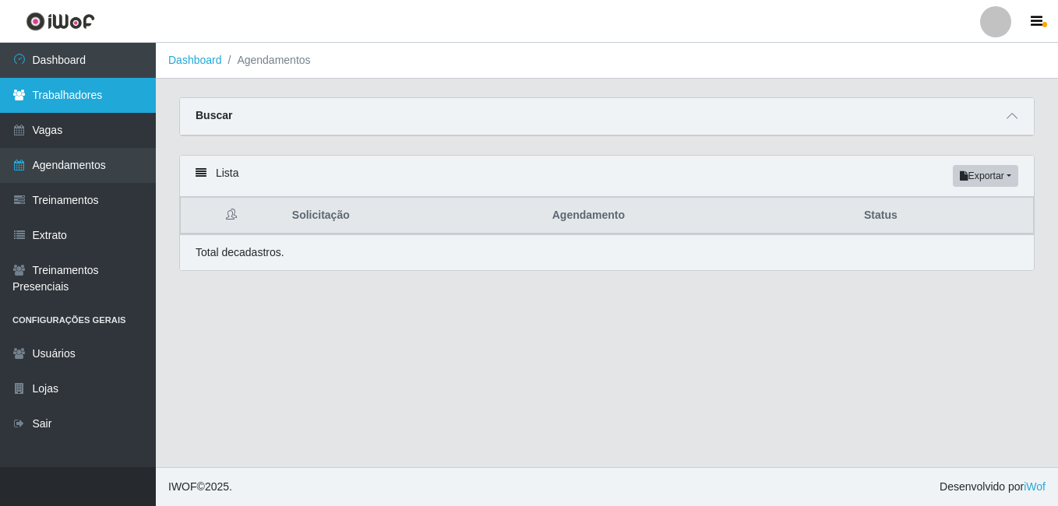
click at [69, 95] on link "Trabalhadores" at bounding box center [78, 95] width 156 height 35
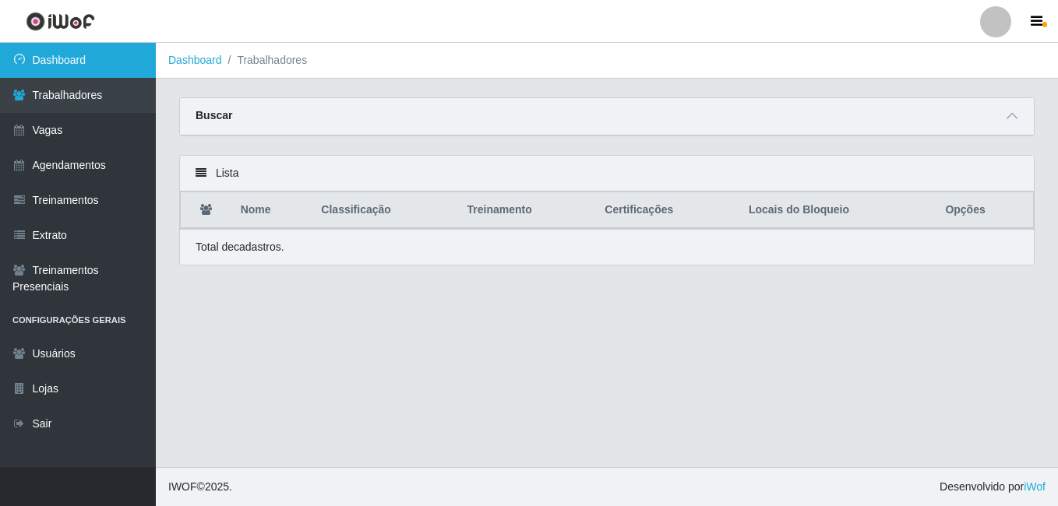
click at [69, 60] on link "Dashboard" at bounding box center [78, 60] width 156 height 35
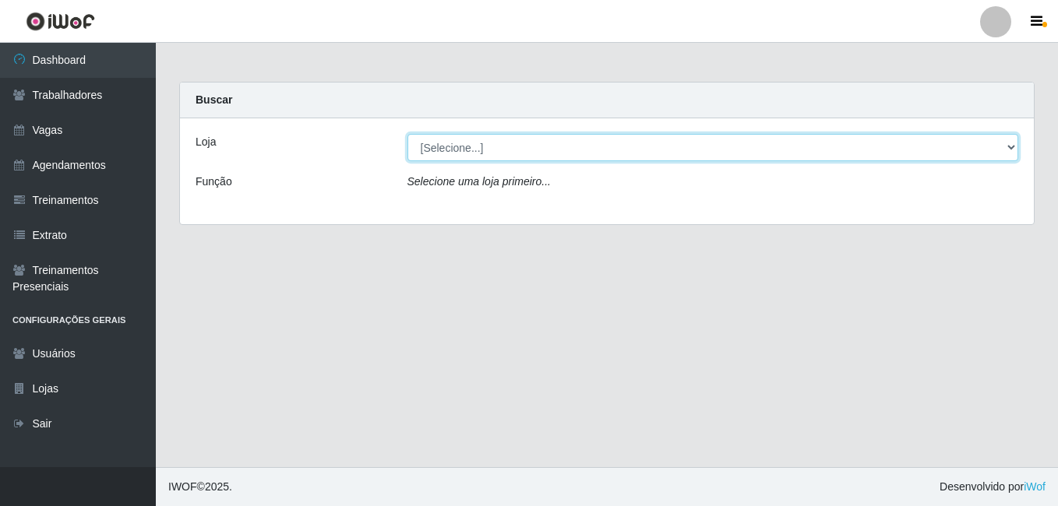
click at [502, 148] on select "[Selecione...] [PERSON_NAME]" at bounding box center [714, 147] width 612 height 27
select select "430"
click at [408, 134] on select "[Selecione...] [PERSON_NAME]" at bounding box center [714, 147] width 612 height 27
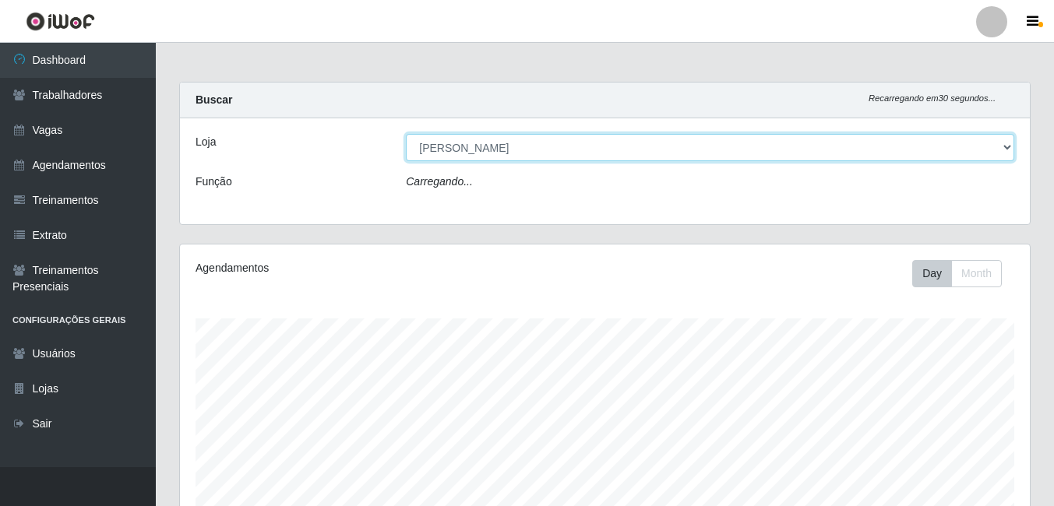
scroll to position [323, 850]
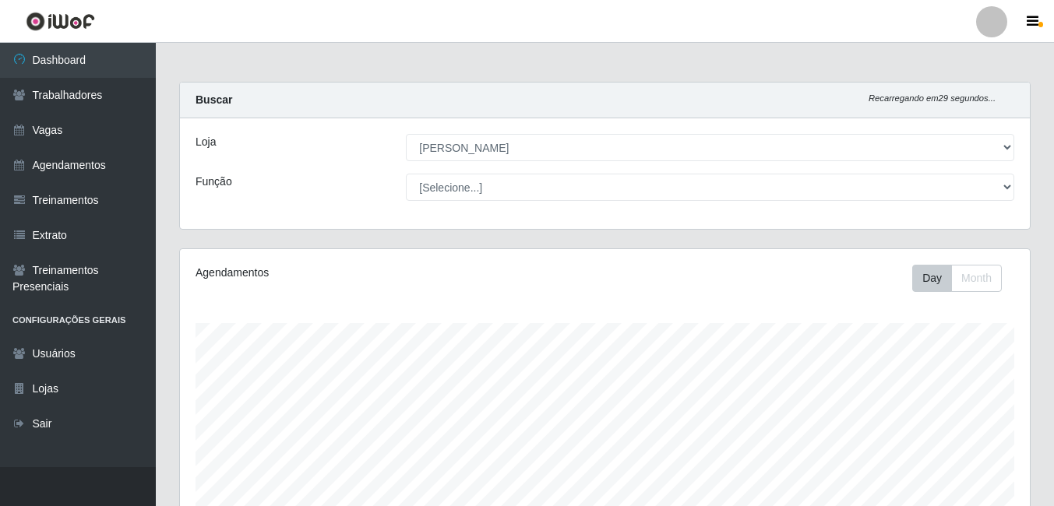
click at [489, 173] on div "Loja [Selecione...] Iskisita Atakado - Alecrim Função [Selecione...] Auxiliar d…" at bounding box center [605, 173] width 850 height 111
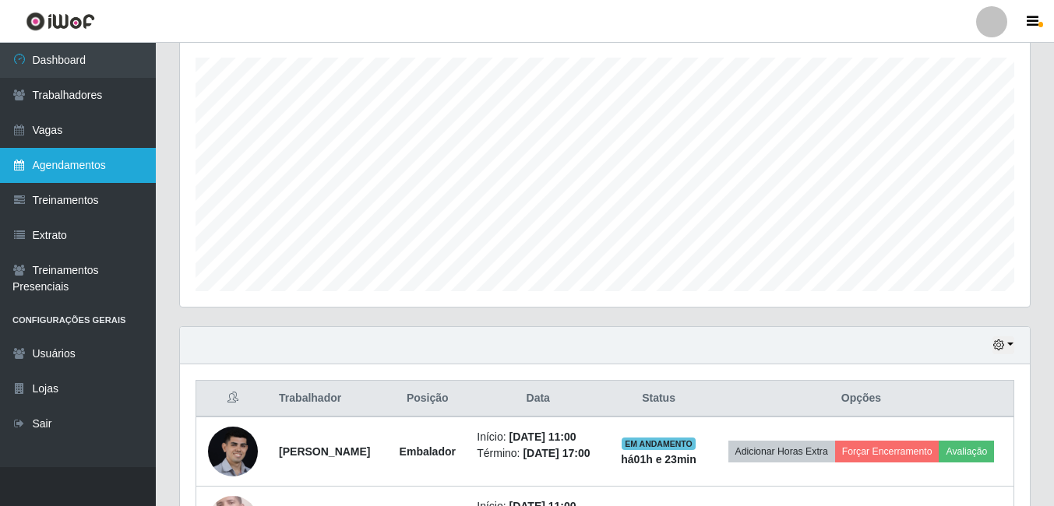
scroll to position [23, 0]
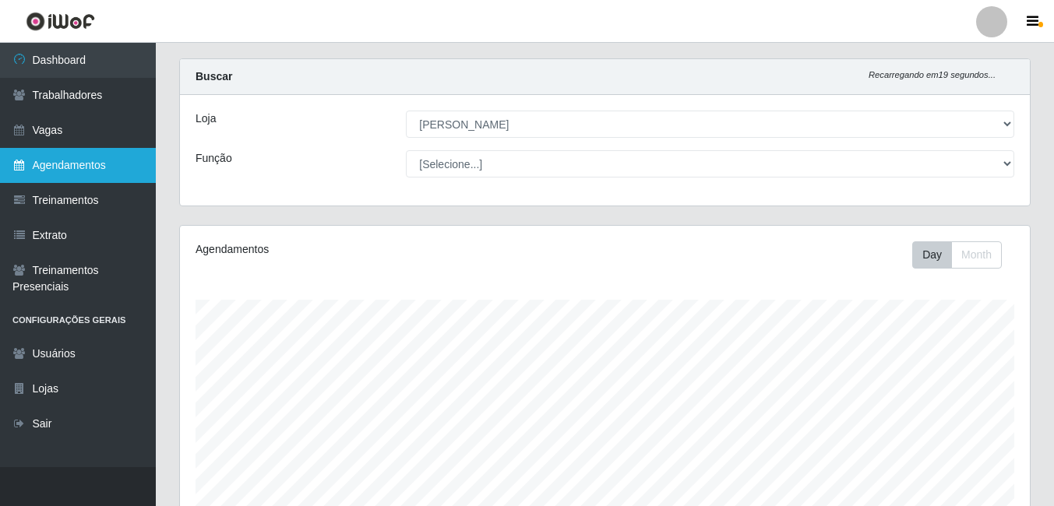
click at [22, 165] on icon at bounding box center [19, 165] width 14 height 11
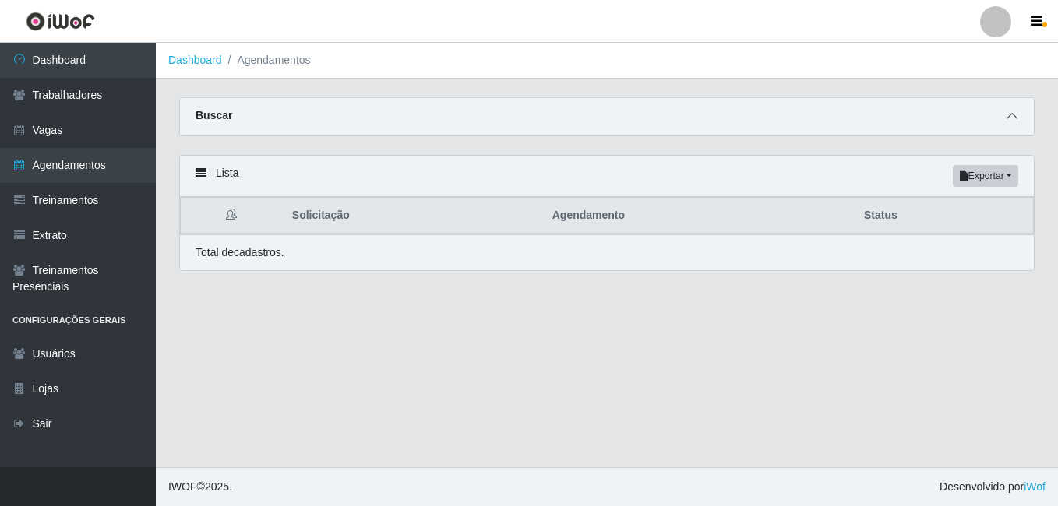
click at [1008, 118] on icon at bounding box center [1012, 116] width 11 height 11
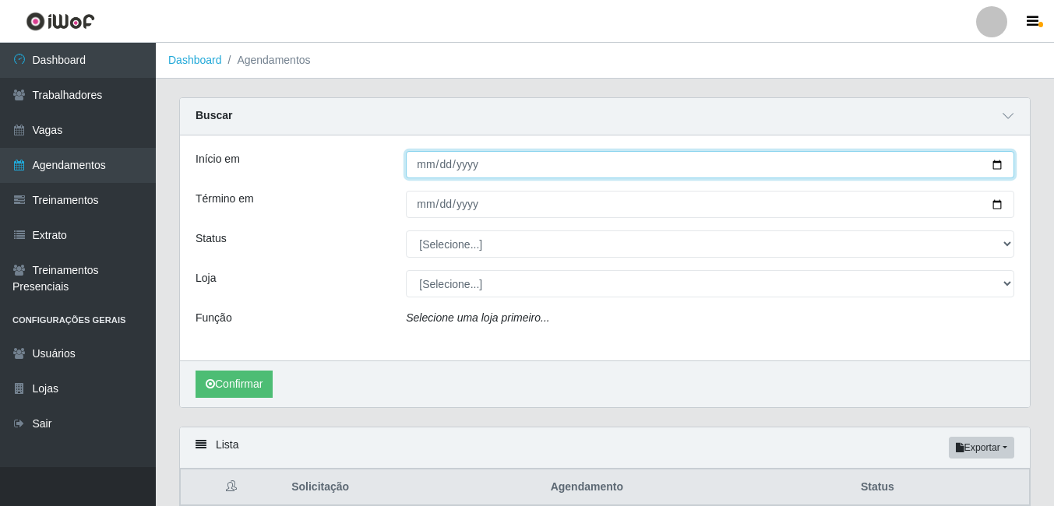
click at [420, 166] on input "Início em" at bounding box center [710, 164] width 609 height 27
click at [415, 168] on input "Início em" at bounding box center [710, 164] width 609 height 27
click at [424, 162] on input "Início em" at bounding box center [710, 164] width 609 height 27
type input "2025-10-07"
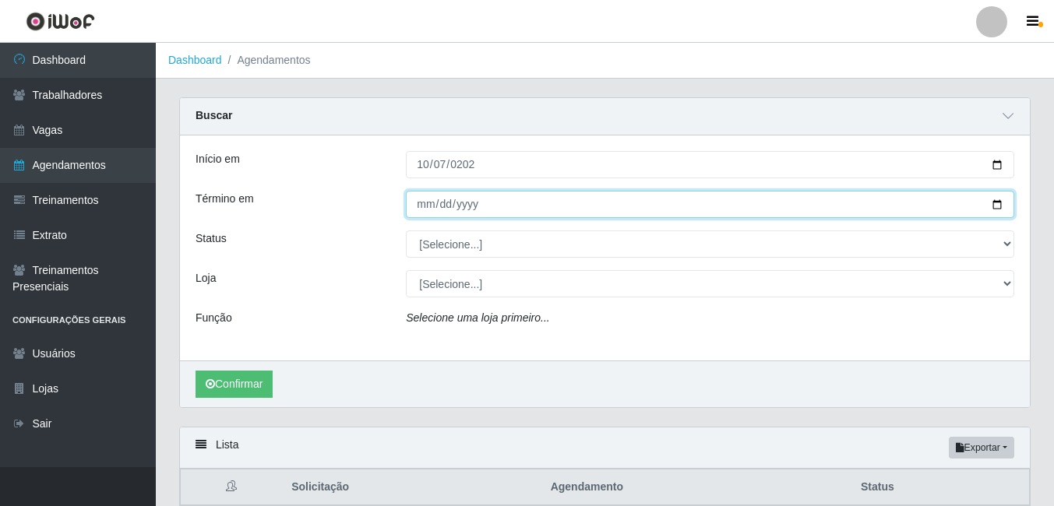
click at [429, 204] on input "Término em" at bounding box center [710, 204] width 609 height 27
click at [419, 206] on input "2025-10-07" at bounding box center [710, 204] width 609 height 27
type input "2025-10-10"
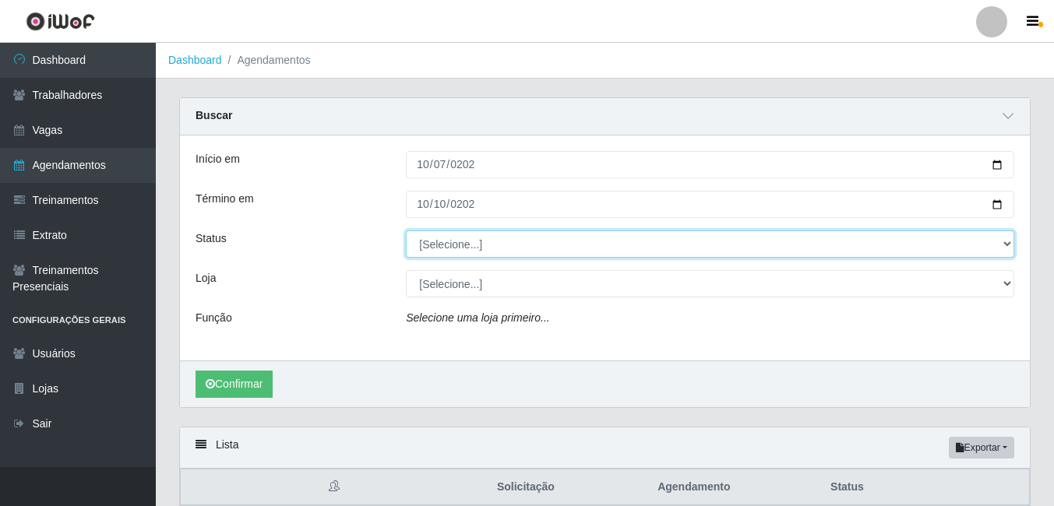
click at [441, 246] on select "[Selecione...] AGENDADO AGUARDANDO LIBERAR EM ANDAMENTO EM REVISÃO FINALIZADO C…" at bounding box center [710, 244] width 609 height 27
select select "AGENDADO"
click at [406, 231] on select "[Selecione...] AGENDADO AGUARDANDO LIBERAR EM ANDAMENTO EM REVISÃO FINALIZADO C…" at bounding box center [710, 244] width 609 height 27
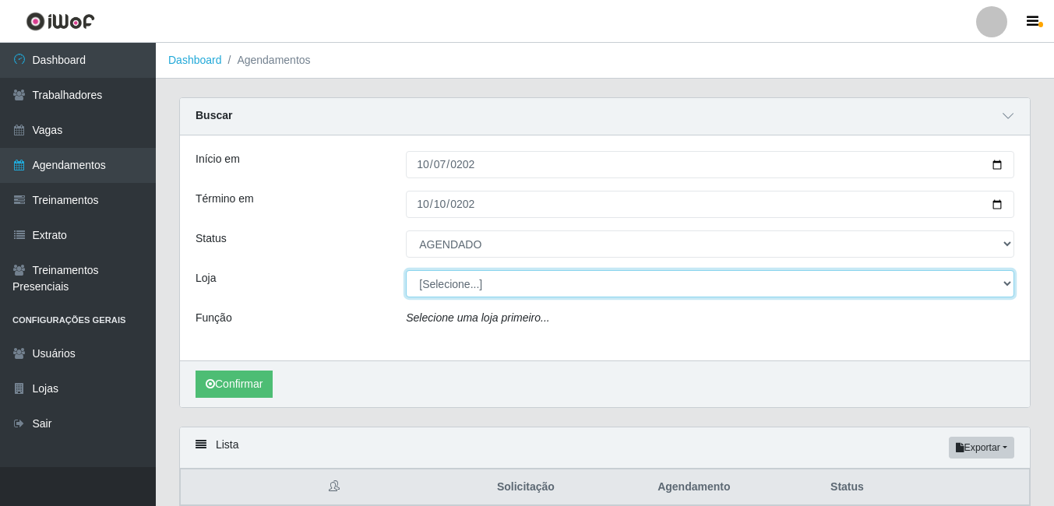
click at [452, 285] on select "[Selecione...] [PERSON_NAME]" at bounding box center [710, 283] width 609 height 27
select select "430"
click at [406, 271] on select "[Selecione...] [PERSON_NAME]" at bounding box center [710, 283] width 609 height 27
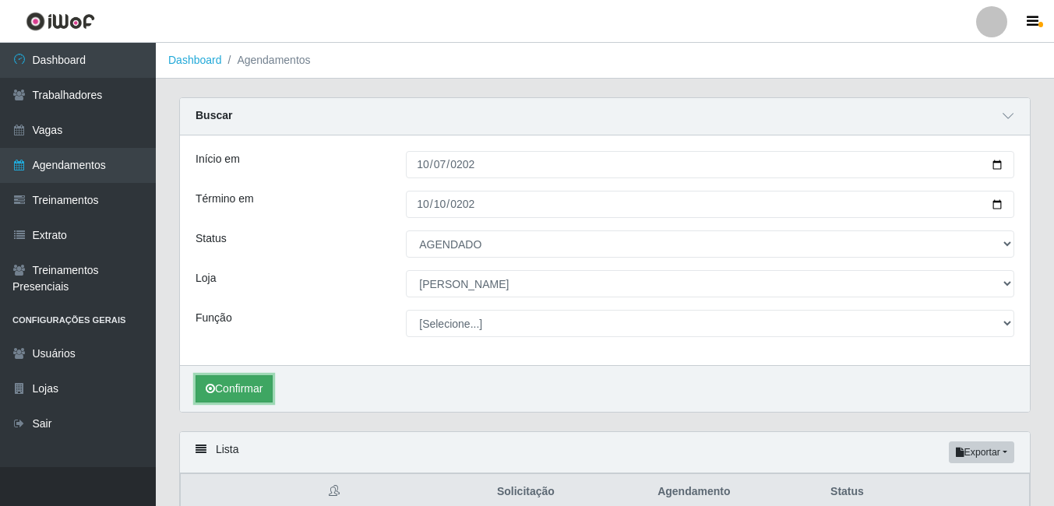
click at [238, 383] on button "Confirmar" at bounding box center [234, 389] width 77 height 27
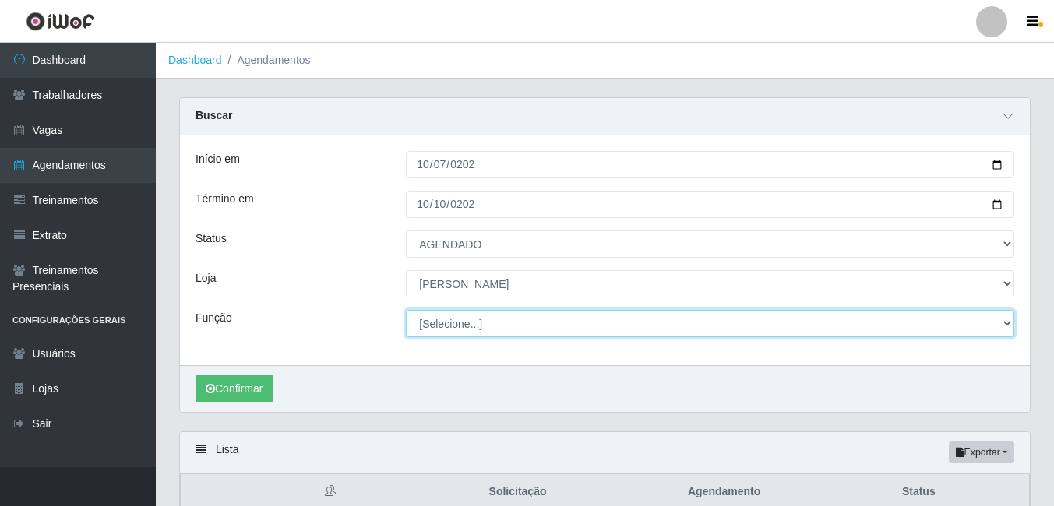
click at [531, 316] on select "[Selecione...] Auxiliar de Estacionamento Auxiliar de Estacionamento + Auxiliar…" at bounding box center [710, 323] width 609 height 27
select select "1"
click at [406, 311] on select "[Selecione...] Auxiliar de Estacionamento Auxiliar de Estacionamento + Auxiliar…" at bounding box center [710, 323] width 609 height 27
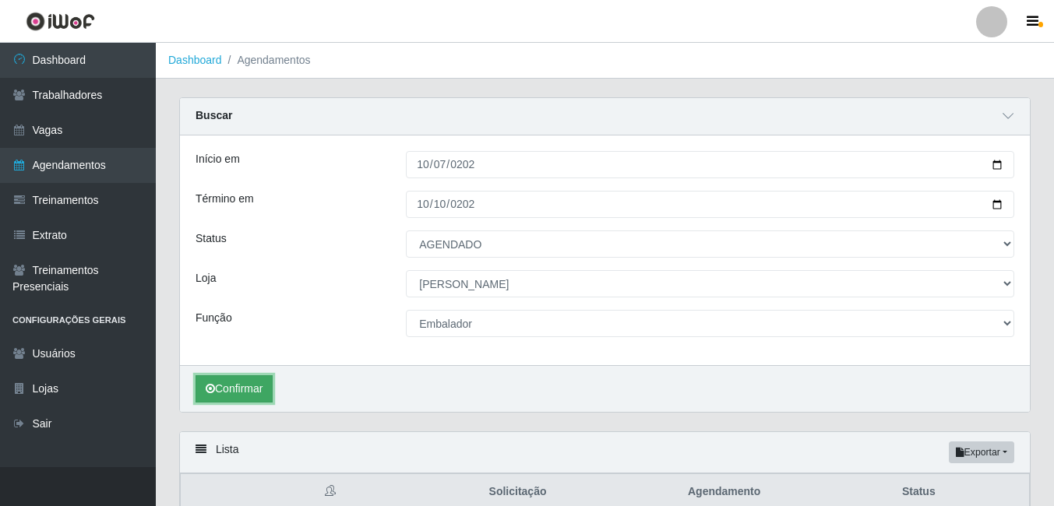
click at [228, 390] on button "Confirmar" at bounding box center [234, 389] width 77 height 27
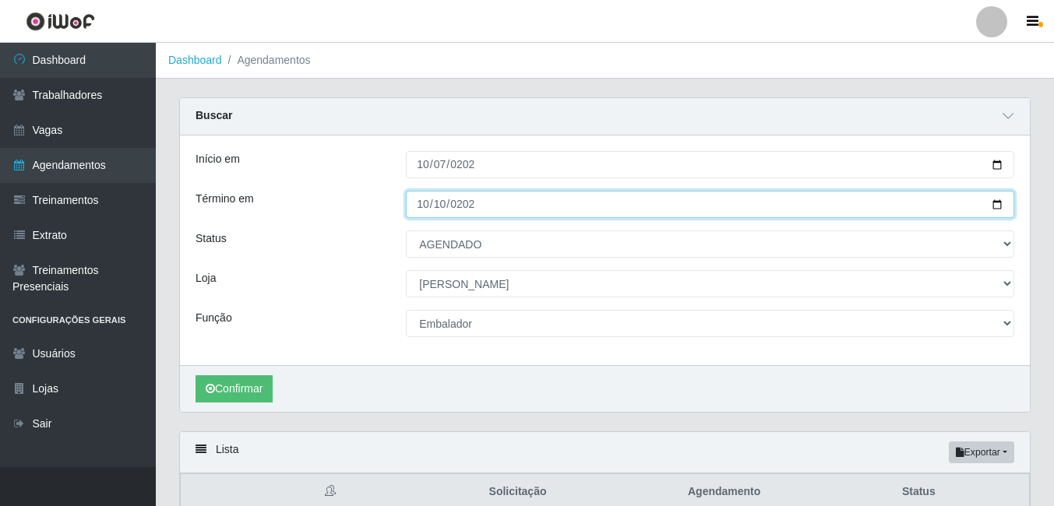
click at [461, 207] on input "2025-10-10" at bounding box center [710, 204] width 609 height 27
drag, startPoint x: 417, startPoint y: 202, endPoint x: 426, endPoint y: 203, distance: 9.5
click at [418, 202] on input "2025-10-10" at bounding box center [710, 204] width 609 height 27
type input "2025-10-07"
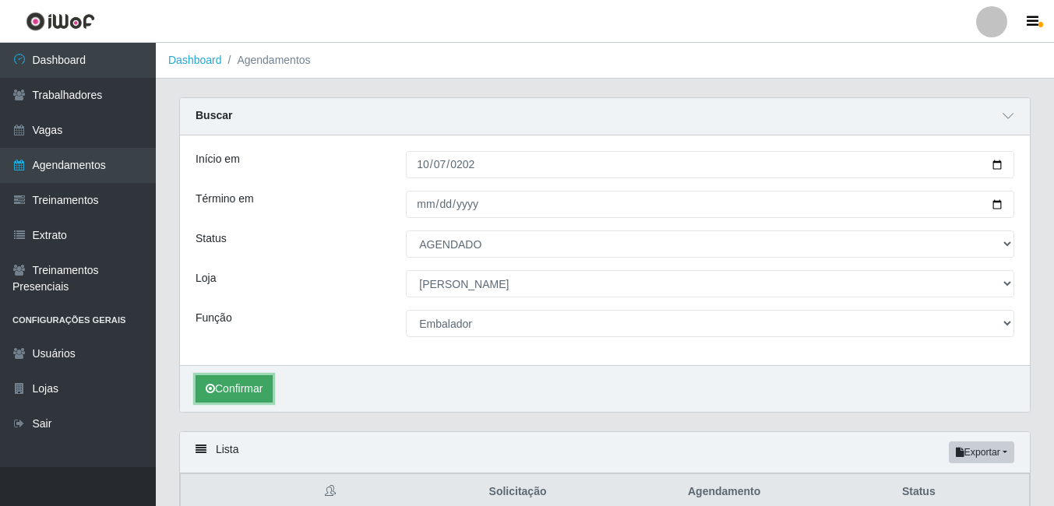
click at [227, 388] on button "Confirmar" at bounding box center [234, 389] width 77 height 27
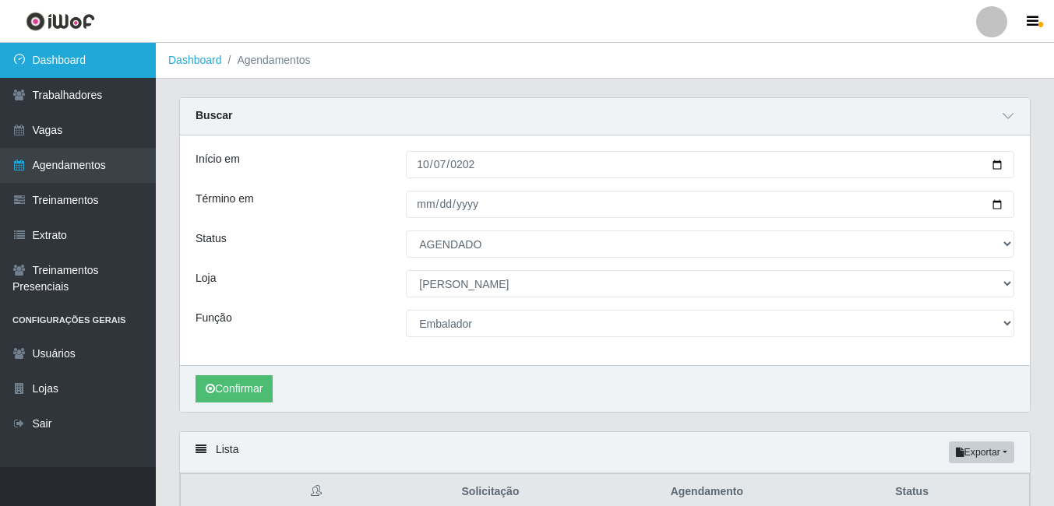
click at [52, 51] on link "Dashboard" at bounding box center [78, 60] width 156 height 35
